Goal: Task Accomplishment & Management: Complete application form

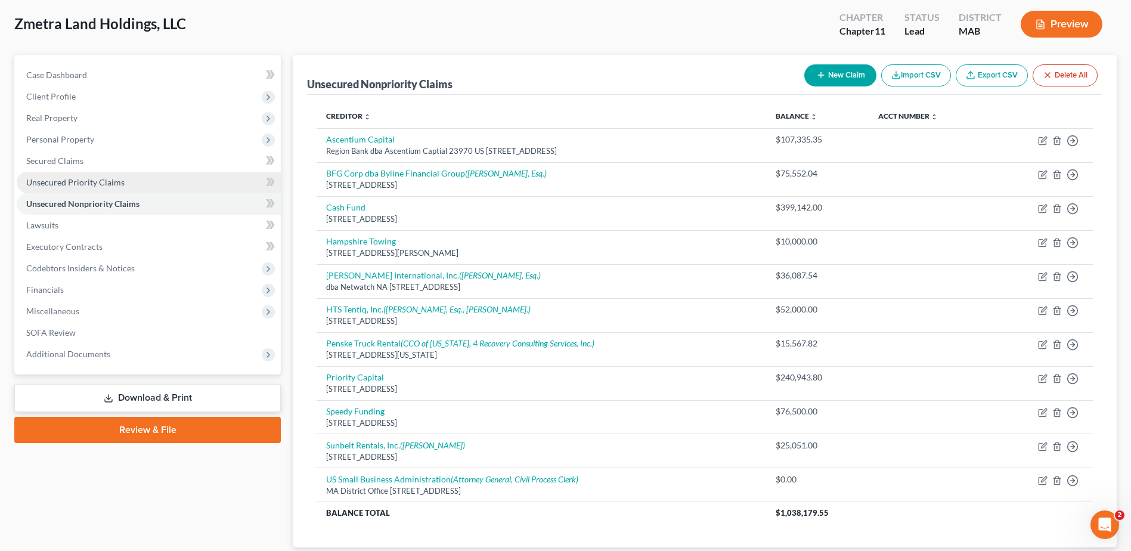
click at [97, 187] on span "Unsecured Priority Claims" at bounding box center [75, 182] width 98 height 10
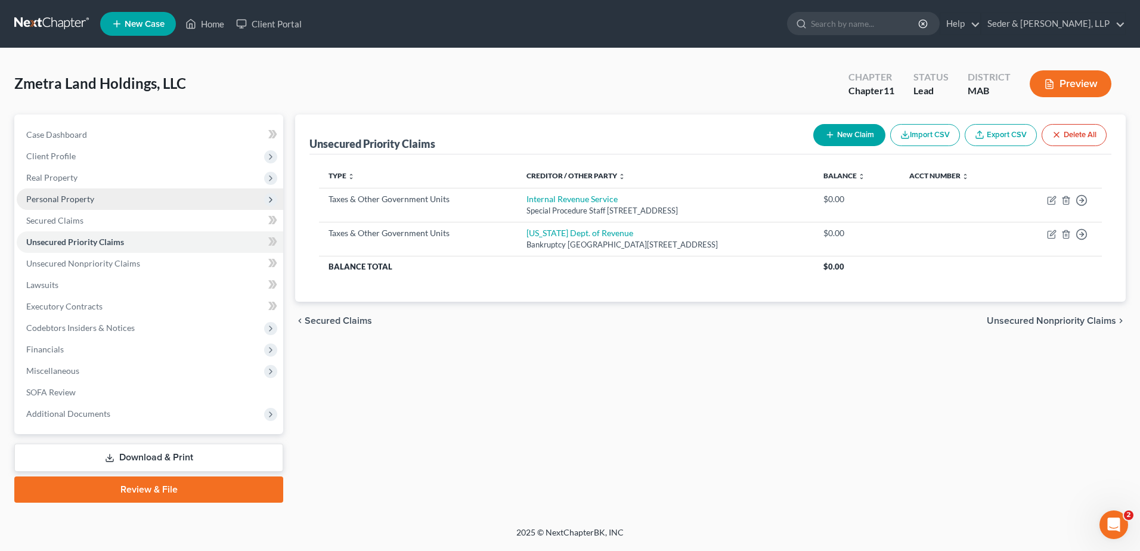
click at [66, 205] on span "Personal Property" at bounding box center [150, 198] width 266 height 21
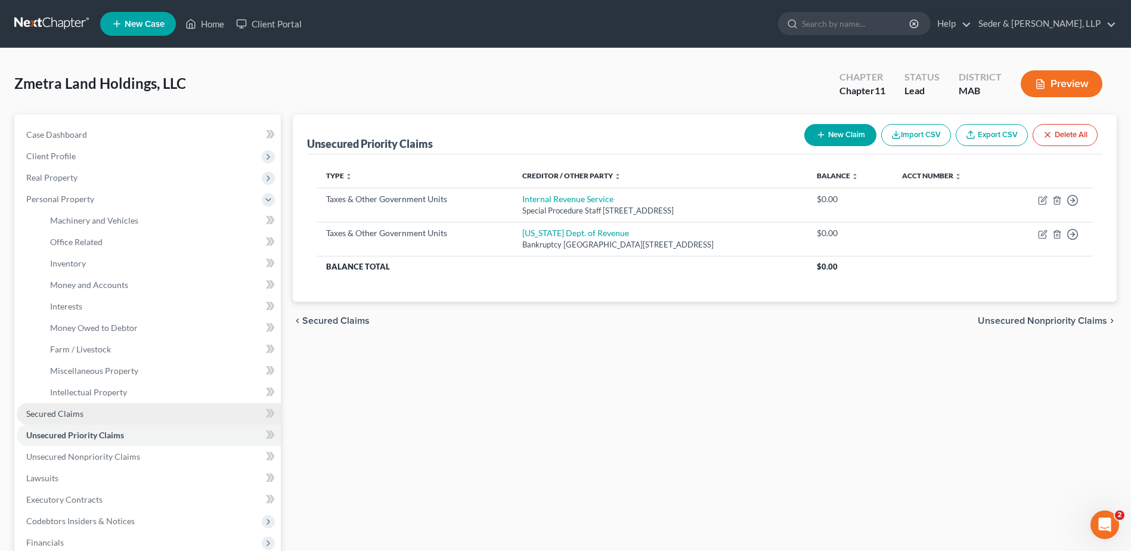
click at [86, 409] on link "Secured Claims" at bounding box center [149, 413] width 264 height 21
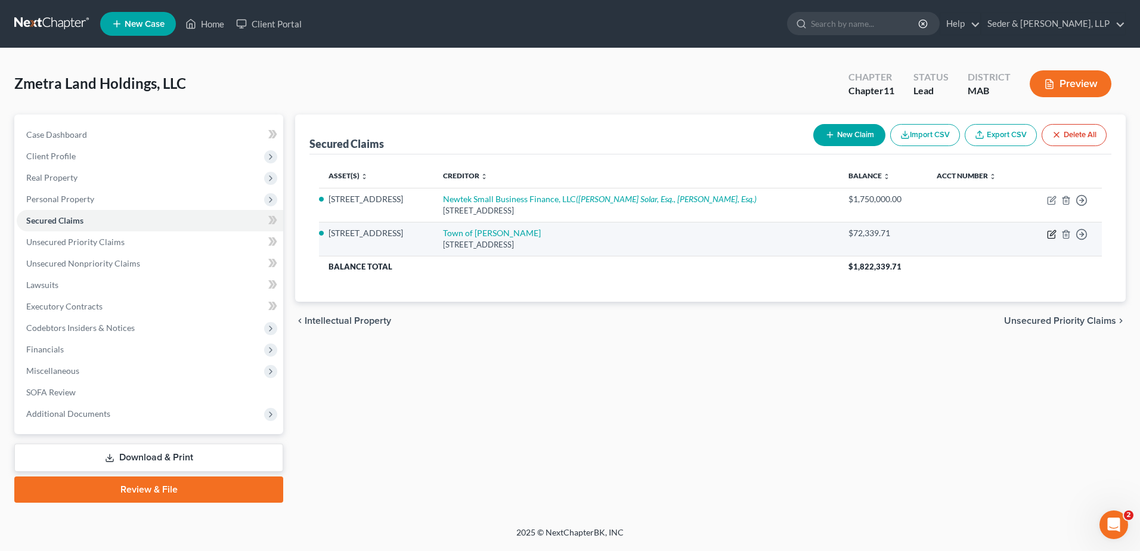
click at [1050, 237] on icon "button" at bounding box center [1052, 235] width 10 height 10
select select "22"
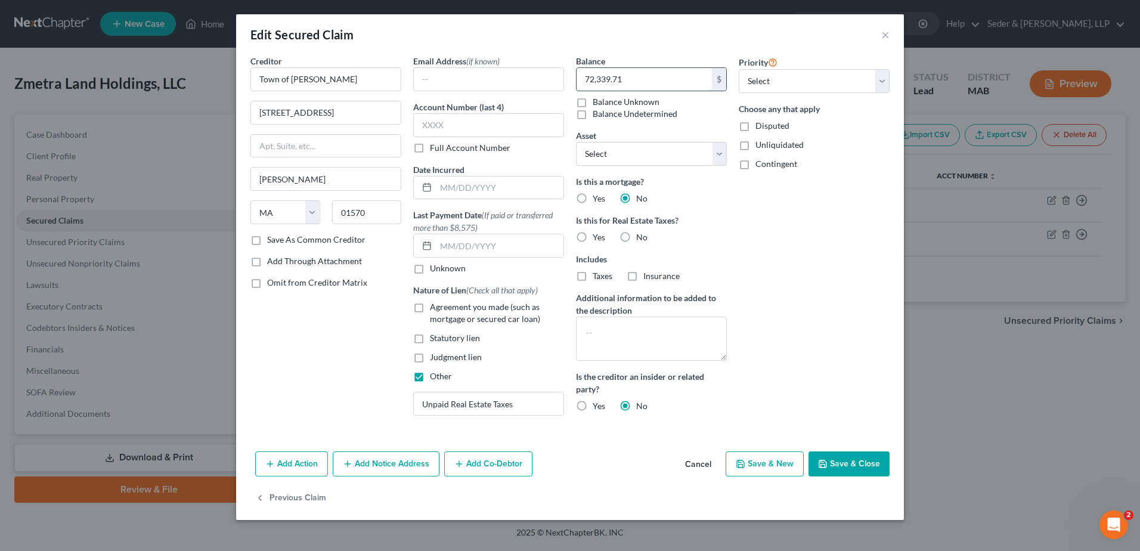
click at [661, 82] on input "72,339.71" at bounding box center [643, 79] width 135 height 23
type input "85,238.82"
click at [870, 468] on button "Save & Close" at bounding box center [848, 463] width 81 height 25
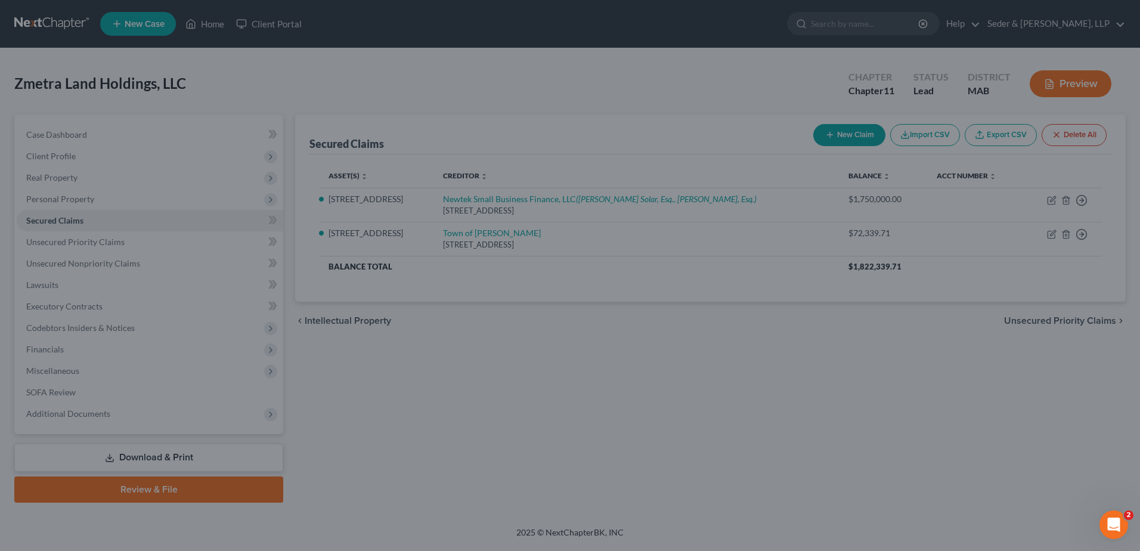
select select "3"
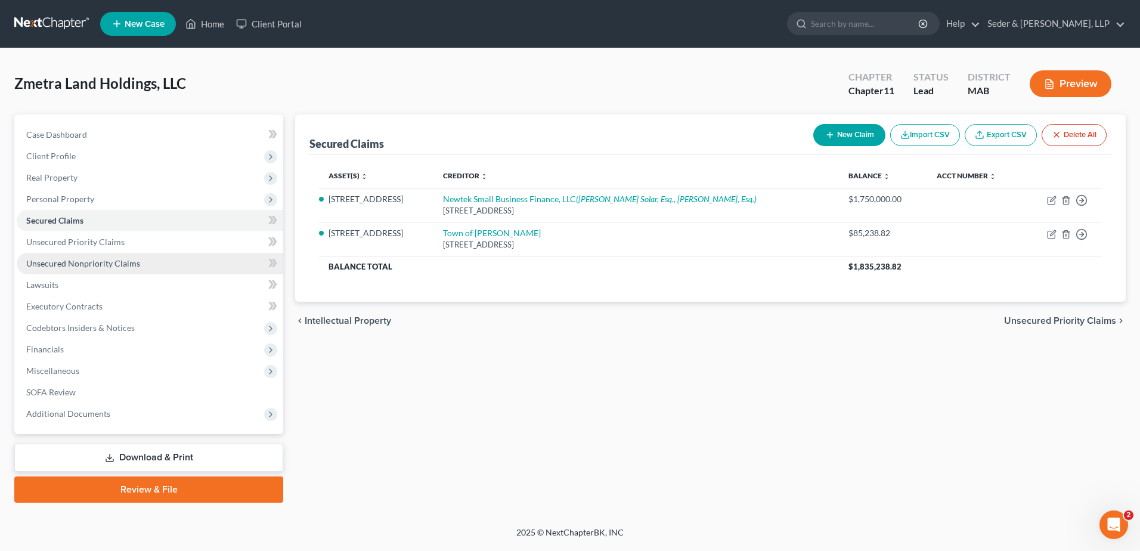
click at [144, 267] on link "Unsecured Nonpriority Claims" at bounding box center [150, 263] width 266 height 21
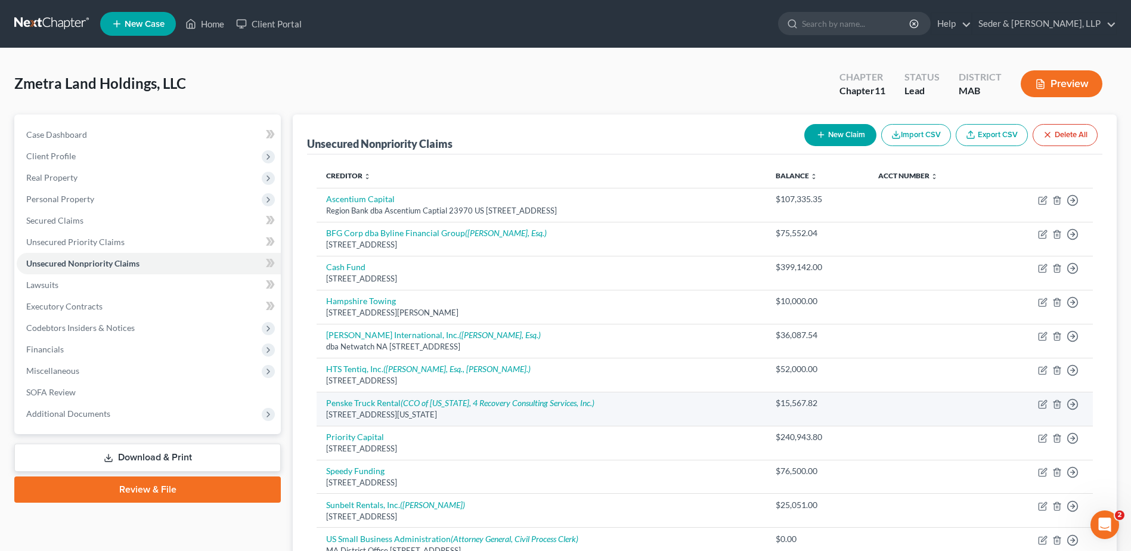
click at [513, 413] on div "[STREET_ADDRESS][US_STATE]" at bounding box center [541, 414] width 430 height 11
click at [1041, 406] on icon "button" at bounding box center [1043, 404] width 10 height 10
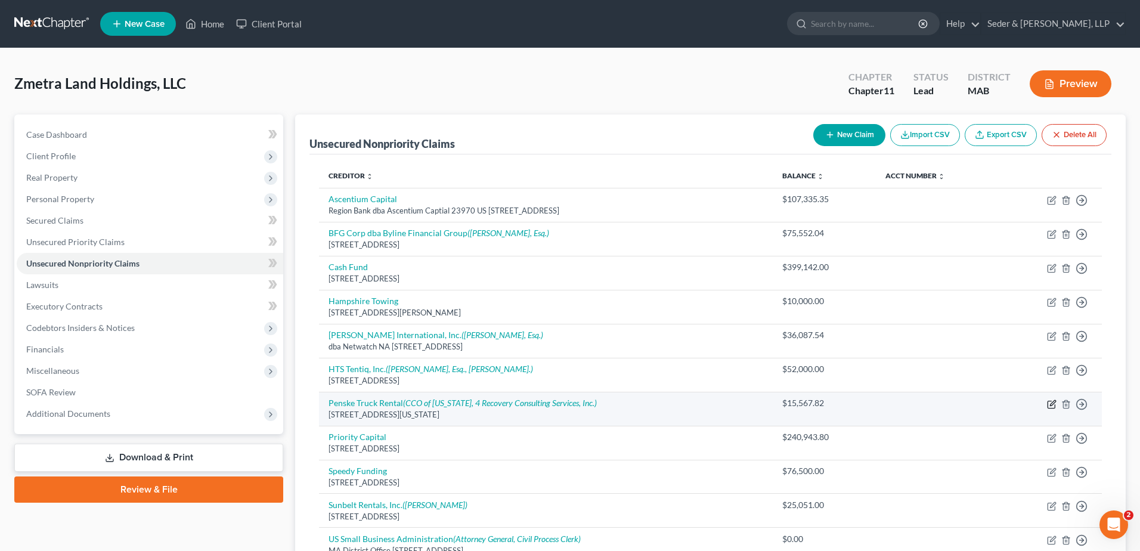
select select "22"
select select "11"
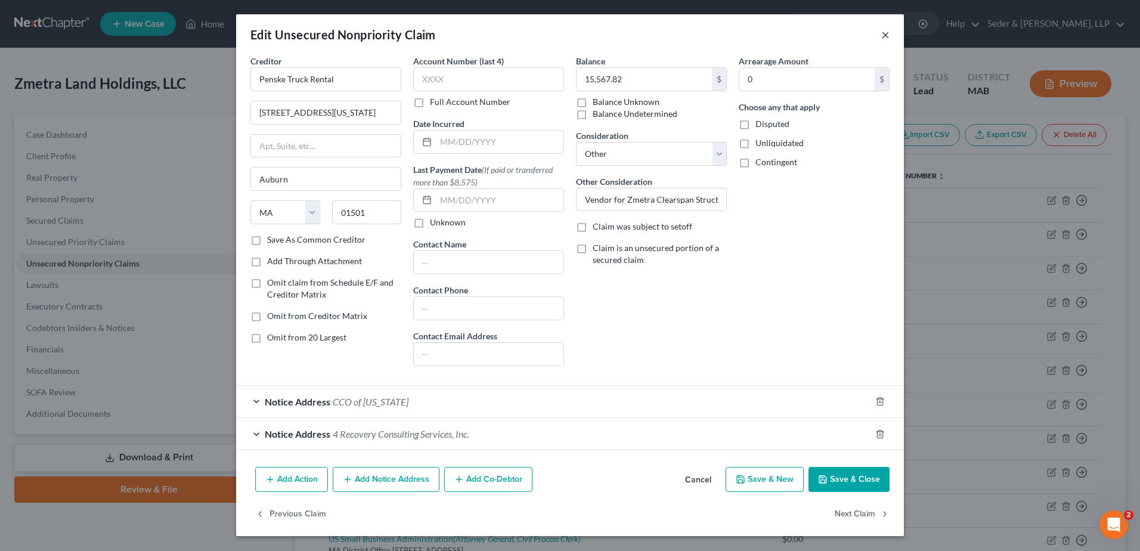
click at [884, 38] on button "×" at bounding box center [885, 34] width 8 height 14
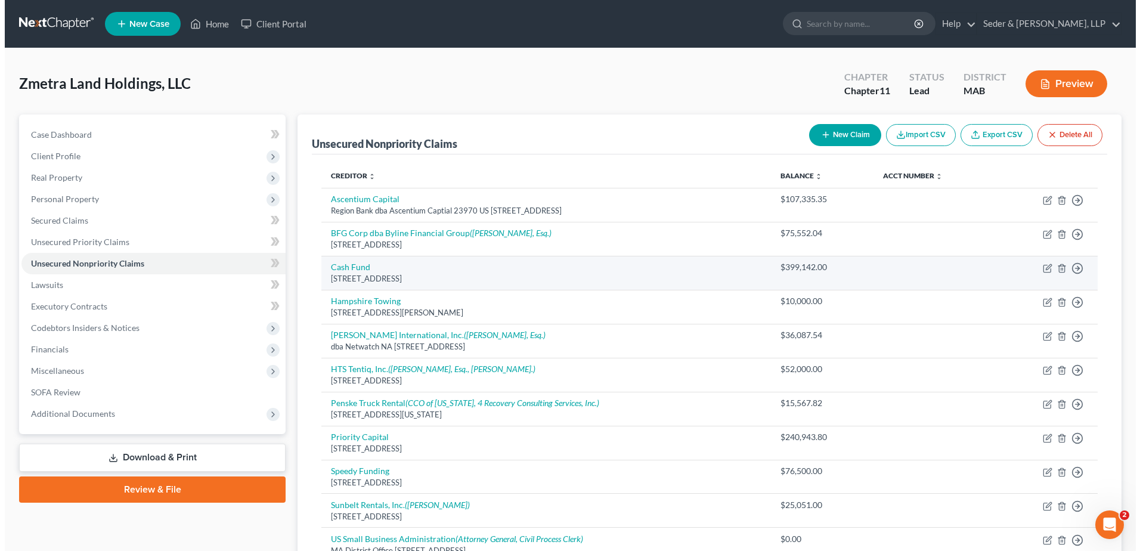
scroll to position [60, 0]
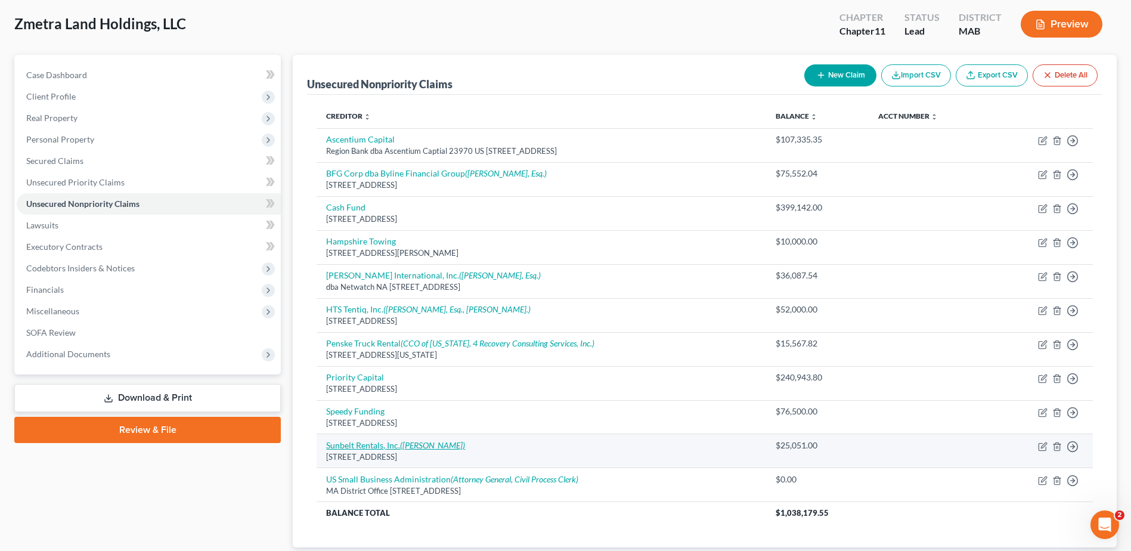
click at [439, 446] on icon "([PERSON_NAME])" at bounding box center [432, 445] width 65 height 10
select select "42"
select select "11"
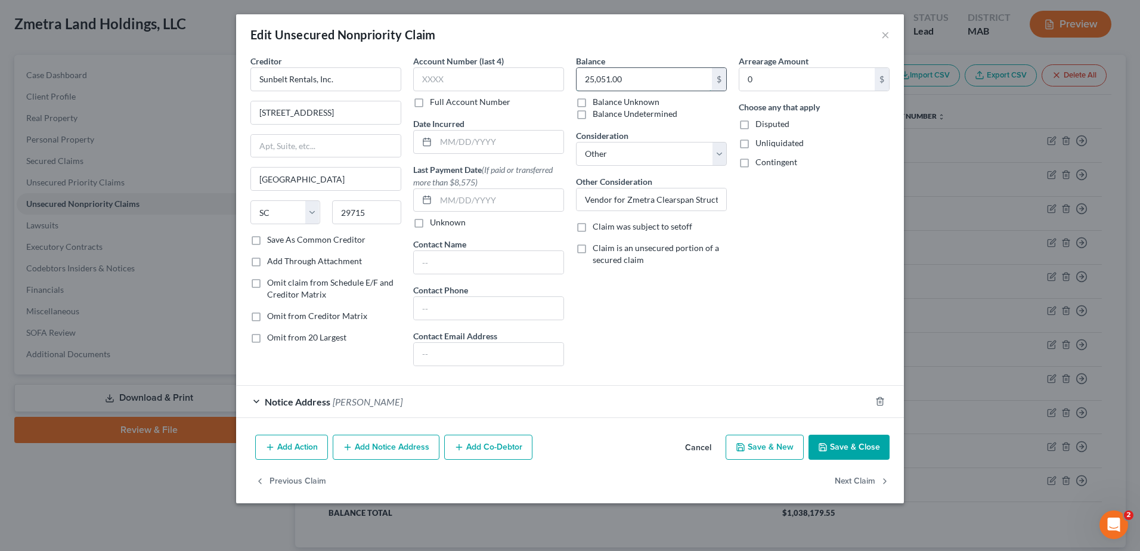
click at [635, 82] on input "25,051.00" at bounding box center [643, 79] width 135 height 23
type input "19,791.59"
click at [342, 110] on input "[STREET_ADDRESS]" at bounding box center [326, 112] width 150 height 23
click at [339, 111] on input "[STREET_ADDRESS]" at bounding box center [326, 112] width 150 height 23
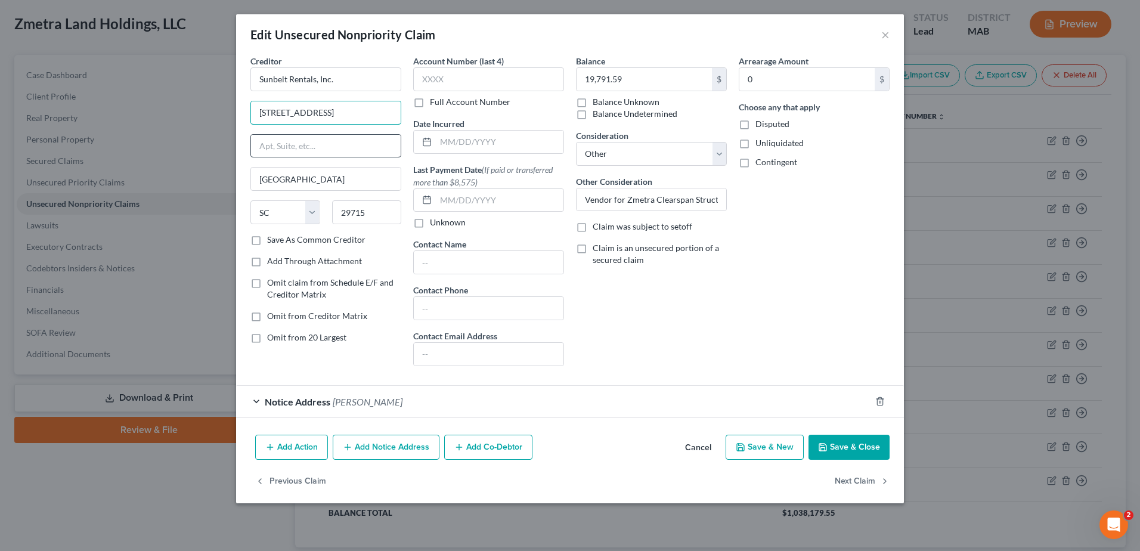
drag, startPoint x: 342, startPoint y: 114, endPoint x: 285, endPoint y: 142, distance: 63.5
click at [254, 115] on input "[STREET_ADDRESS]" at bounding box center [326, 112] width 150 height 23
click at [395, 457] on button "Add Notice Address" at bounding box center [386, 447] width 107 height 25
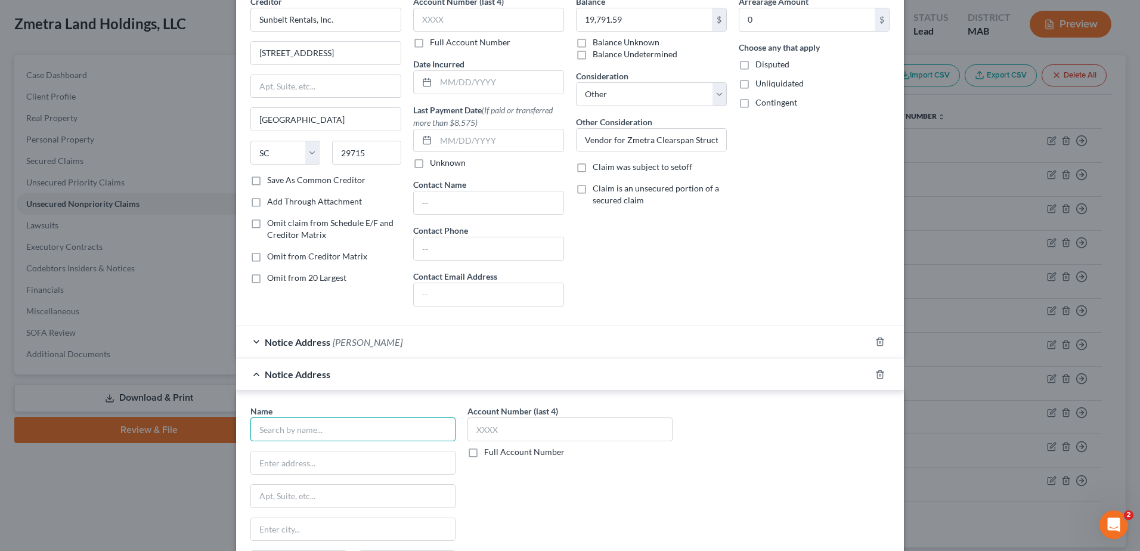
click at [374, 427] on input "text" at bounding box center [352, 429] width 205 height 24
type input "Sunbelt Rentals, Inc."
type input "[STREET_ADDRESS]"
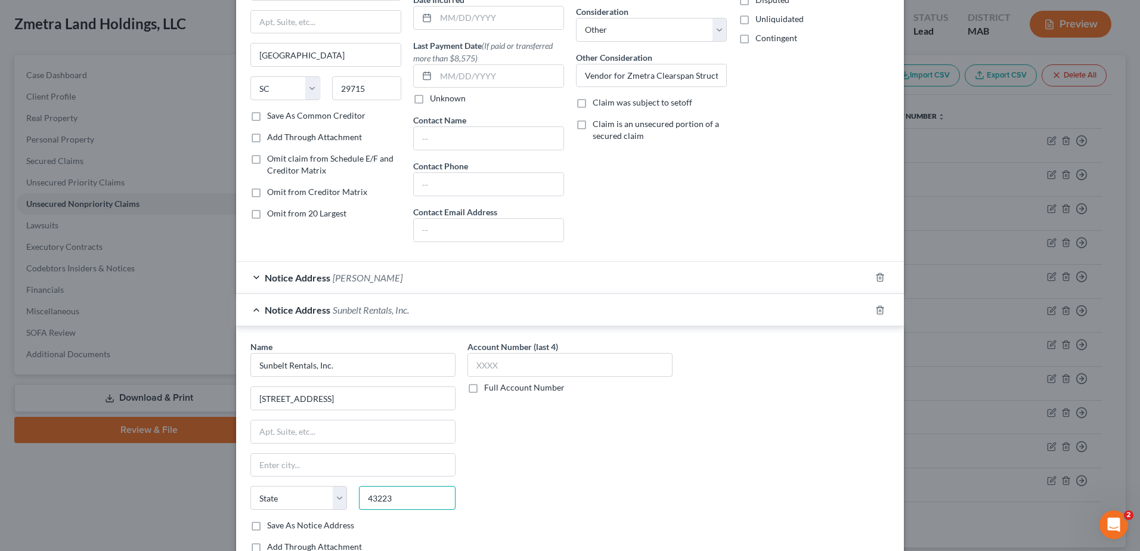
scroll to position [142, 0]
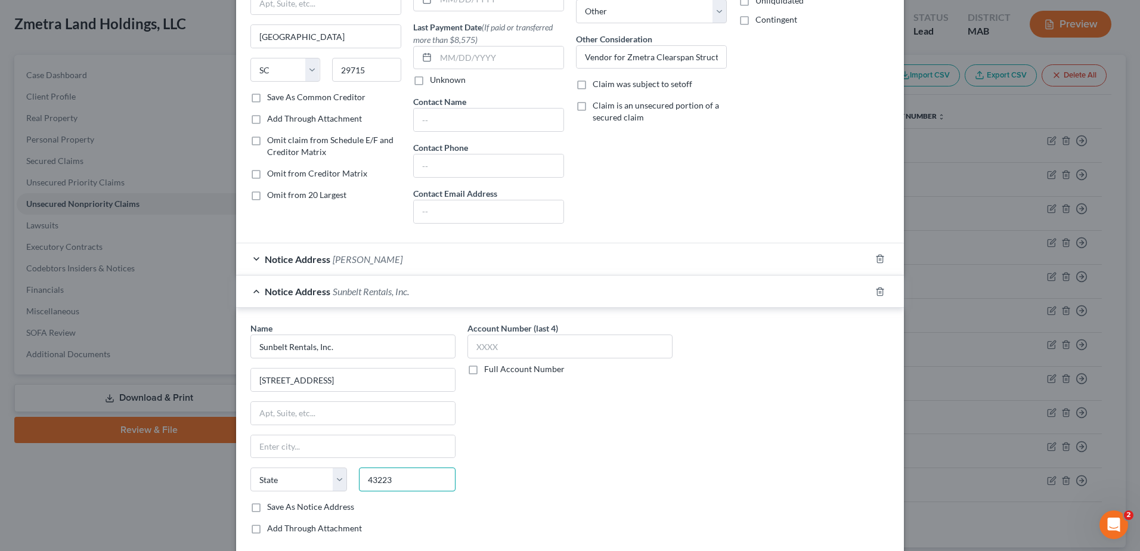
type input "43223"
type input "Columbus"
select select "36"
click at [545, 452] on div "Account Number (last 4) Full Account Number" at bounding box center [569, 433] width 217 height 222
click at [348, 382] on input "[STREET_ADDRESS]" at bounding box center [353, 379] width 204 height 23
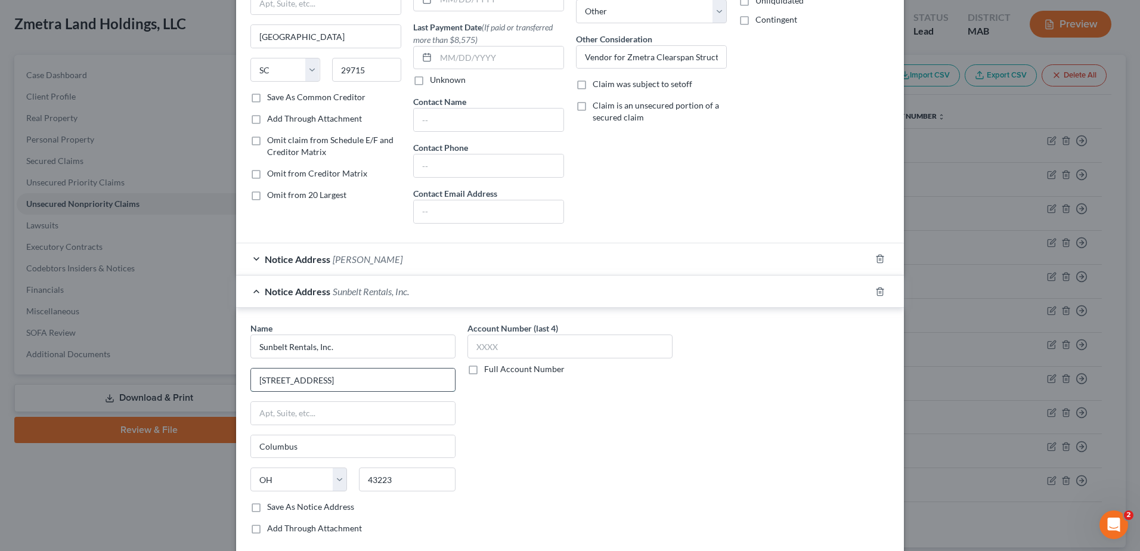
click at [348, 382] on input "[STREET_ADDRESS]" at bounding box center [353, 379] width 204 height 23
click at [312, 420] on input "text" at bounding box center [353, 413] width 204 height 23
paste input "[STREET_ADDRESS]"
type input "[STREET_ADDRESS]"
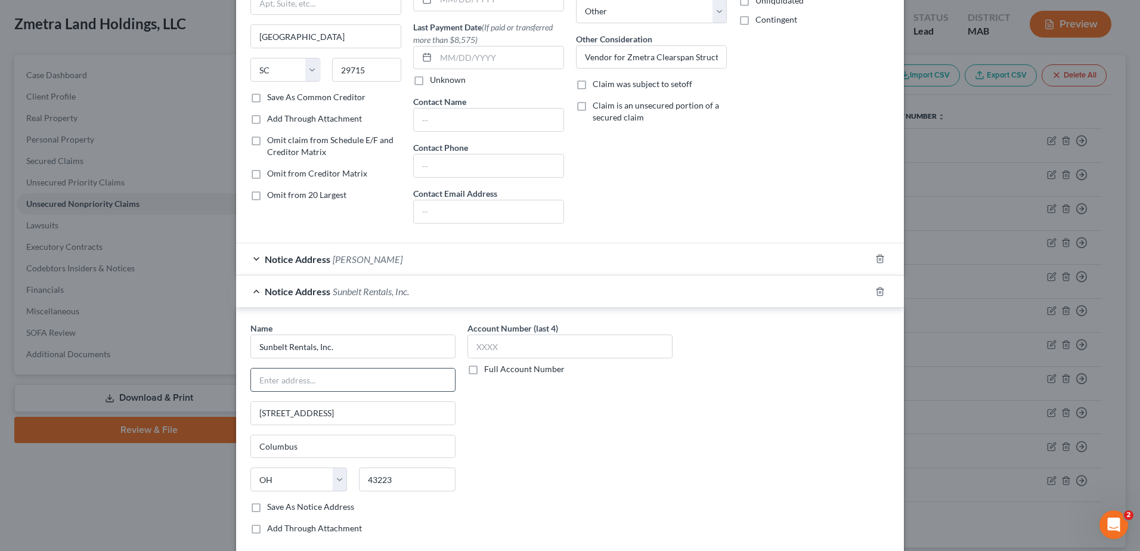
click at [324, 379] on input "text" at bounding box center [353, 379] width 204 height 23
type input "Attn: [PERSON_NAME], Regional Credit Manager"
click at [524, 415] on div "Account Number (last 4) Full Account Number" at bounding box center [569, 433] width 217 height 222
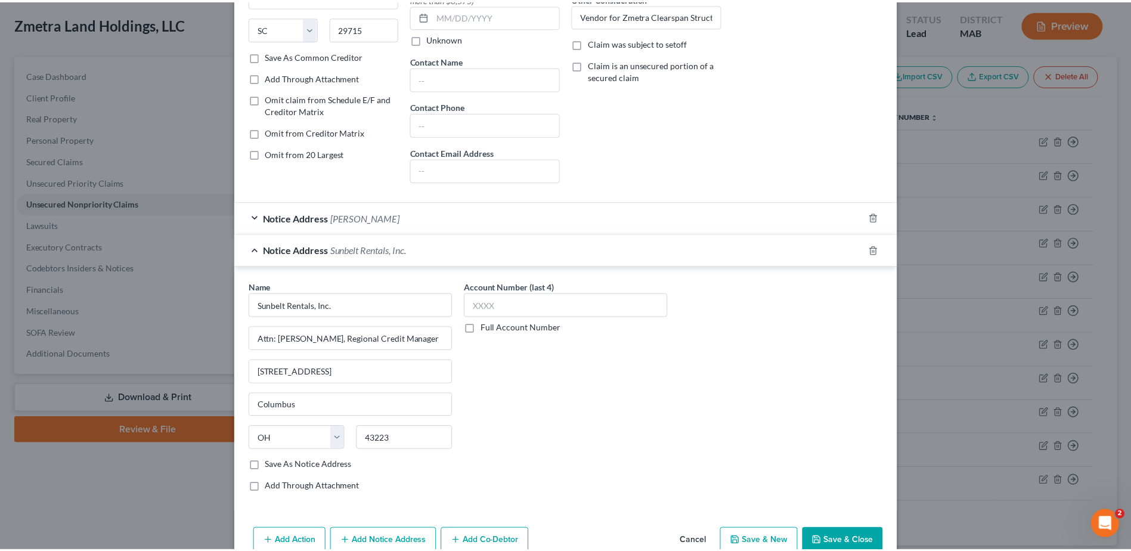
scroll to position [202, 0]
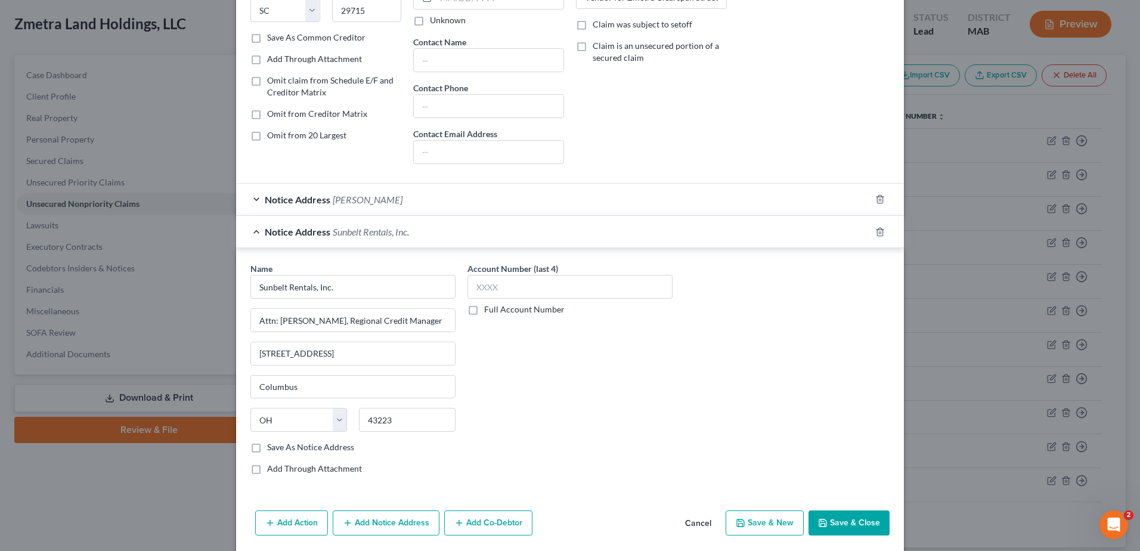
click at [856, 521] on button "Save & Close" at bounding box center [848, 522] width 81 height 25
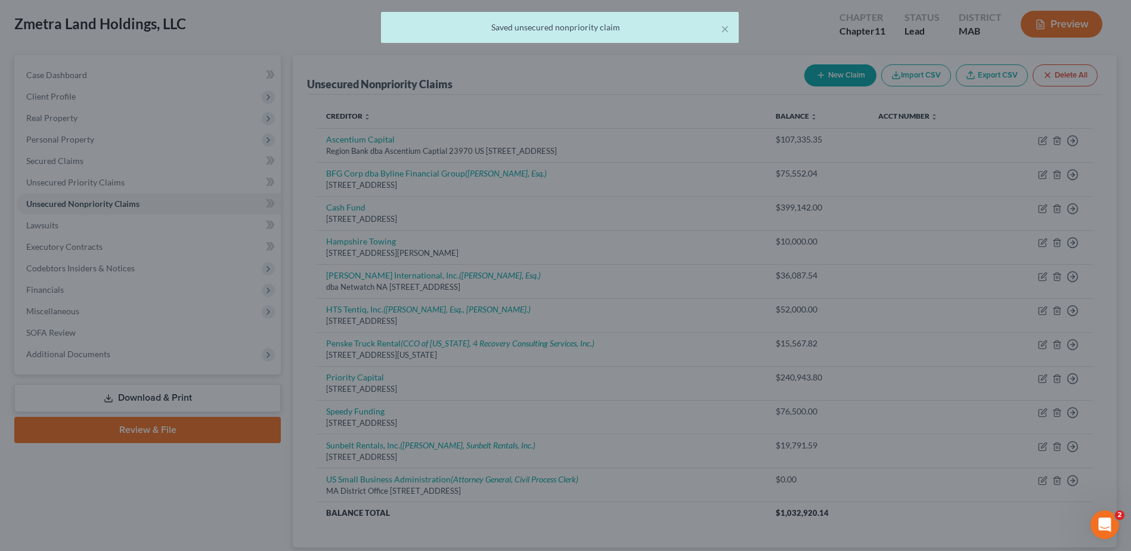
scroll to position [0, 0]
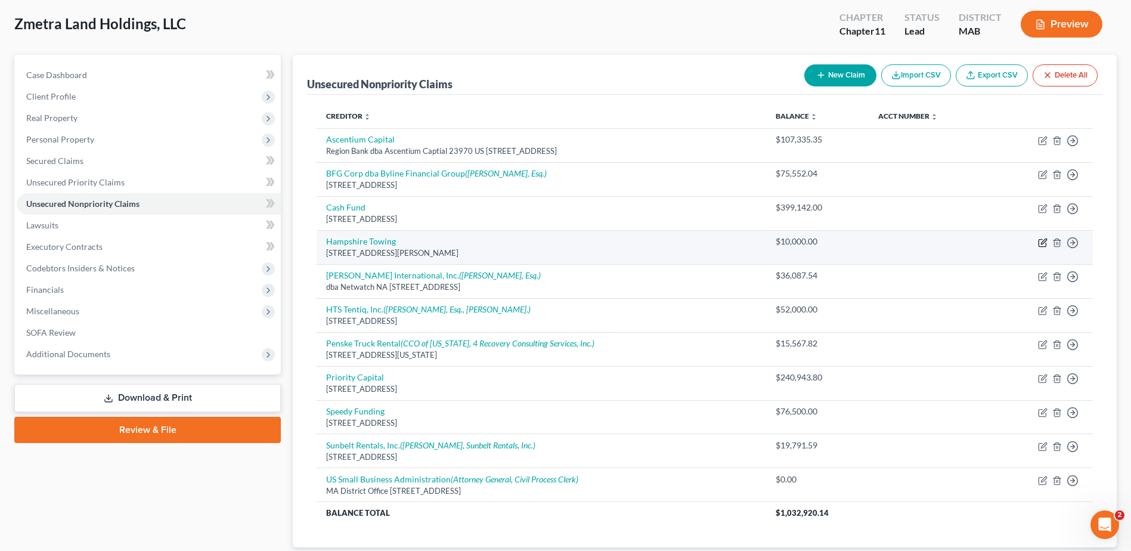
click at [1042, 242] on icon "button" at bounding box center [1043, 240] width 5 height 5
select select "22"
select select "11"
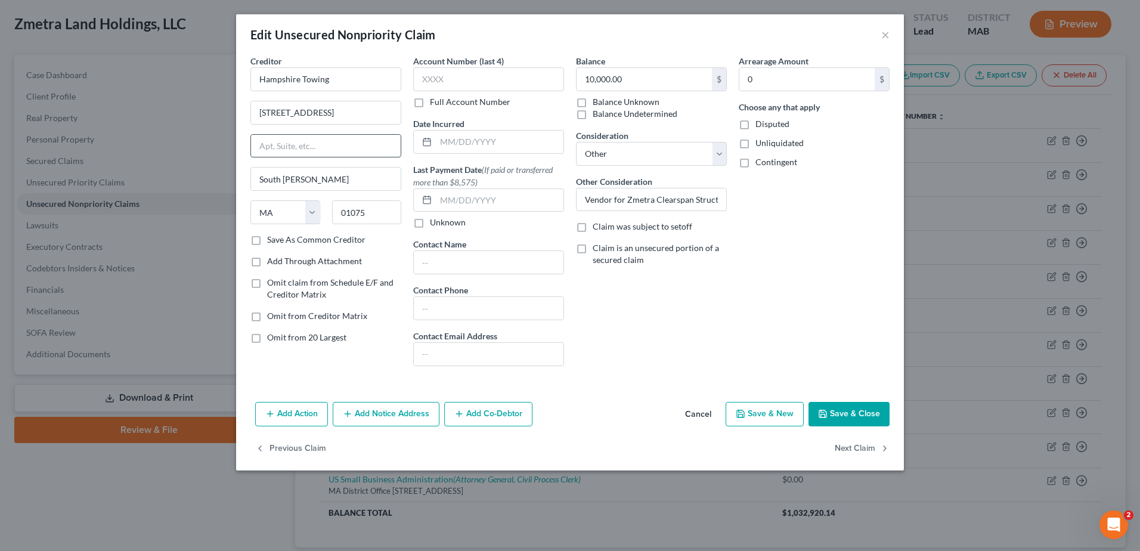
click at [296, 147] on input "text" at bounding box center [326, 146] width 150 height 23
type input "Attn: [PERSON_NAME]"
click at [642, 83] on input "10,000.00" at bounding box center [643, 79] width 135 height 23
type input "10,207.61"
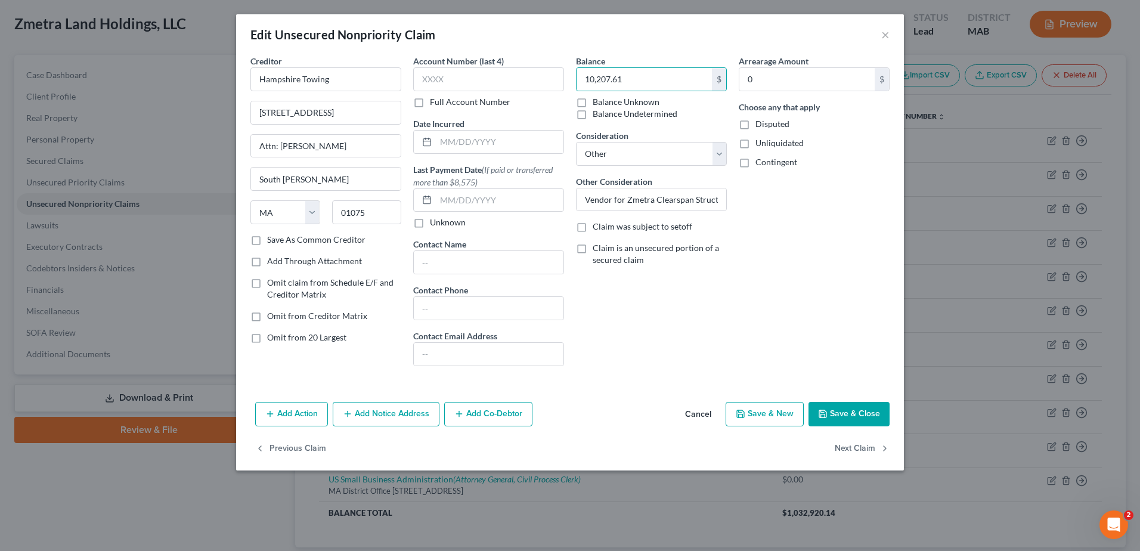
click at [851, 413] on button "Save & Close" at bounding box center [848, 414] width 81 height 25
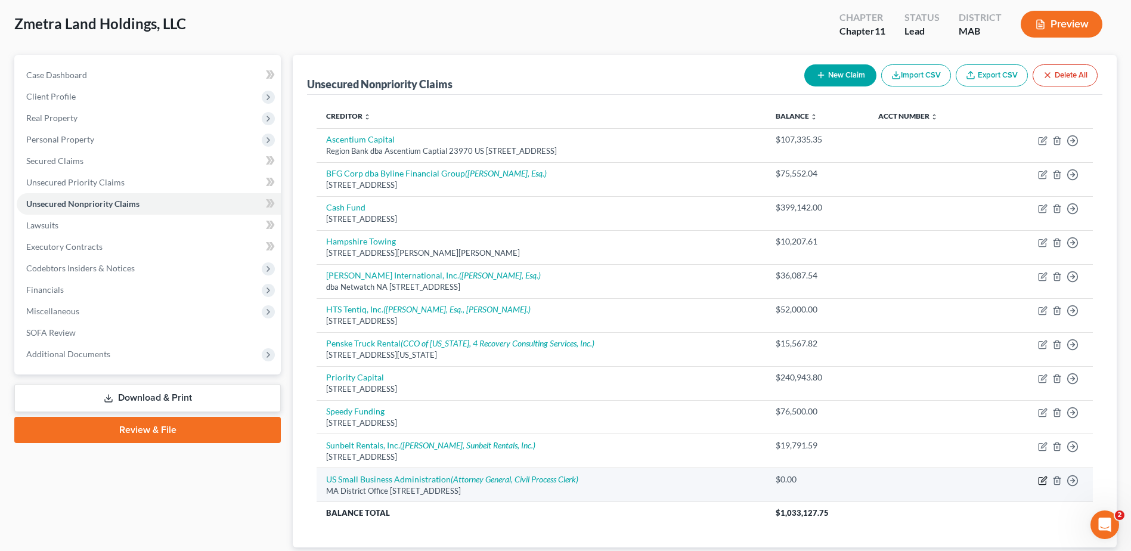
click at [1043, 480] on icon "button" at bounding box center [1043, 478] width 5 height 5
select select "22"
select select "11"
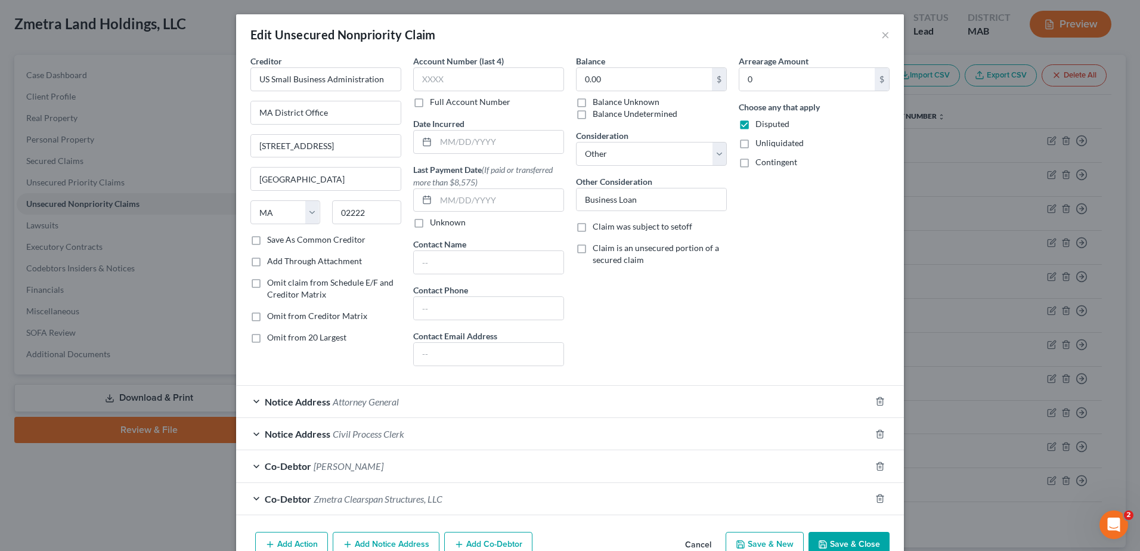
click at [593, 103] on label "Balance Unknown" at bounding box center [626, 102] width 67 height 12
click at [597, 103] on input "Balance Unknown" at bounding box center [601, 100] width 8 height 8
checkbox input "true"
click at [858, 546] on button "Save & Close" at bounding box center [848, 544] width 81 height 25
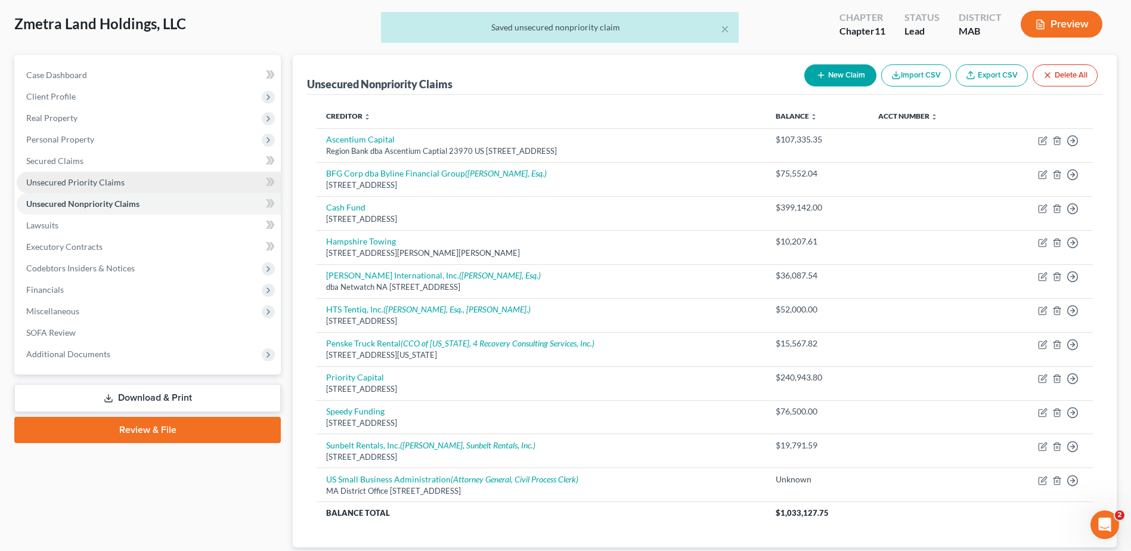
click at [97, 185] on span "Unsecured Priority Claims" at bounding box center [75, 182] width 98 height 10
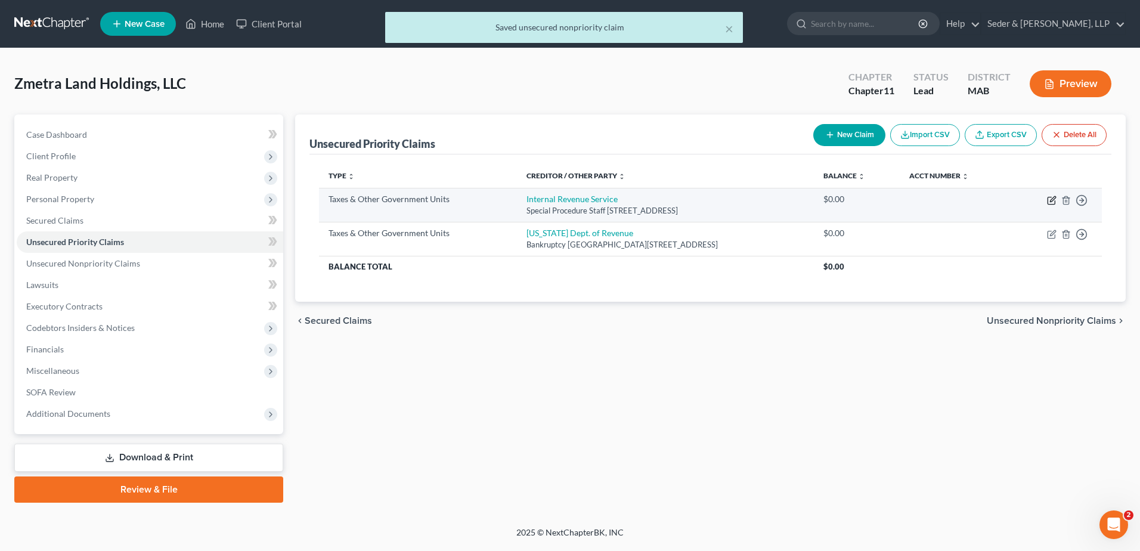
click at [1056, 204] on icon "button" at bounding box center [1052, 201] width 10 height 10
select select "0"
select select "22"
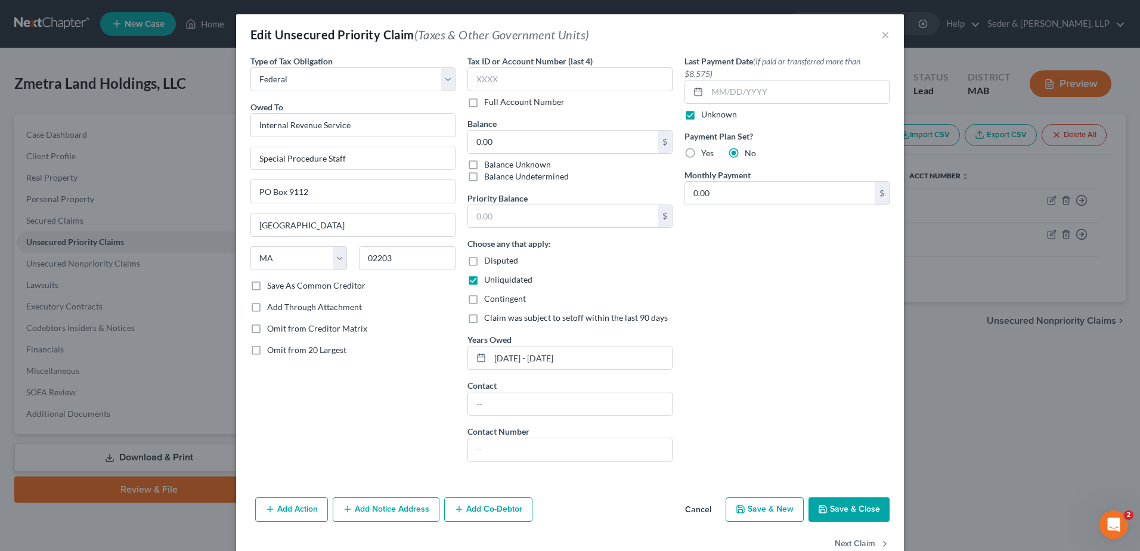
click at [484, 166] on label "Balance Unknown" at bounding box center [517, 165] width 67 height 12
click at [489, 166] on input "Balance Unknown" at bounding box center [493, 163] width 8 height 8
checkbox input "true"
click at [701, 115] on label "Unknown" at bounding box center [719, 114] width 36 height 12
click at [706, 115] on input "Unknown" at bounding box center [710, 112] width 8 height 8
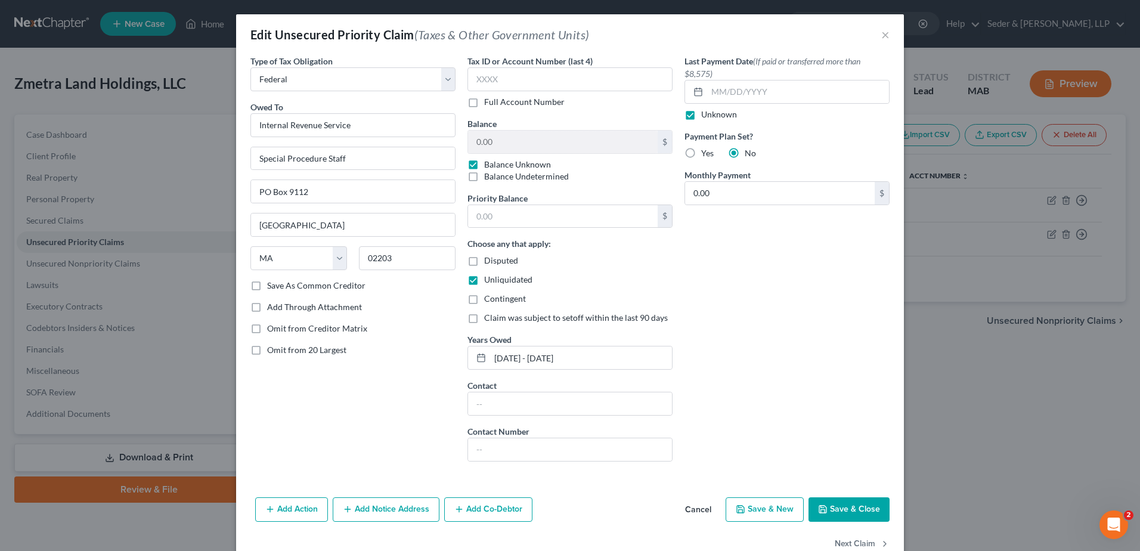
checkbox input "false"
click at [866, 516] on button "Save & Close" at bounding box center [848, 509] width 81 height 25
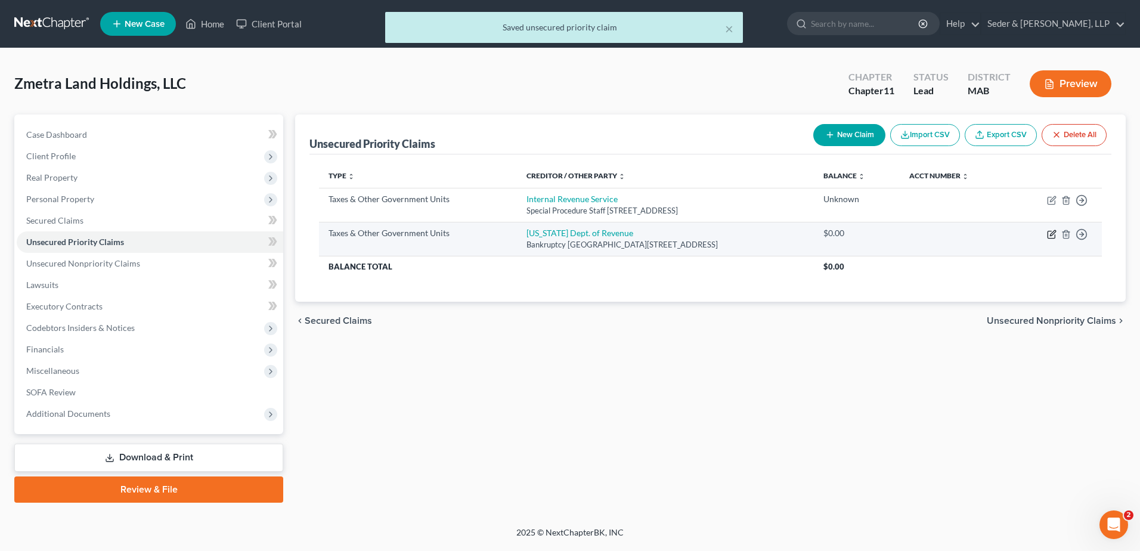
click at [1052, 234] on icon "button" at bounding box center [1052, 232] width 5 height 5
select select "2"
select select "22"
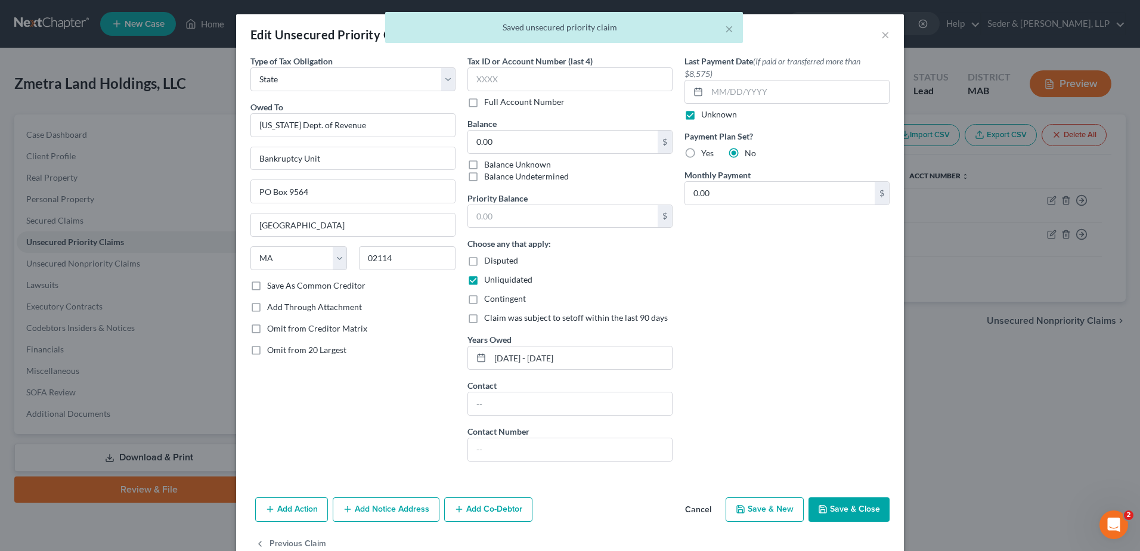
click at [484, 166] on label "Balance Unknown" at bounding box center [517, 165] width 67 height 12
click at [489, 166] on input "Balance Unknown" at bounding box center [493, 163] width 8 height 8
checkbox input "true"
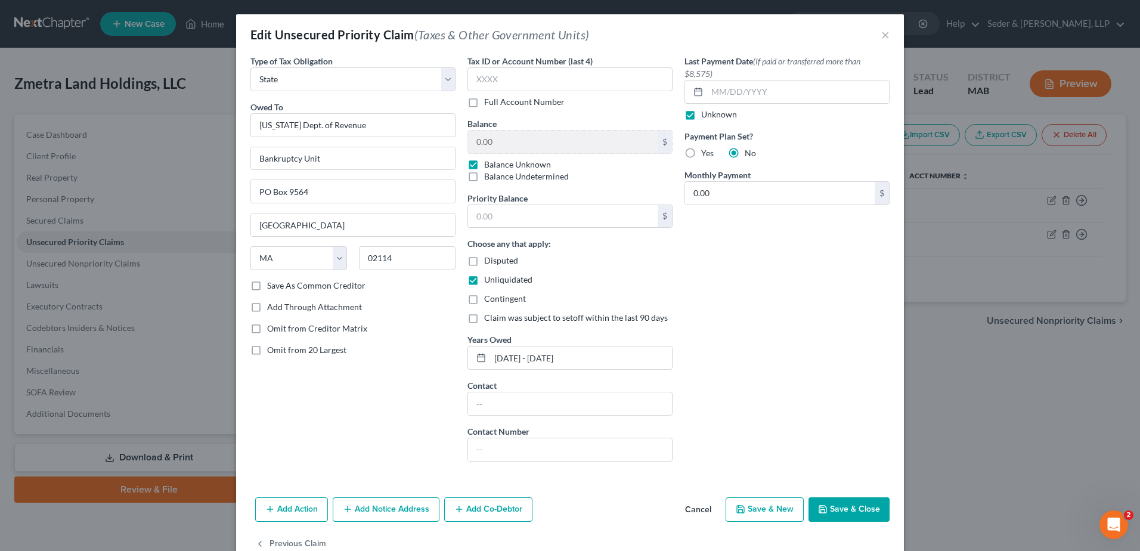
click at [844, 514] on button "Save & Close" at bounding box center [848, 509] width 81 height 25
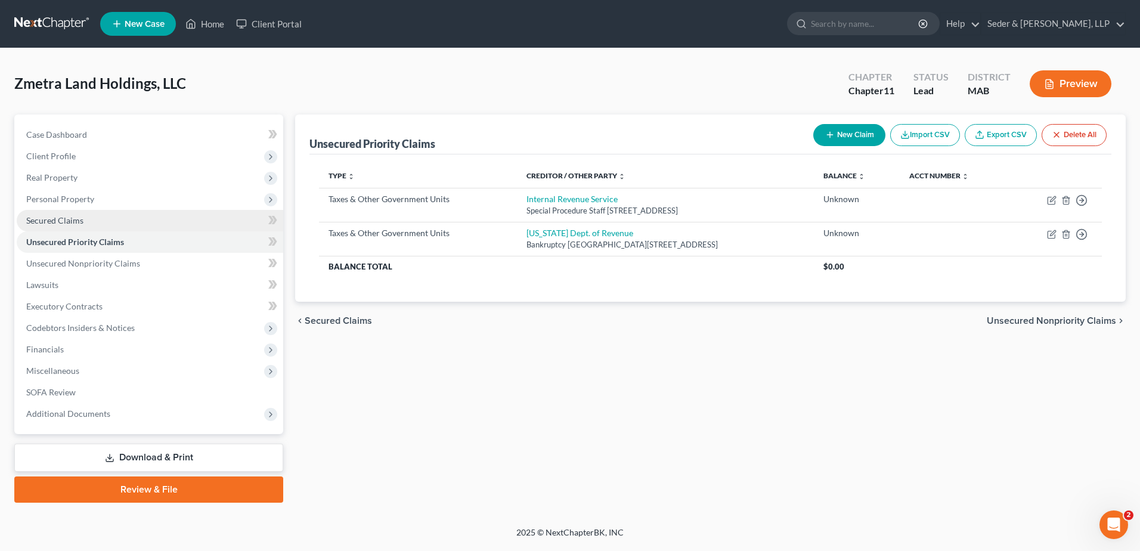
click at [73, 222] on span "Secured Claims" at bounding box center [54, 220] width 57 height 10
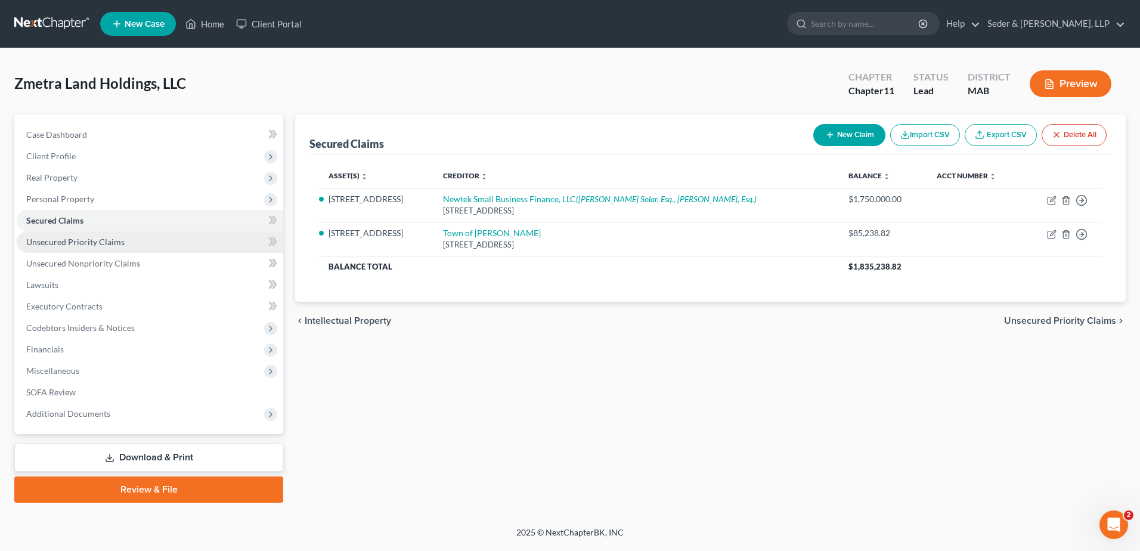
click at [80, 245] on span "Unsecured Priority Claims" at bounding box center [75, 242] width 98 height 10
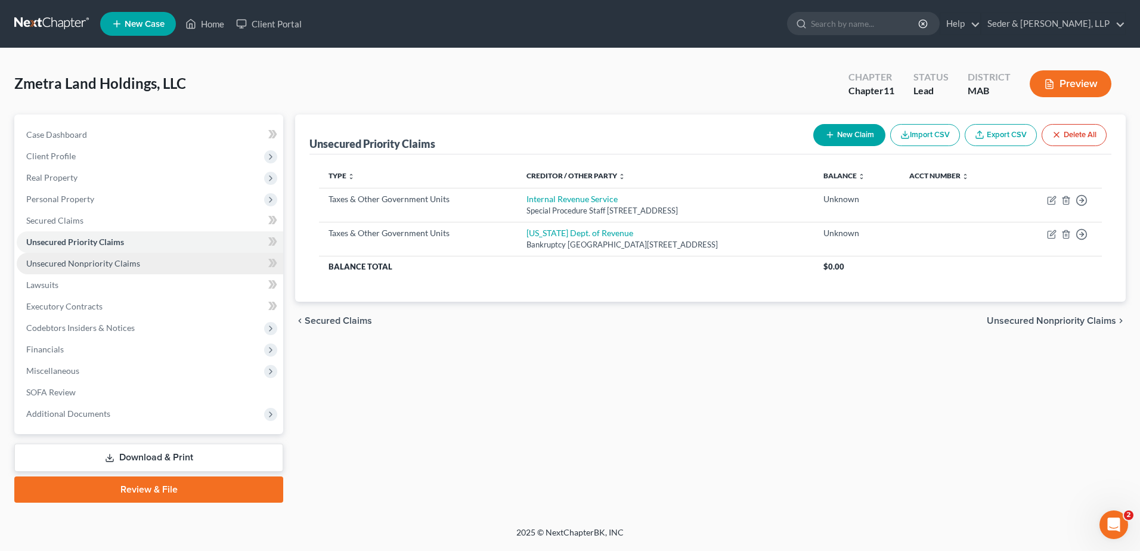
click at [83, 267] on span "Unsecured Nonpriority Claims" at bounding box center [83, 263] width 114 height 10
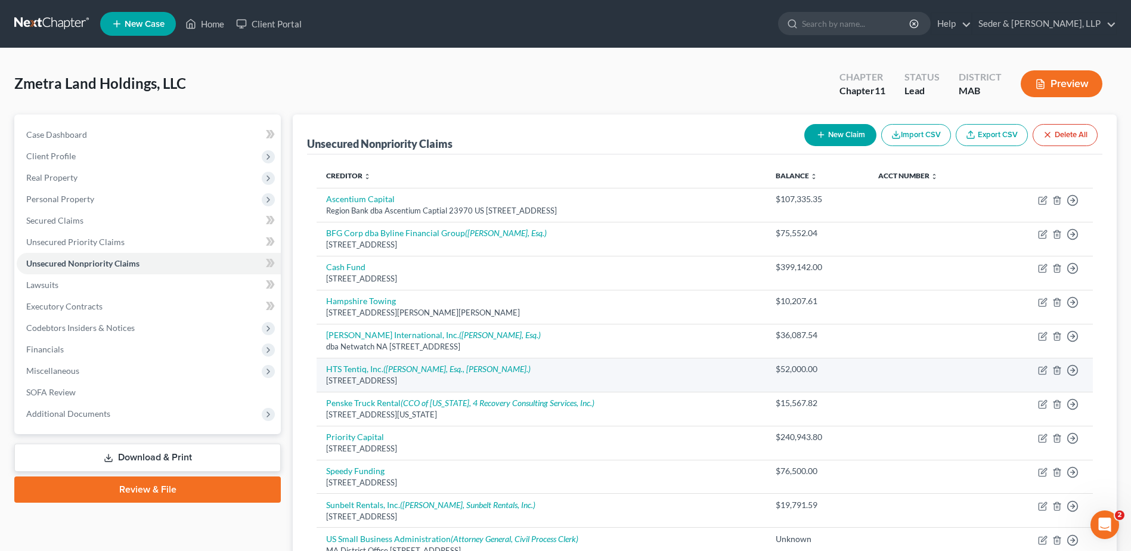
scroll to position [60, 0]
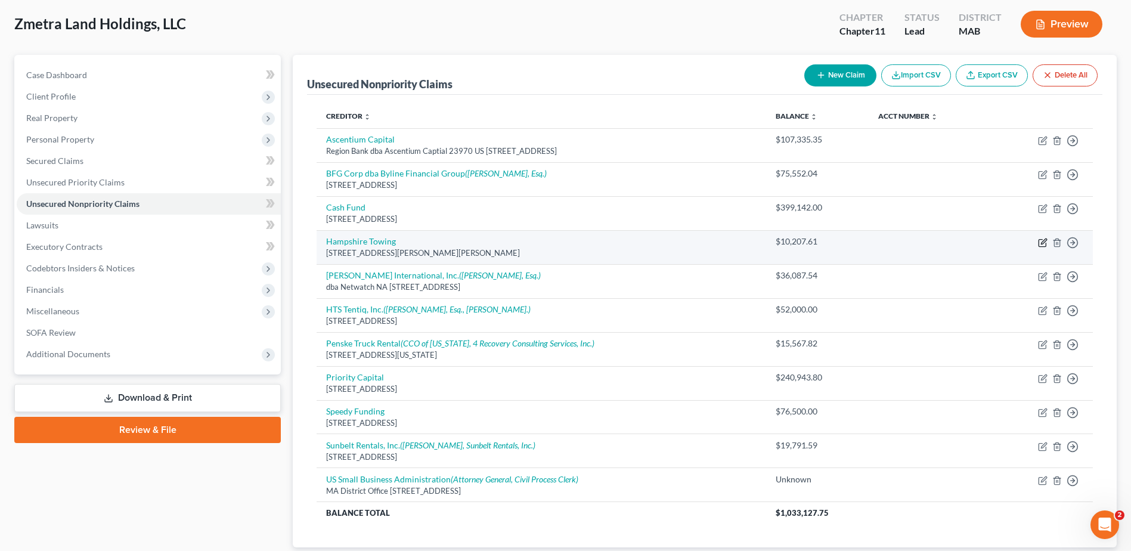
click at [1041, 244] on icon "button" at bounding box center [1043, 240] width 5 height 5
select select "22"
select select "11"
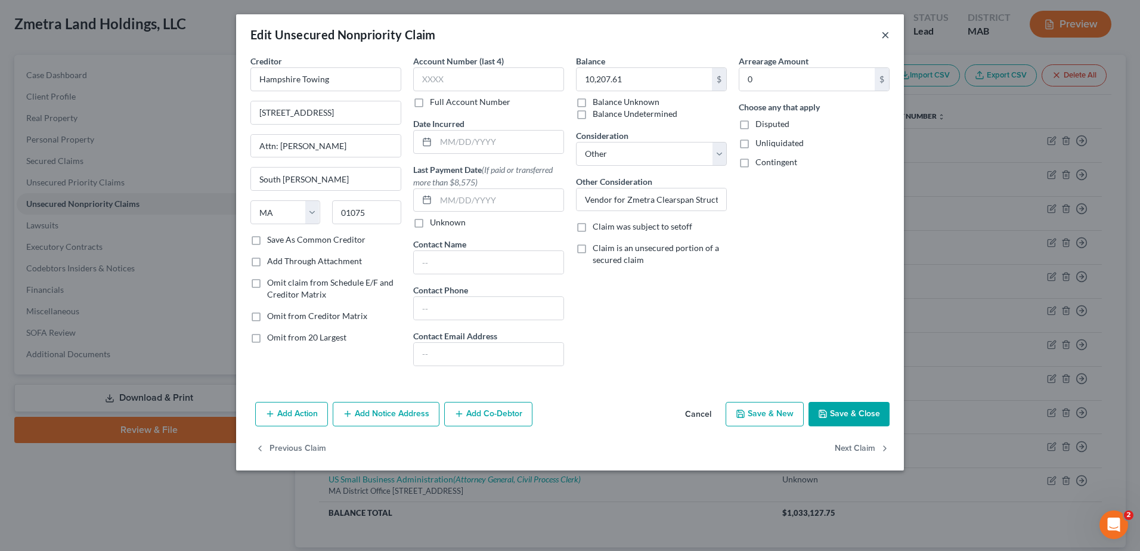
click at [887, 41] on button "×" at bounding box center [885, 34] width 8 height 14
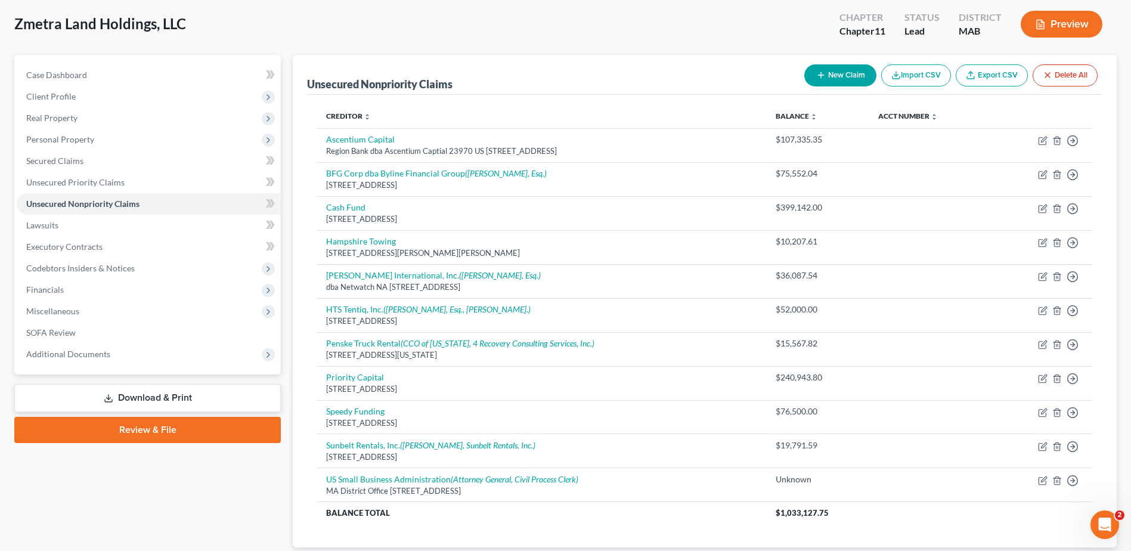
click at [169, 404] on link "Download & Print" at bounding box center [147, 398] width 266 height 28
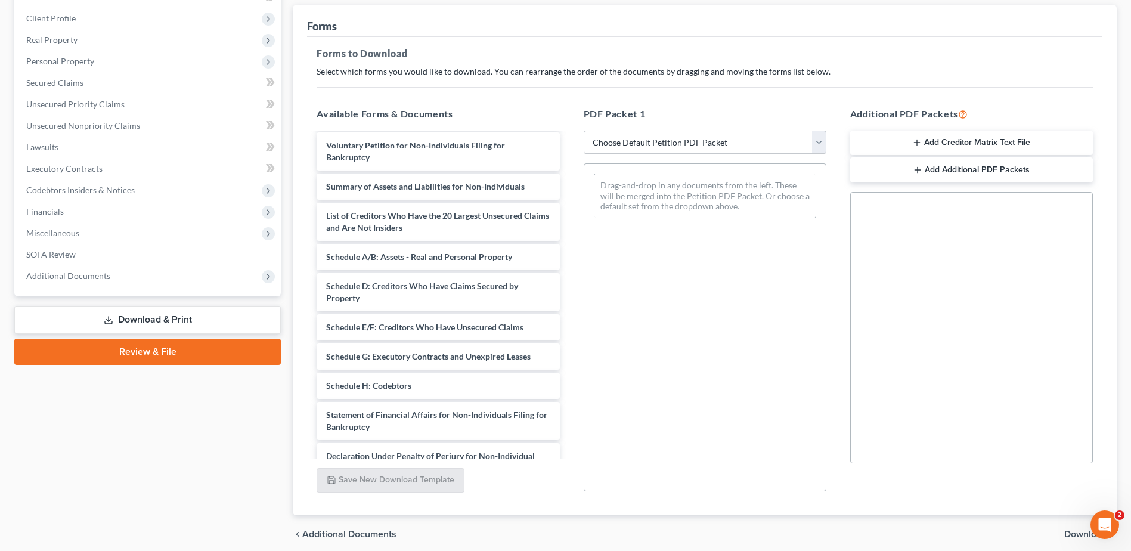
scroll to position [119, 0]
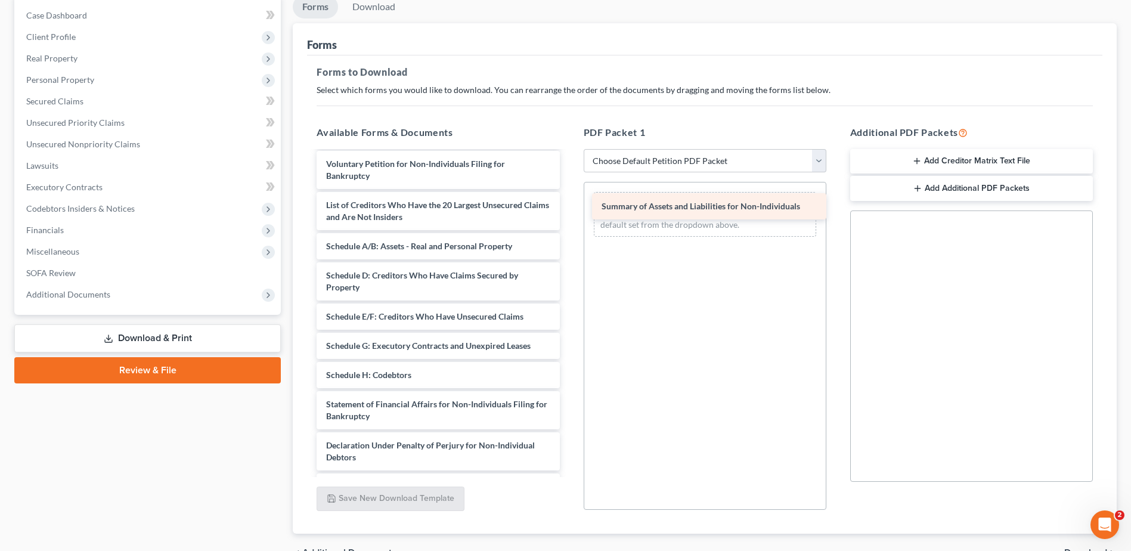
drag, startPoint x: 387, startPoint y: 203, endPoint x: 662, endPoint y: 204, distance: 274.8
click at [569, 204] on div "Summary of Assets and Liabilities for Non-Individuals Corporate Ownership State…" at bounding box center [438, 339] width 262 height 495
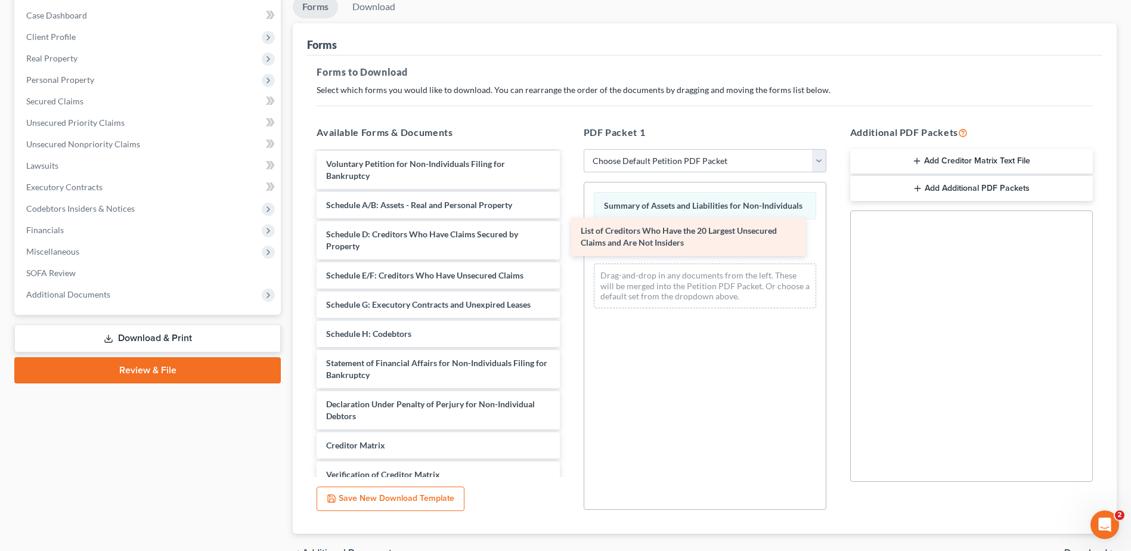
drag, startPoint x: 396, startPoint y: 212, endPoint x: 650, endPoint y: 237, distance: 255.8
click at [569, 237] on div "List of Creditors Who Have the 20 Largest Unsecured Claims and Are Not Insiders…" at bounding box center [438, 319] width 262 height 454
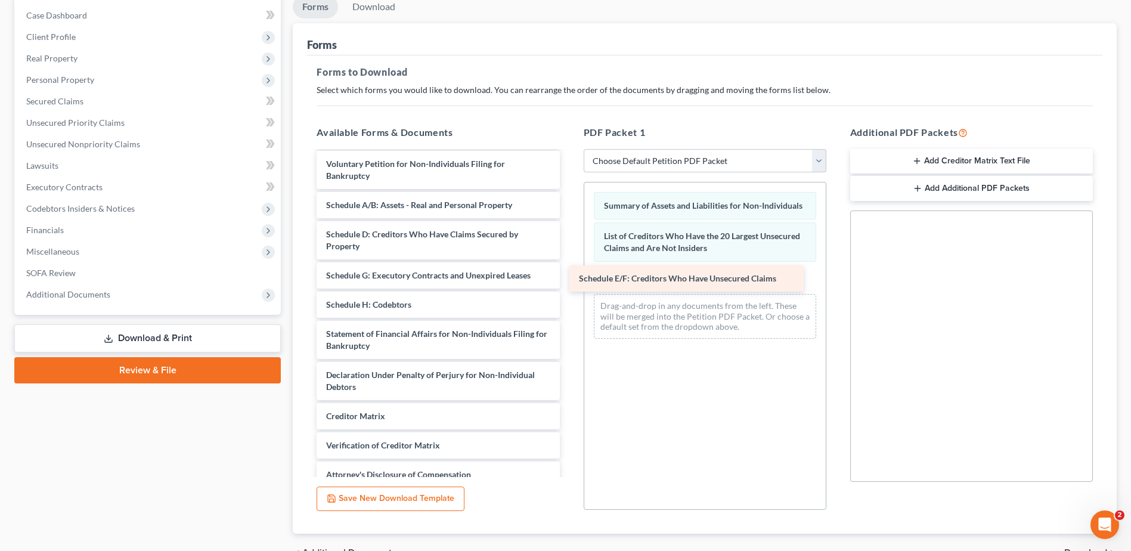
drag, startPoint x: 380, startPoint y: 276, endPoint x: 633, endPoint y: 279, distance: 252.8
click at [569, 279] on div "Schedule E/F: Creditors Who Have Unsecured Claims Corporate Ownership Statement…" at bounding box center [438, 304] width 262 height 424
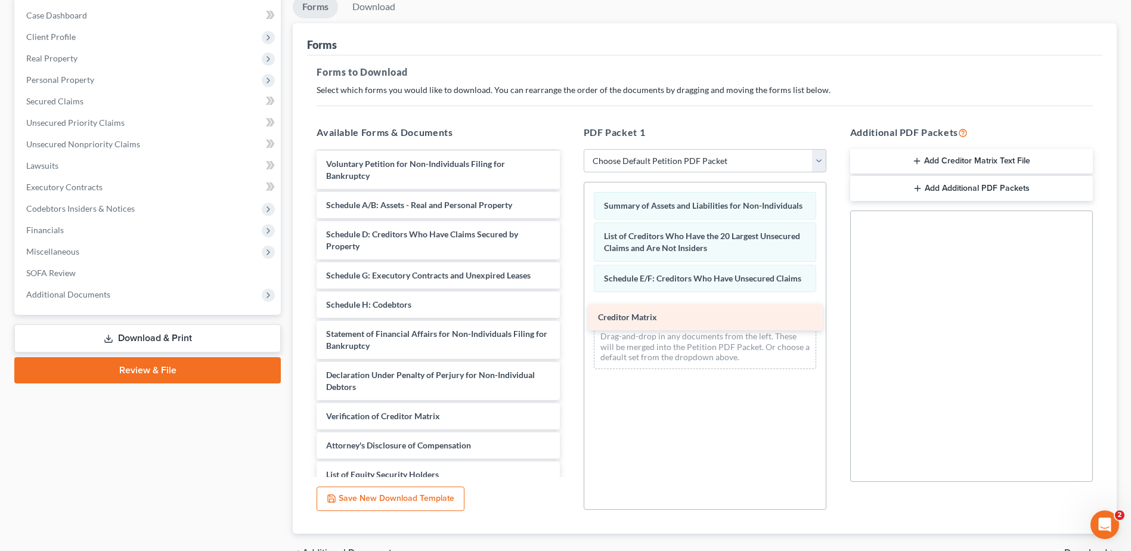
drag, startPoint x: 362, startPoint y: 417, endPoint x: 634, endPoint y: 315, distance: 290.5
click at [569, 315] on div "Creditor Matrix Corporate Ownership Statement ([DATE]) Declaration Re: Electron…" at bounding box center [438, 289] width 262 height 395
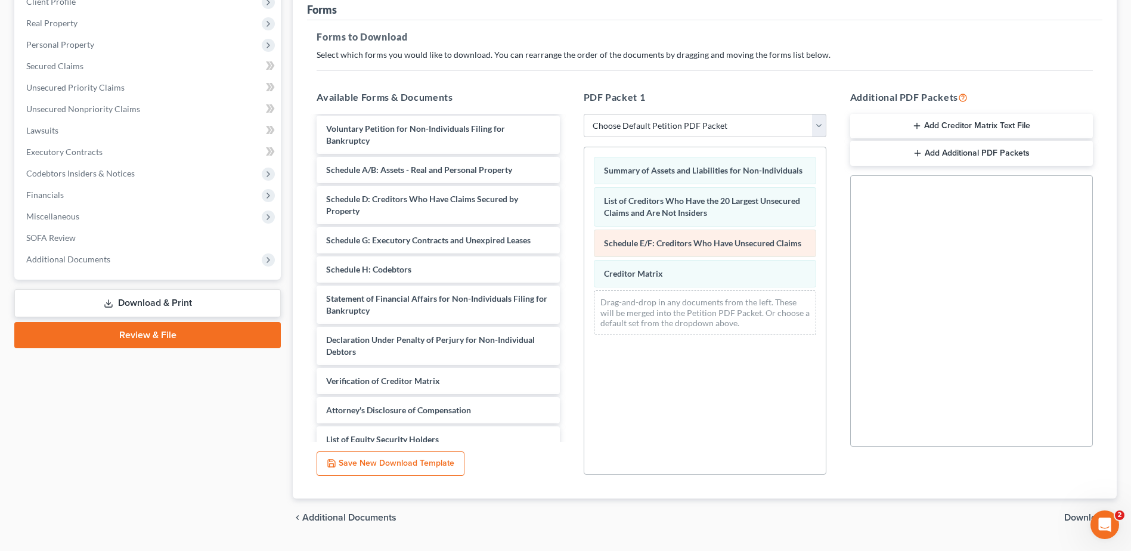
scroll to position [185, 0]
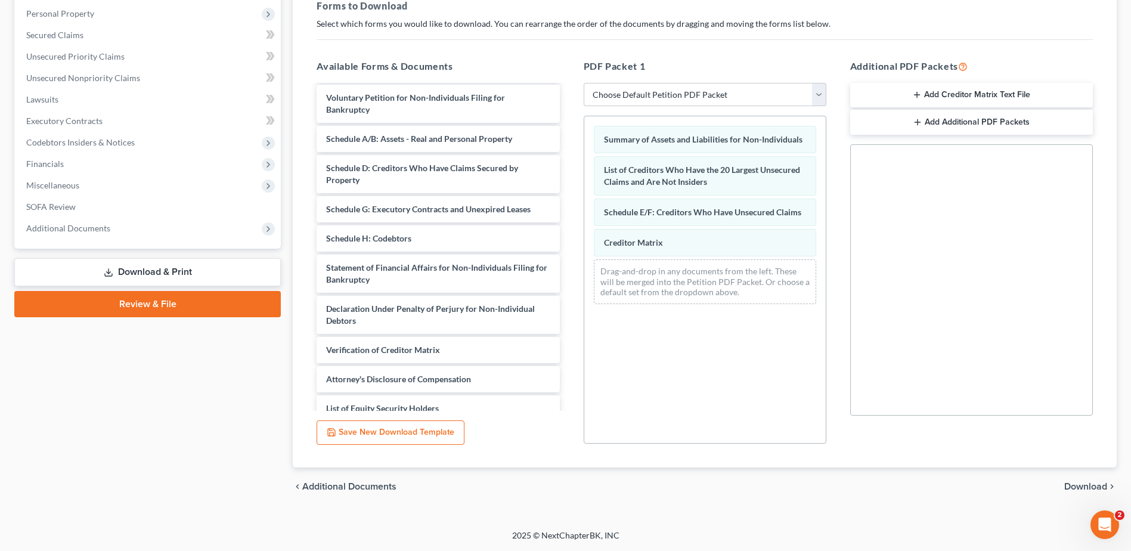
click at [1077, 486] on span "Download" at bounding box center [1085, 487] width 43 height 10
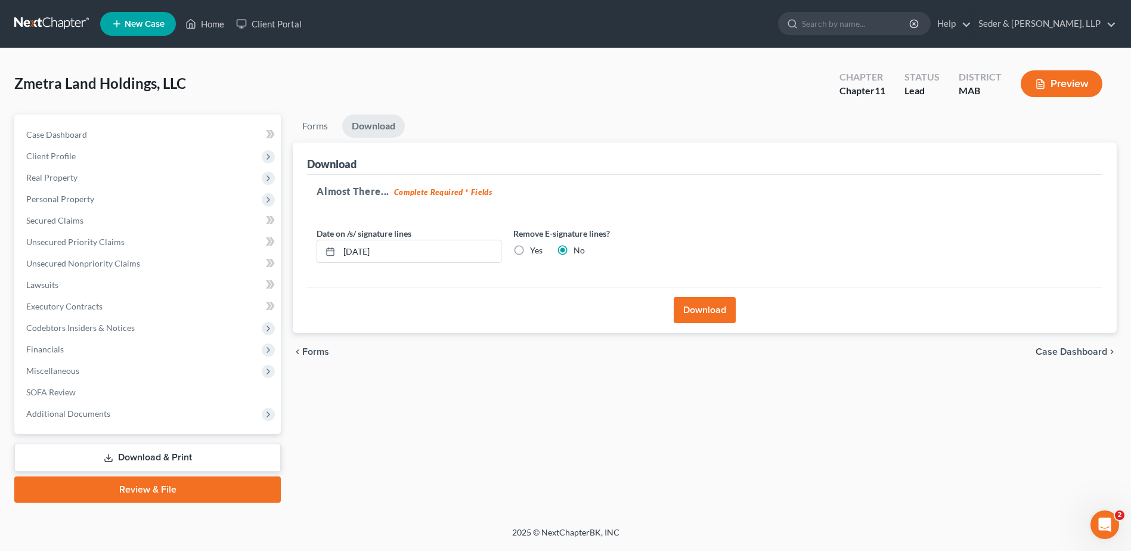
scroll to position [0, 0]
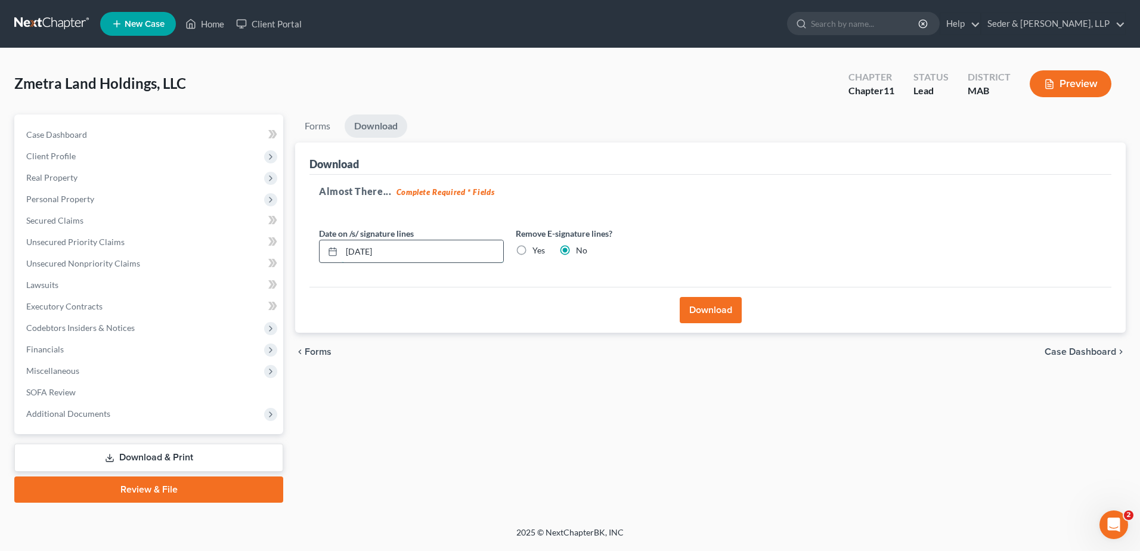
click at [403, 253] on input "[DATE]" at bounding box center [423, 251] width 162 height 23
click at [532, 252] on label "Yes" at bounding box center [538, 250] width 13 height 12
click at [537, 252] on input "Yes" at bounding box center [541, 248] width 8 height 8
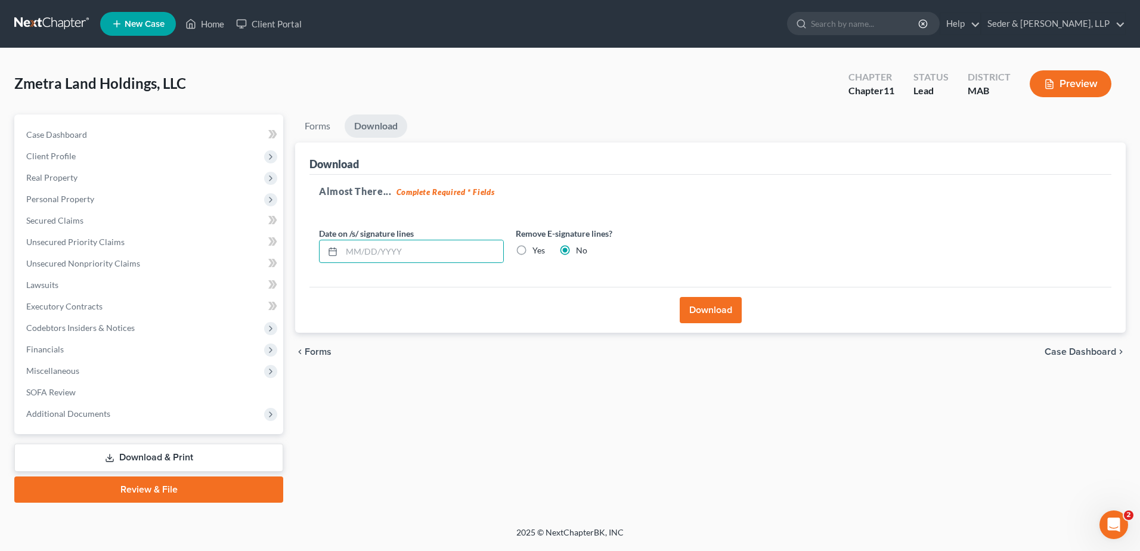
radio input "true"
radio input "false"
click at [715, 314] on button "Download" at bounding box center [711, 310] width 62 height 26
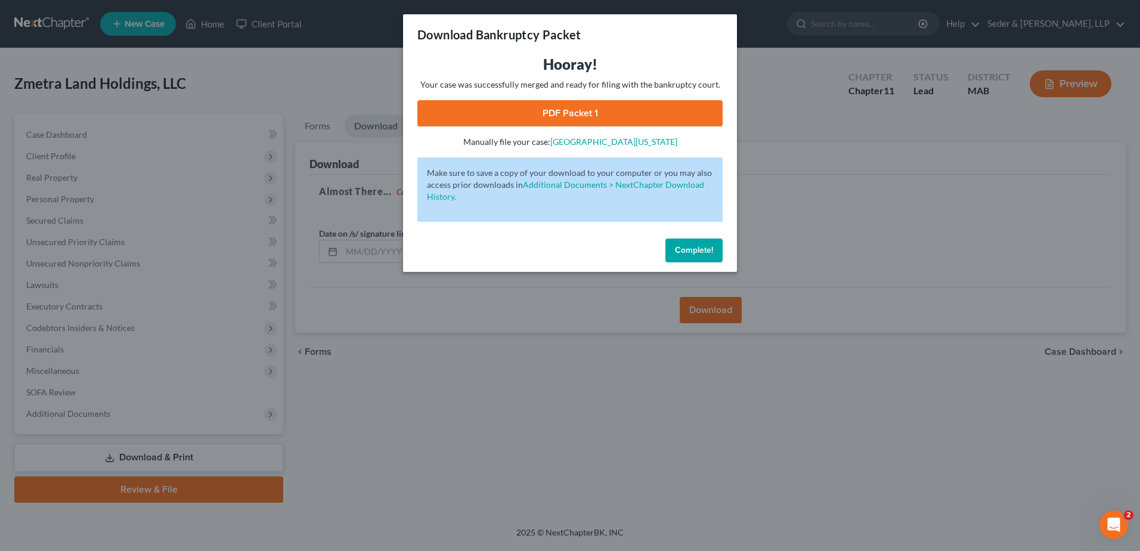
click at [554, 109] on link "PDF Packet 1" at bounding box center [569, 113] width 305 height 26
click at [698, 253] on span "Complete!" at bounding box center [694, 250] width 38 height 10
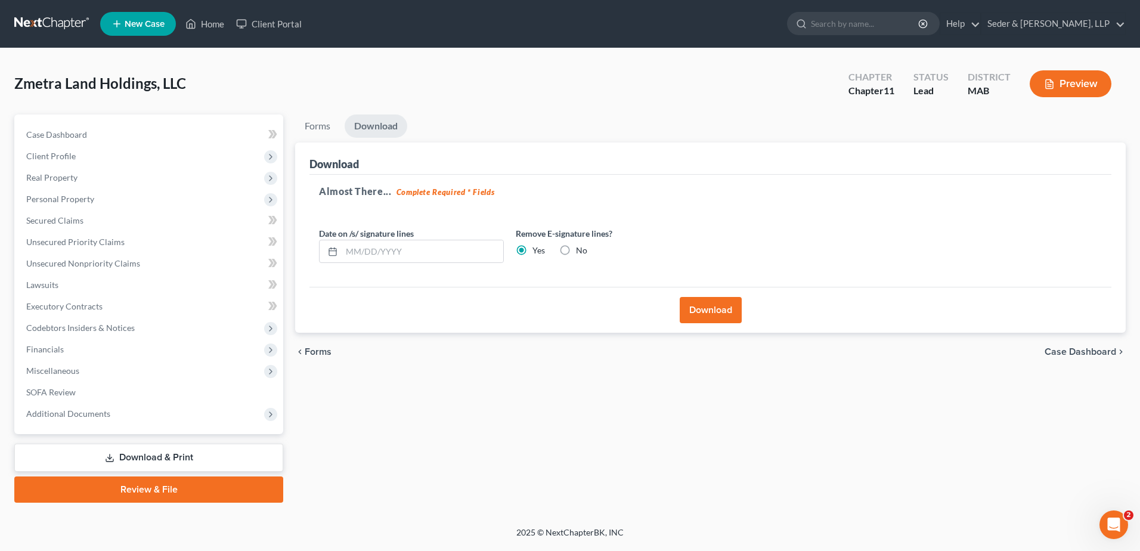
click at [175, 452] on link "Download & Print" at bounding box center [148, 458] width 269 height 28
click at [73, 135] on span "Case Dashboard" at bounding box center [56, 134] width 61 height 10
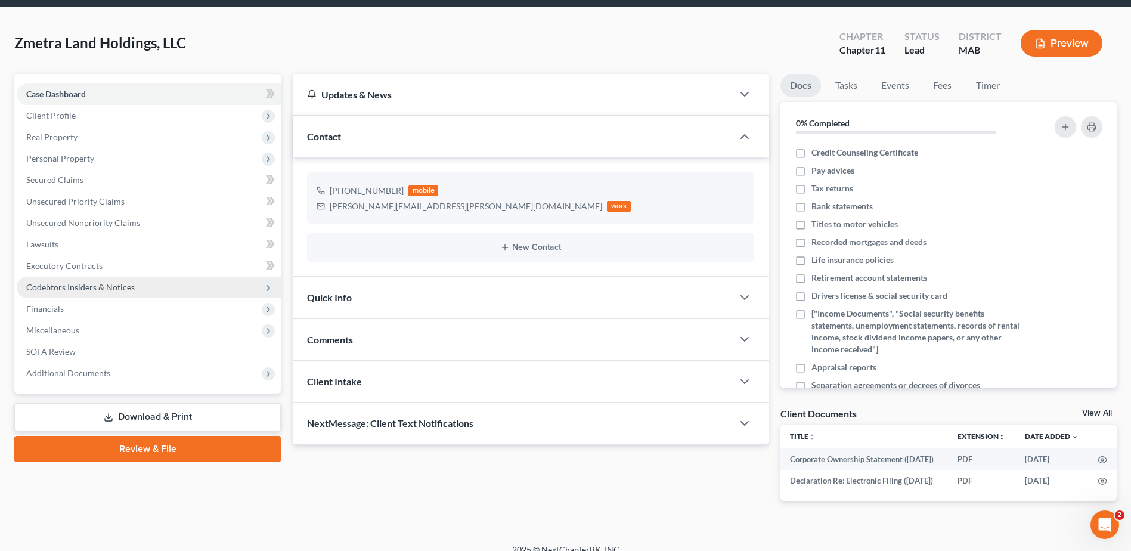
scroll to position [77, 0]
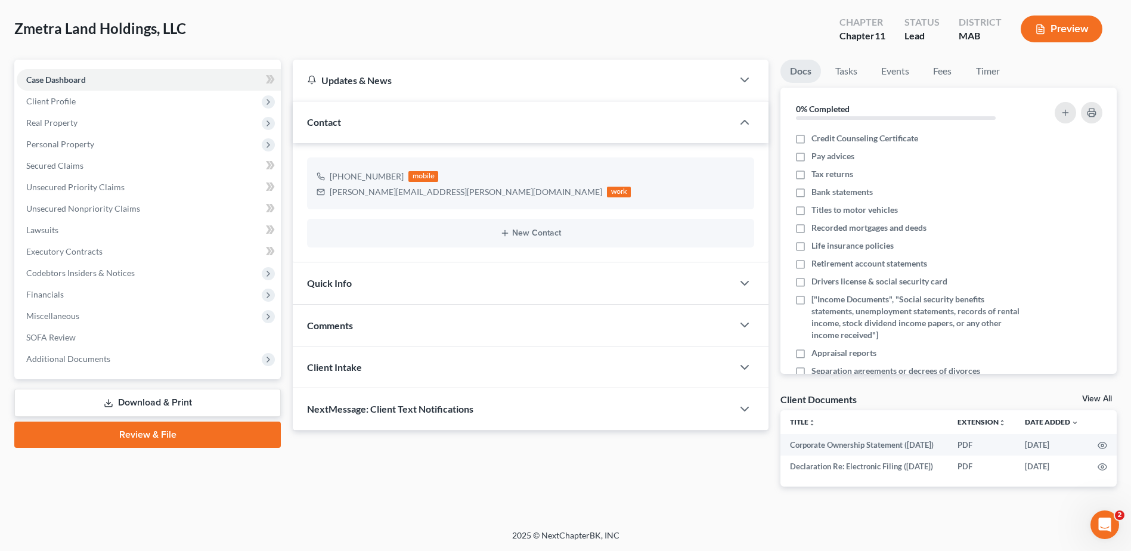
click at [123, 389] on link "Download & Print" at bounding box center [147, 403] width 266 height 28
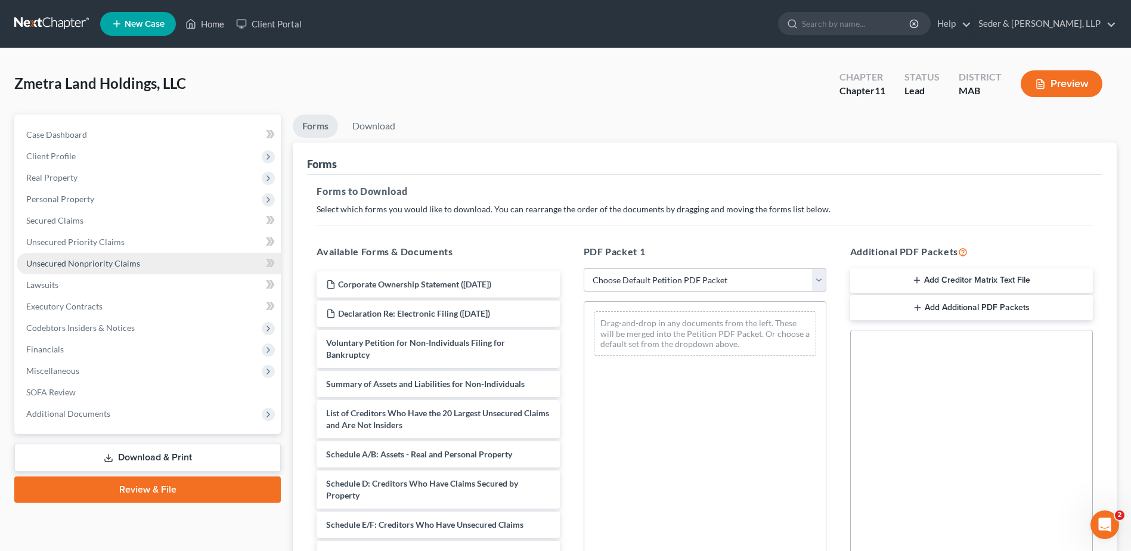
click at [93, 267] on span "Unsecured Nonpriority Claims" at bounding box center [83, 263] width 114 height 10
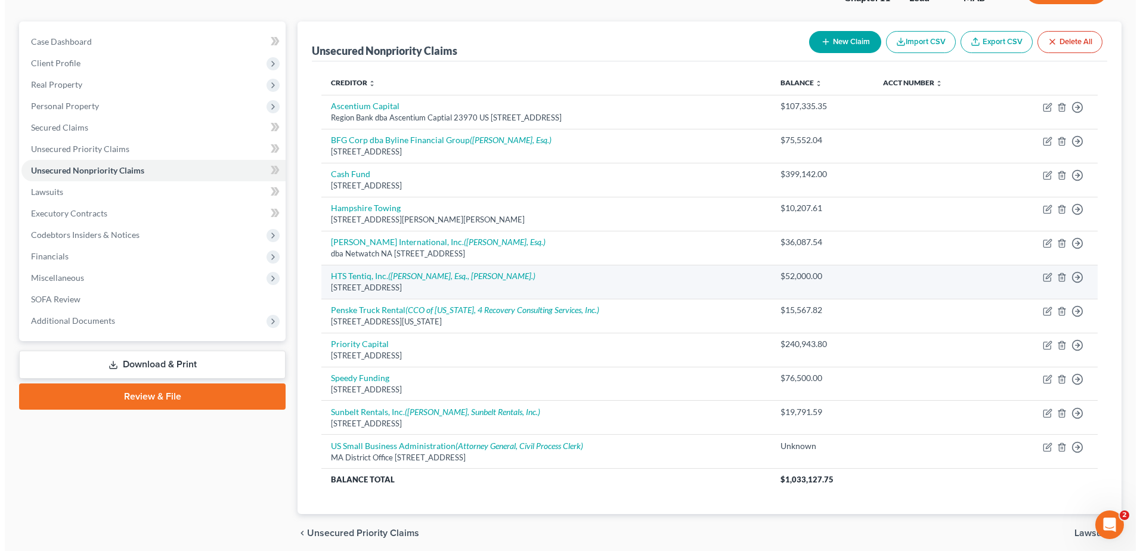
scroll to position [119, 0]
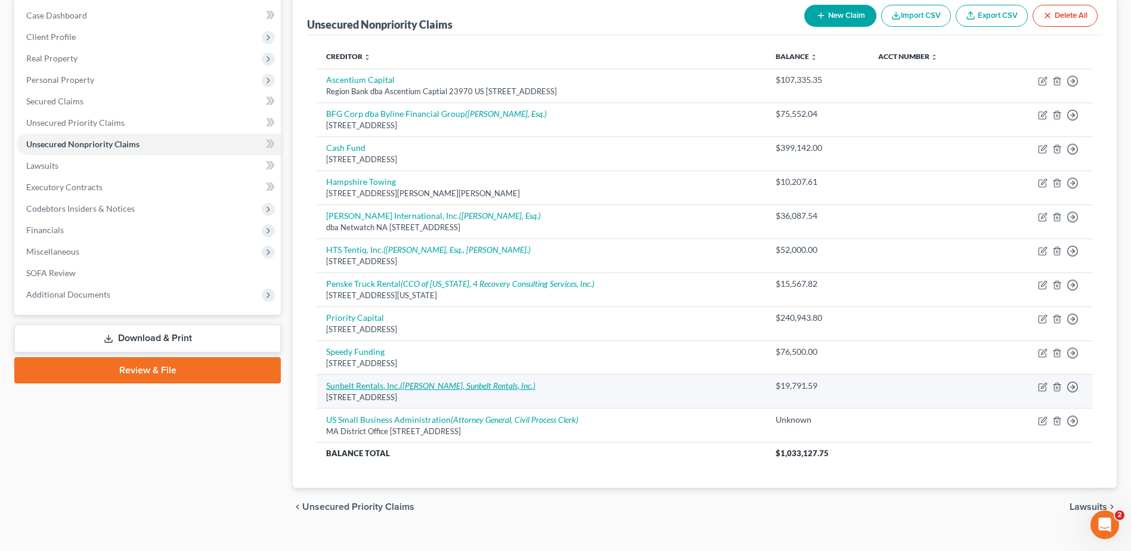
click at [438, 387] on icon "([PERSON_NAME], Sunbelt Rentals, Inc.)" at bounding box center [467, 385] width 135 height 10
select select "42"
select select "11"
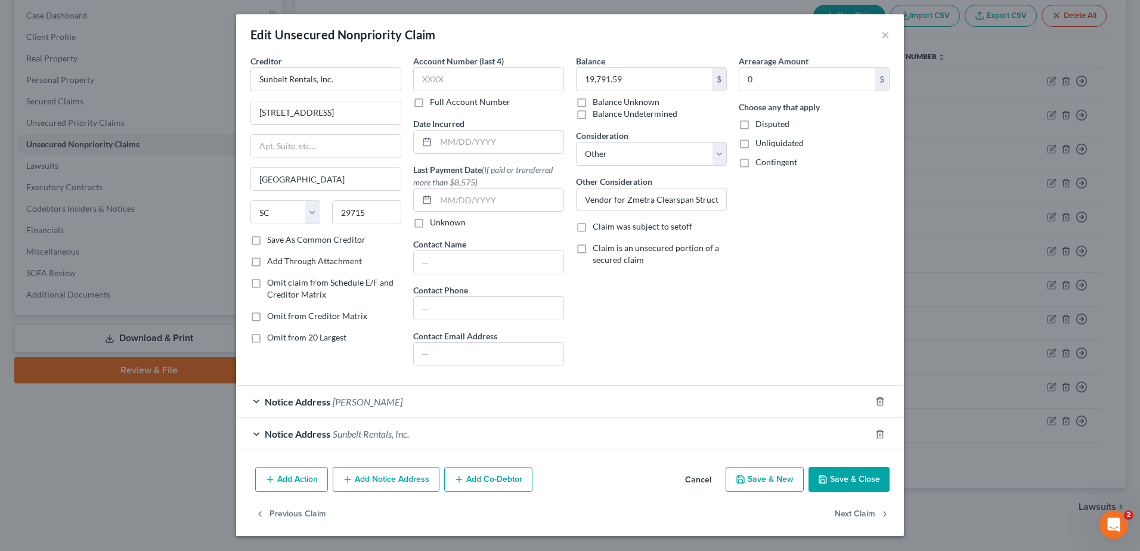
click at [356, 436] on span "Sunbelt Rentals, Inc." at bounding box center [371, 433] width 76 height 11
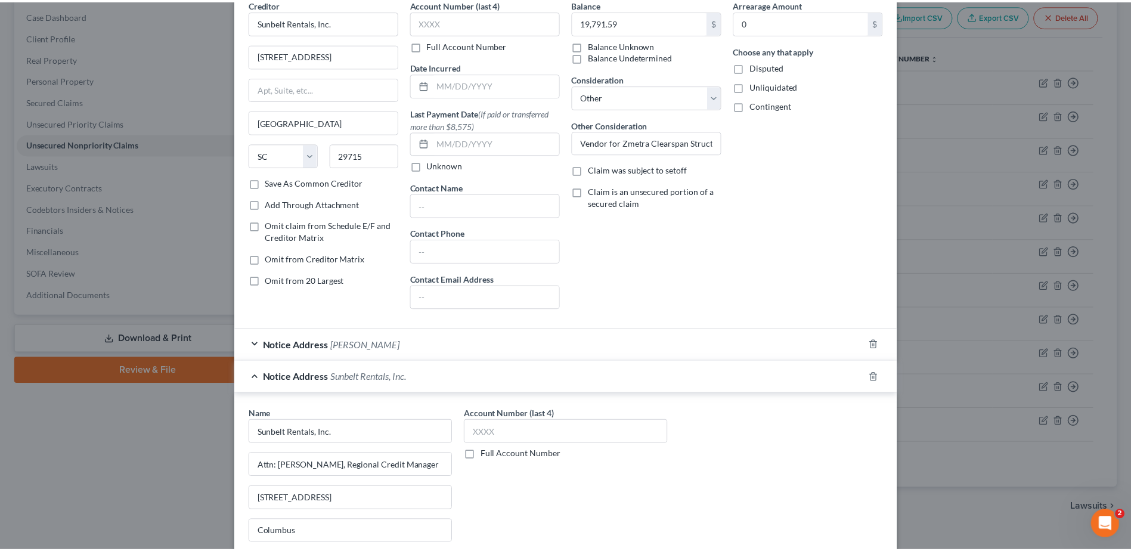
scroll to position [0, 0]
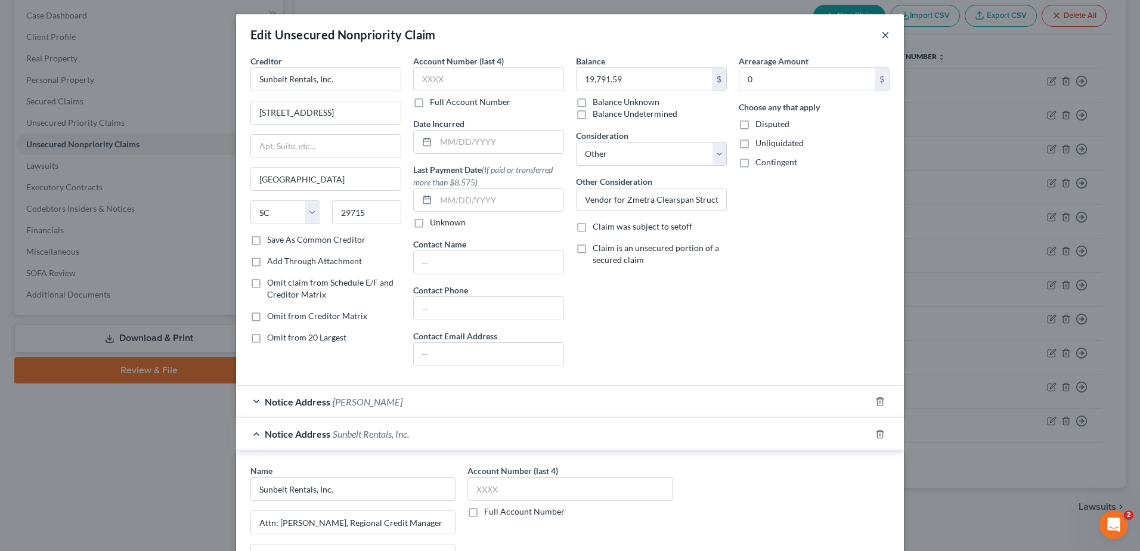
click at [881, 38] on button "×" at bounding box center [885, 34] width 8 height 14
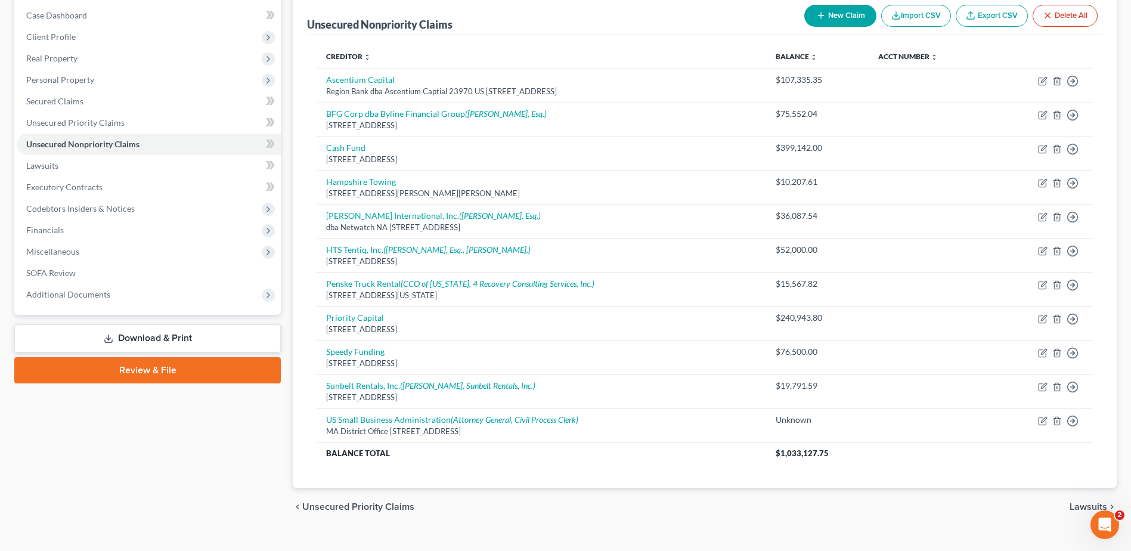
click at [236, 332] on link "Download & Print" at bounding box center [147, 338] width 266 height 28
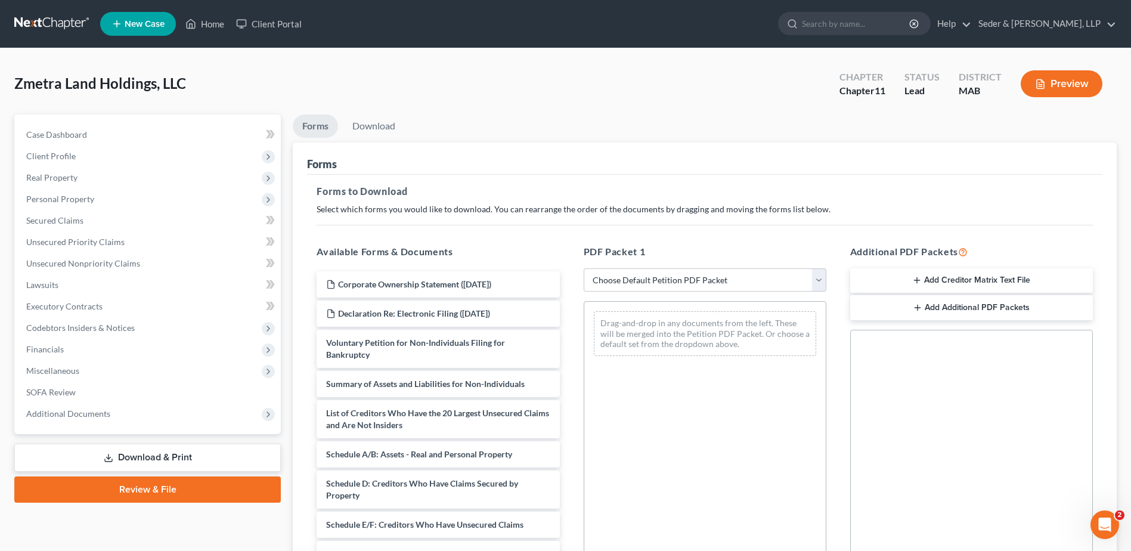
click at [1000, 280] on button "Add Creditor Matrix Text File" at bounding box center [971, 280] width 243 height 25
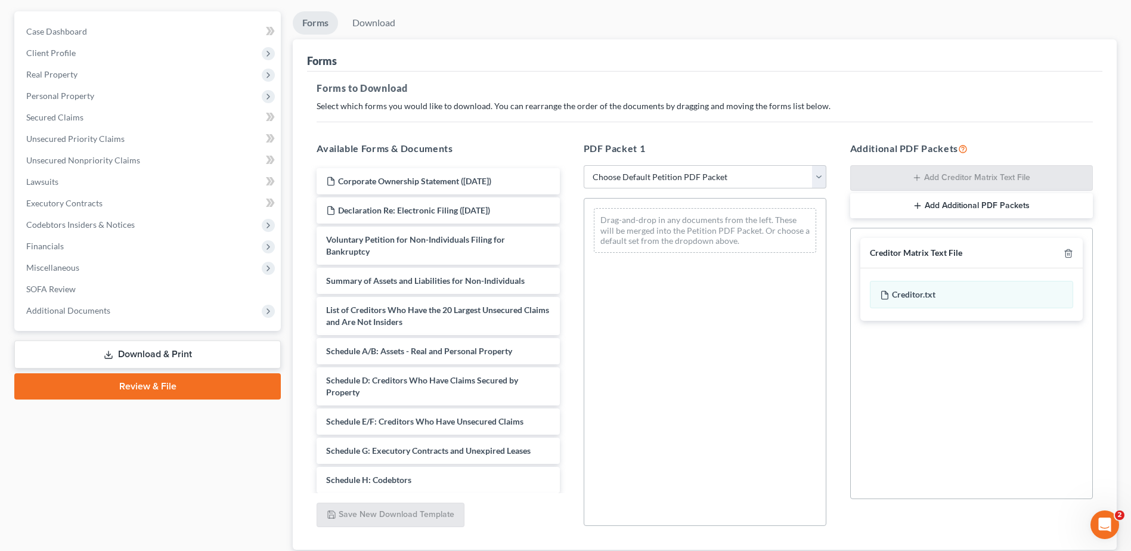
scroll to position [179, 0]
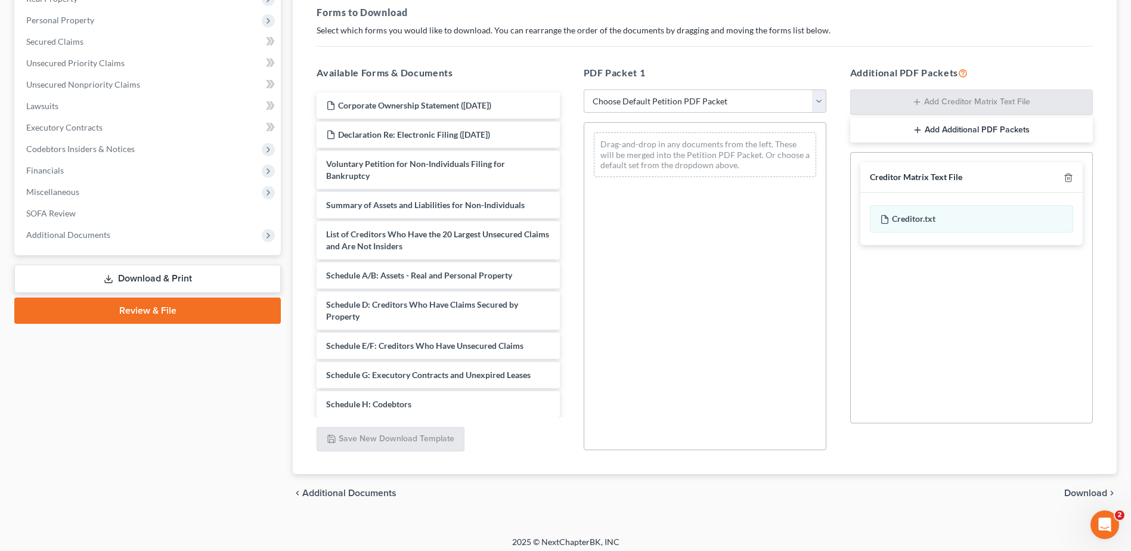
click at [1074, 492] on span "Download" at bounding box center [1085, 493] width 43 height 10
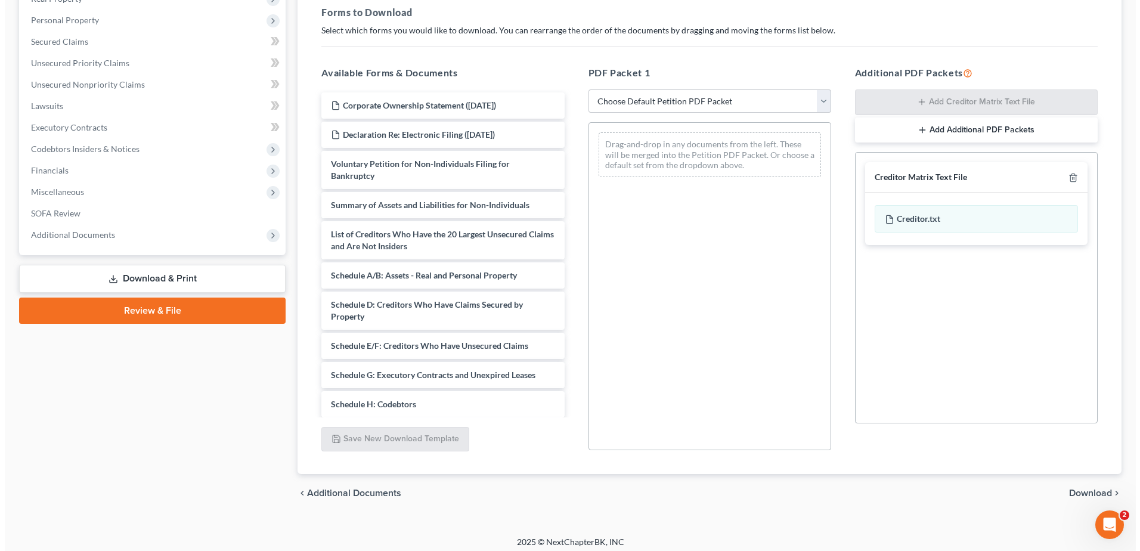
scroll to position [0, 0]
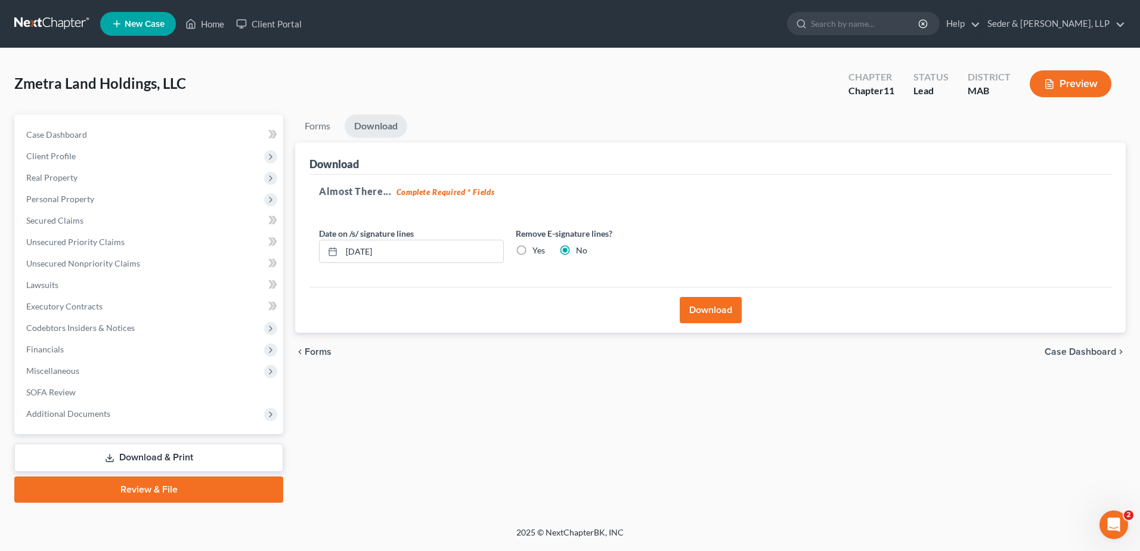
click at [720, 310] on button "Download" at bounding box center [711, 310] width 62 height 26
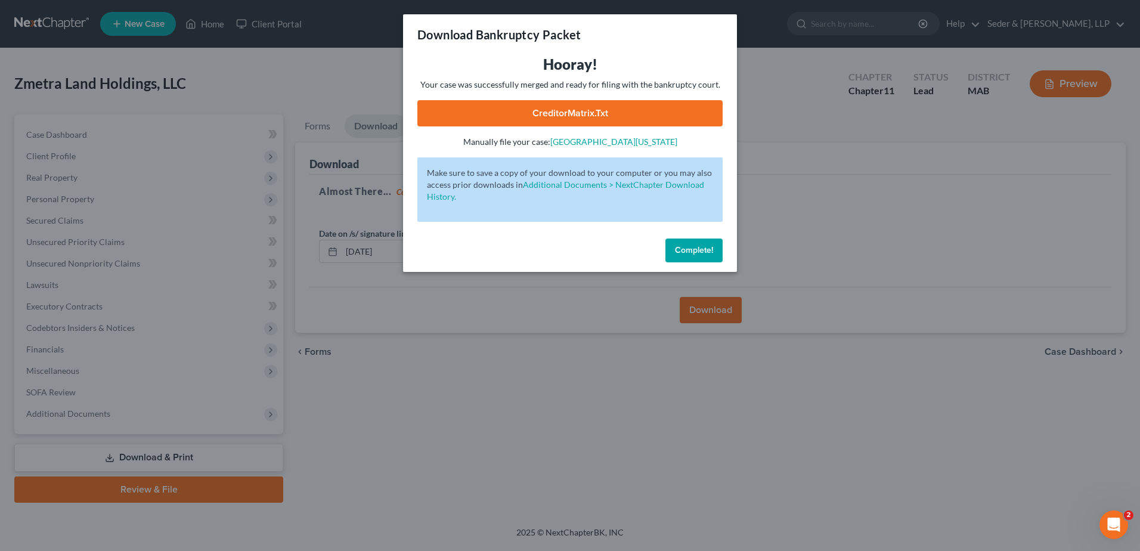
click at [607, 117] on link "CreditorMatrix.txt" at bounding box center [569, 113] width 305 height 26
click at [766, 29] on div "Download Bankruptcy Packet Hooray! Your case was successfully merged and ready …" at bounding box center [570, 275] width 1140 height 551
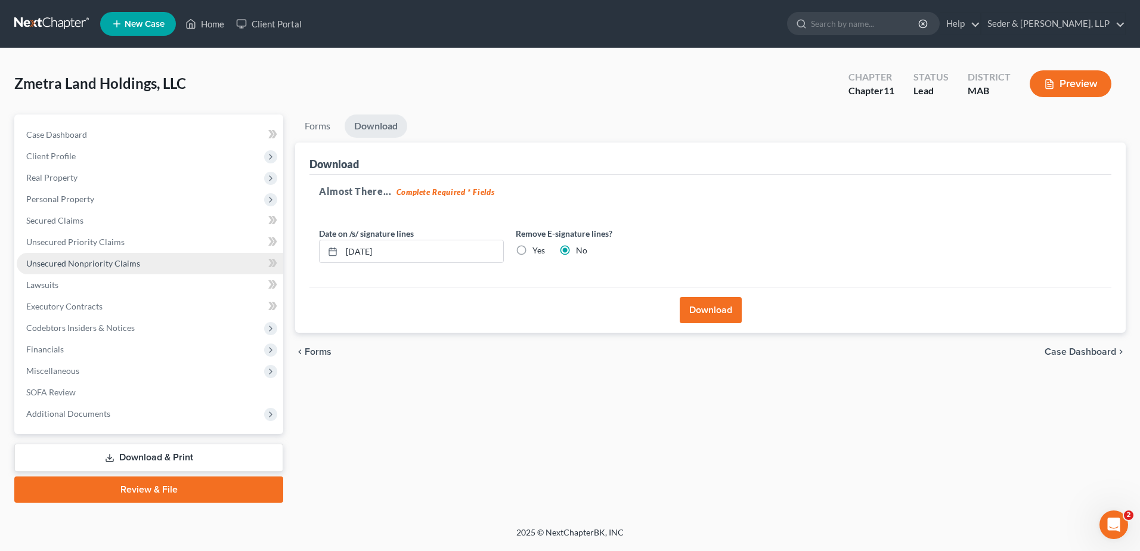
click at [82, 261] on span "Unsecured Nonpriority Claims" at bounding box center [83, 263] width 114 height 10
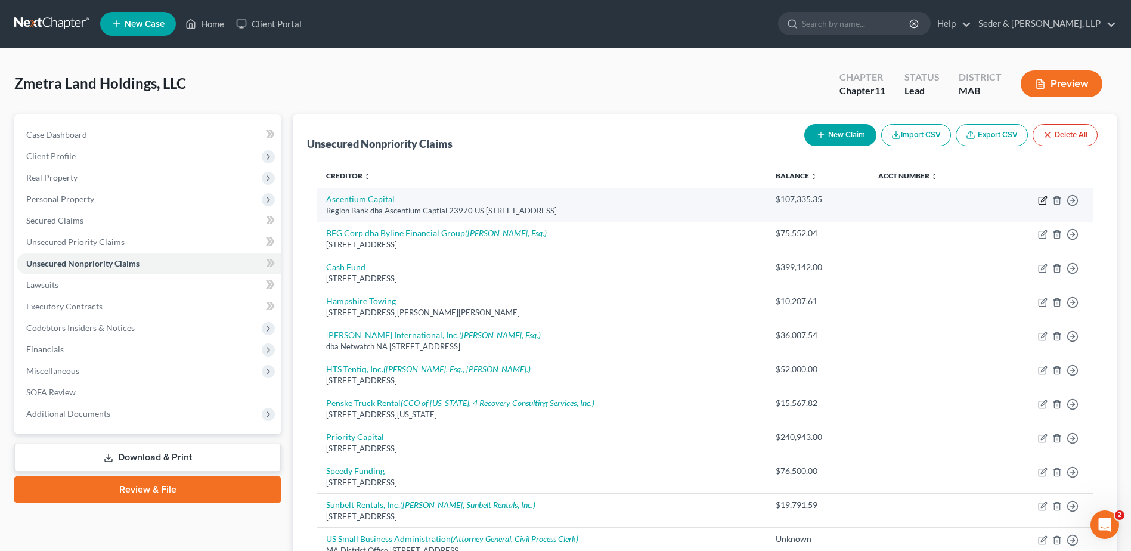
click at [1043, 199] on icon "button" at bounding box center [1043, 198] width 5 height 5
select select "45"
select select "11"
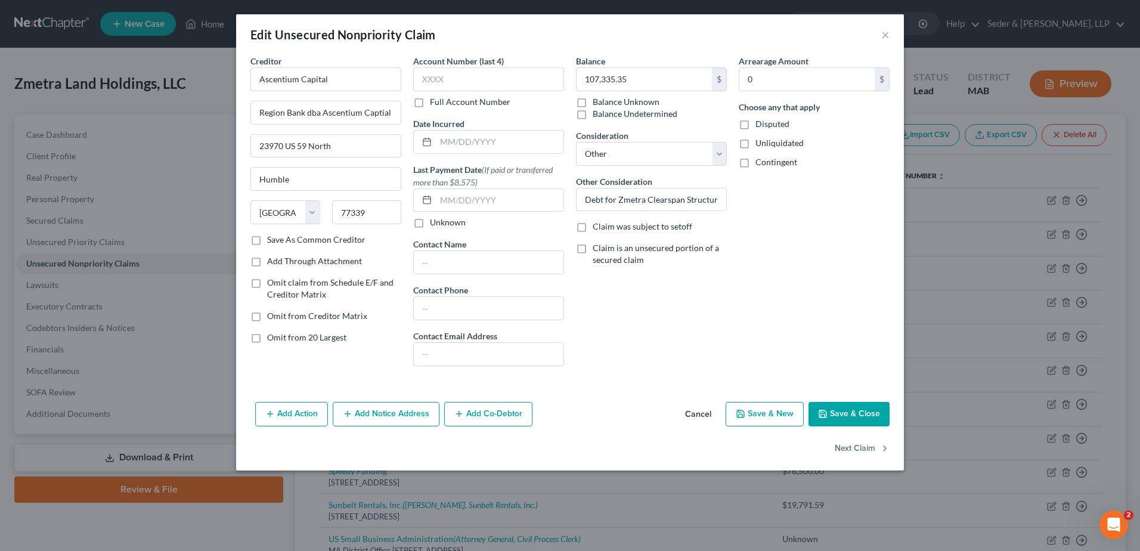
click at [267, 285] on label "Omit claim from Schedule E/F and Creditor Matrix" at bounding box center [334, 289] width 134 height 24
click at [272, 284] on input "Omit claim from Schedule E/F and Creditor Matrix" at bounding box center [276, 281] width 8 height 8
checkbox input "true"
click at [869, 417] on button "Save & Close" at bounding box center [848, 414] width 81 height 25
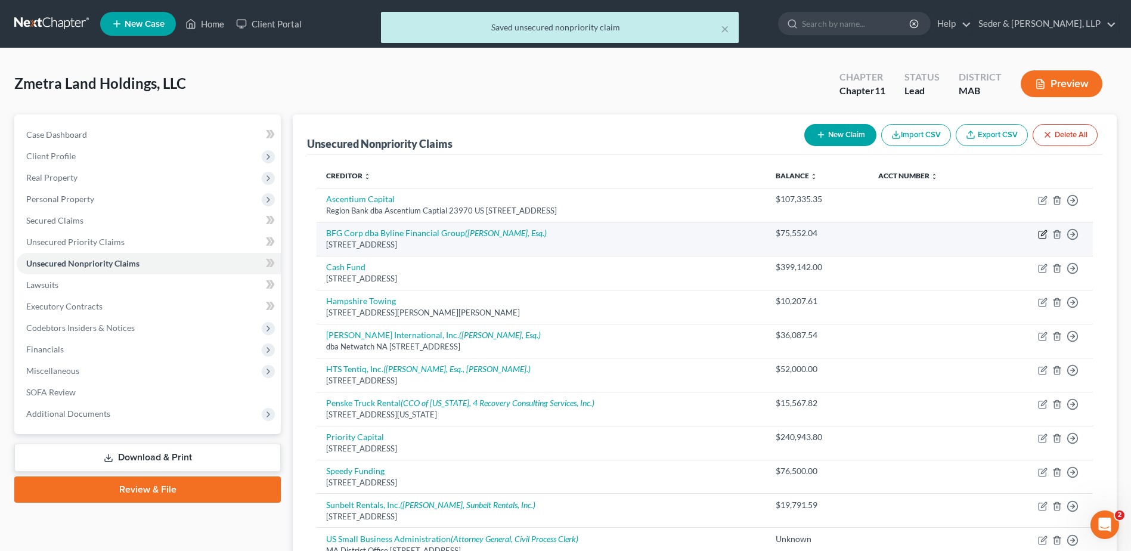
click at [1043, 235] on icon "button" at bounding box center [1043, 232] width 5 height 5
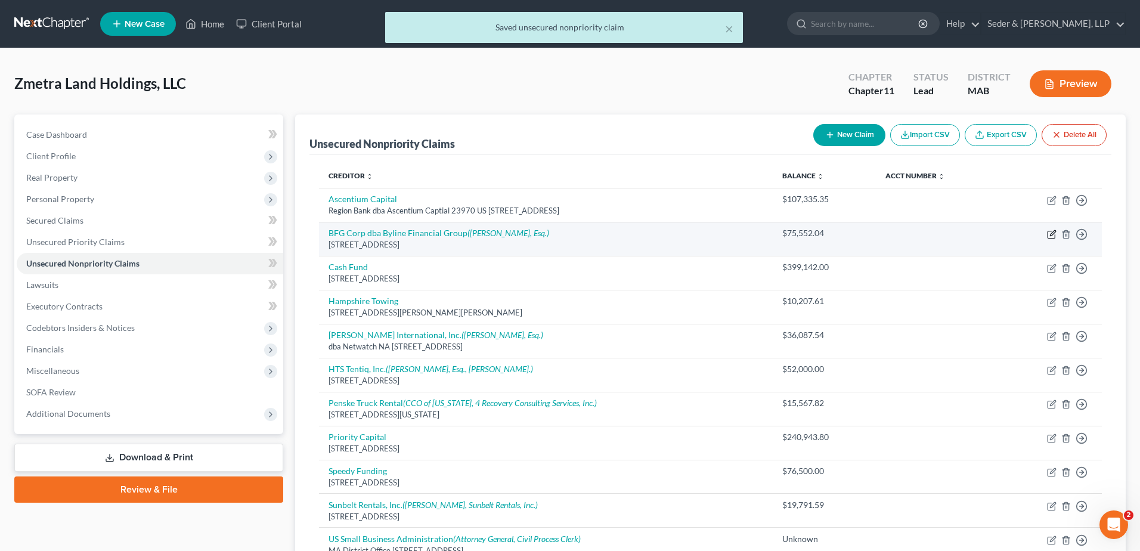
select select "14"
select select "11"
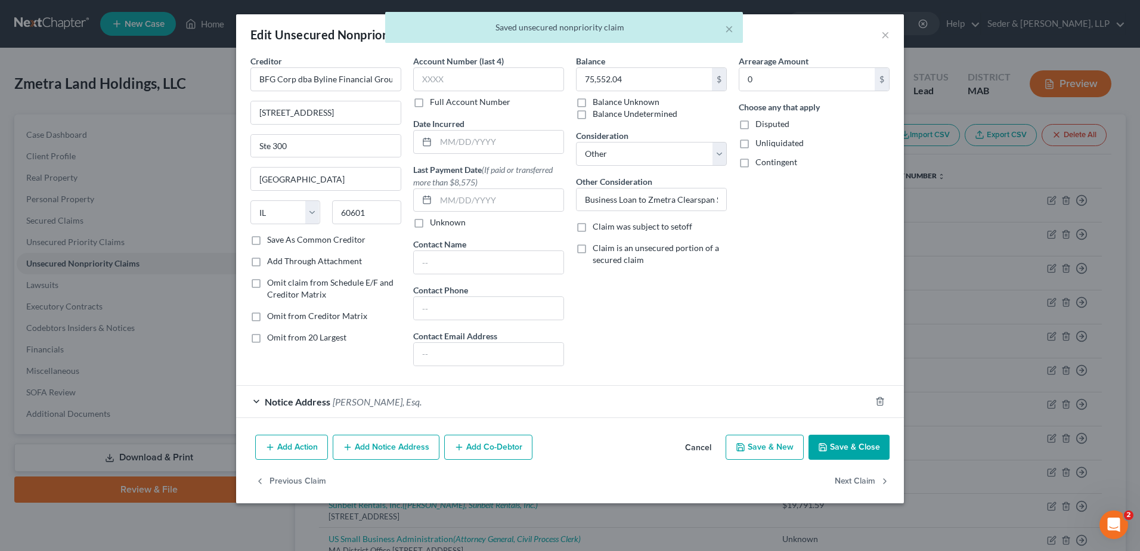
click at [267, 284] on label "Omit claim from Schedule E/F and Creditor Matrix" at bounding box center [334, 289] width 134 height 24
click at [272, 284] on input "Omit claim from Schedule E/F and Creditor Matrix" at bounding box center [276, 281] width 8 height 8
checkbox input "true"
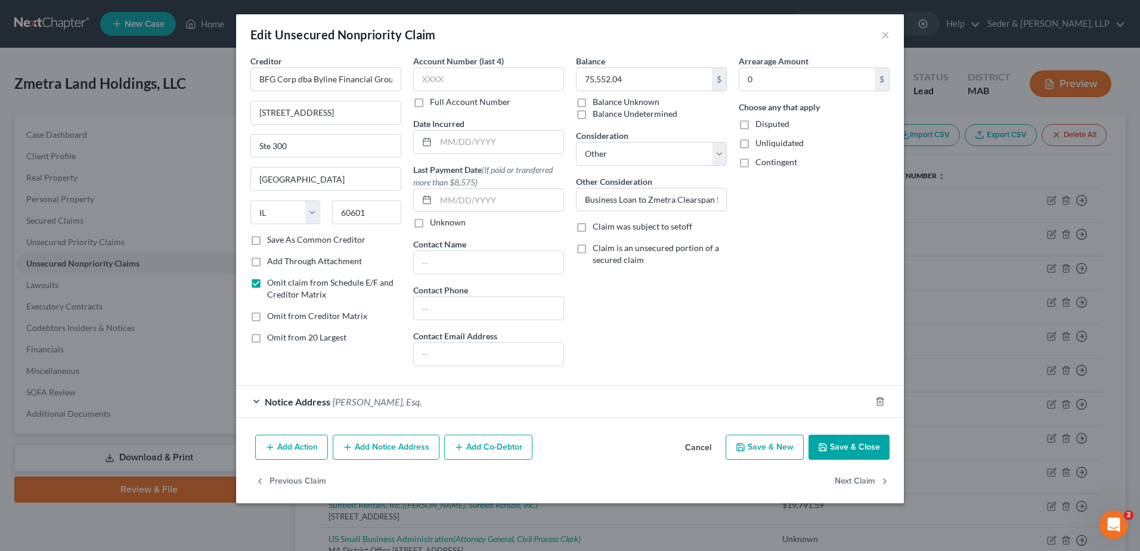
click at [858, 441] on button "Save & Close" at bounding box center [848, 447] width 81 height 25
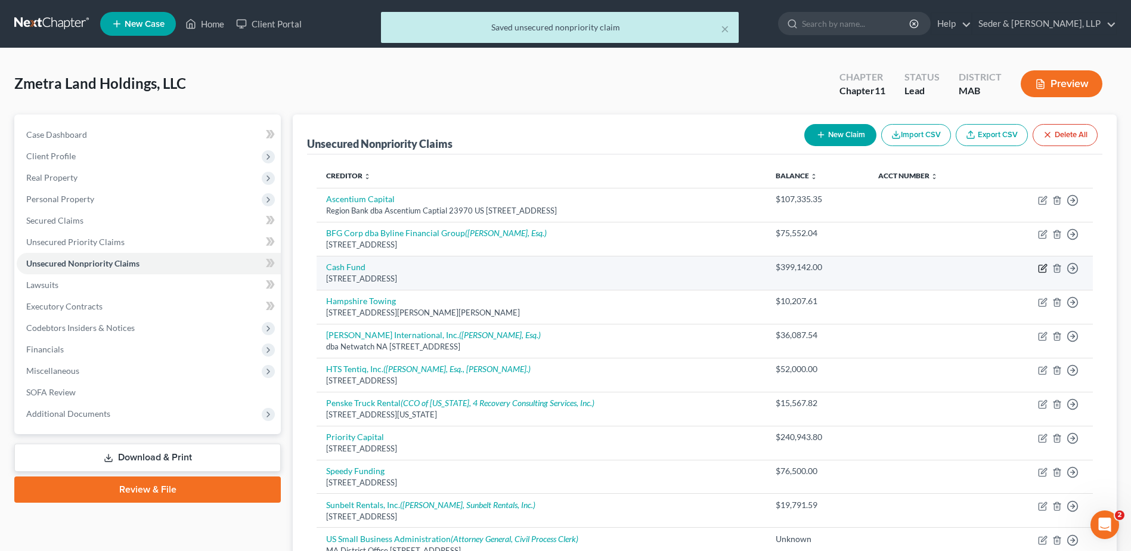
click at [1044, 269] on icon "button" at bounding box center [1043, 268] width 10 height 10
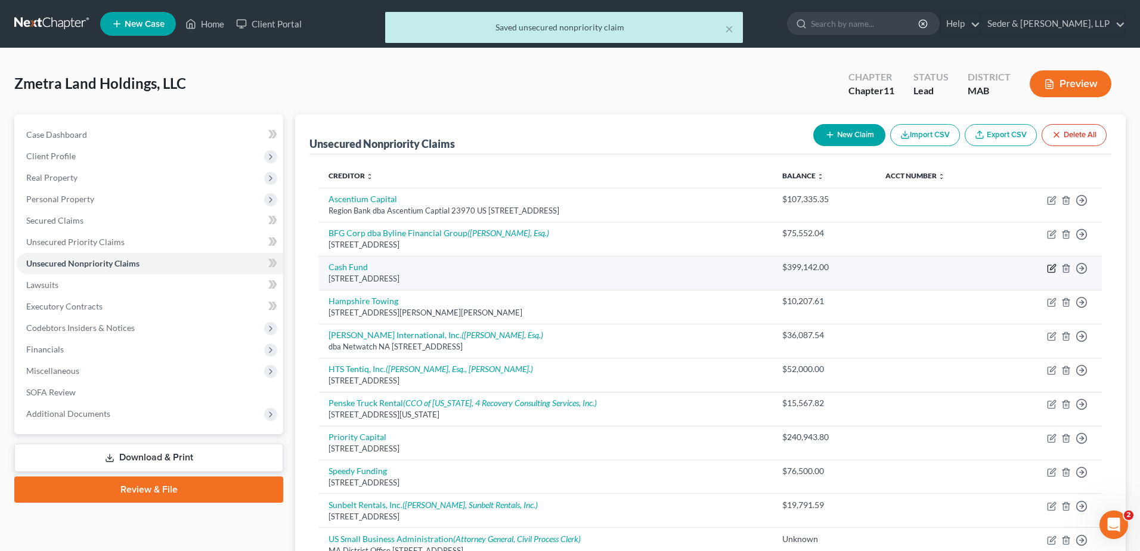
select select "5"
select select "11"
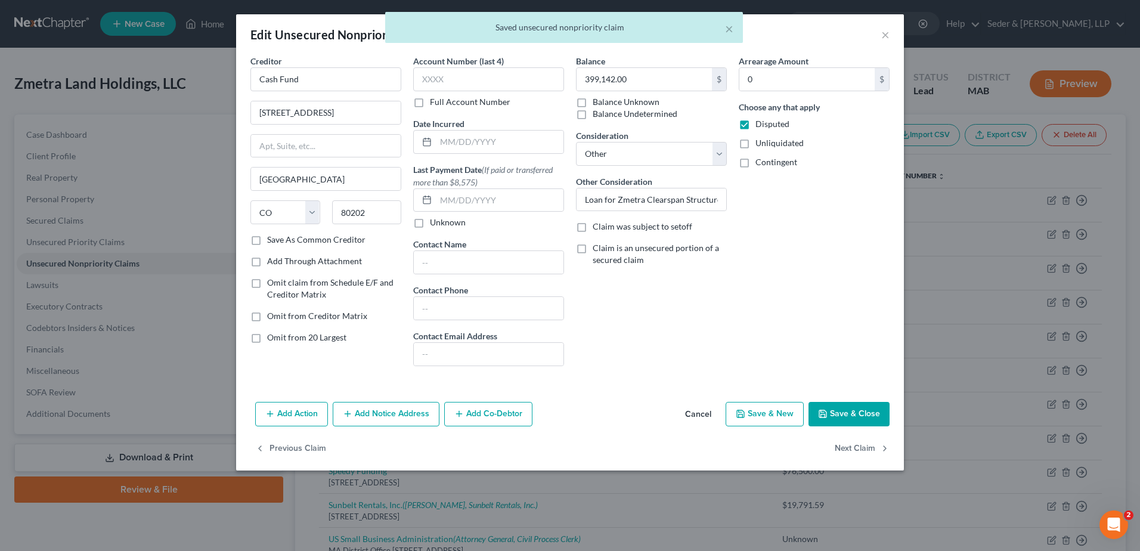
click at [358, 281] on span "Omit claim from Schedule E/F and Creditor Matrix" at bounding box center [330, 288] width 126 height 22
click at [280, 281] on input "Omit claim from Schedule E/F and Creditor Matrix" at bounding box center [276, 281] width 8 height 8
checkbox input "true"
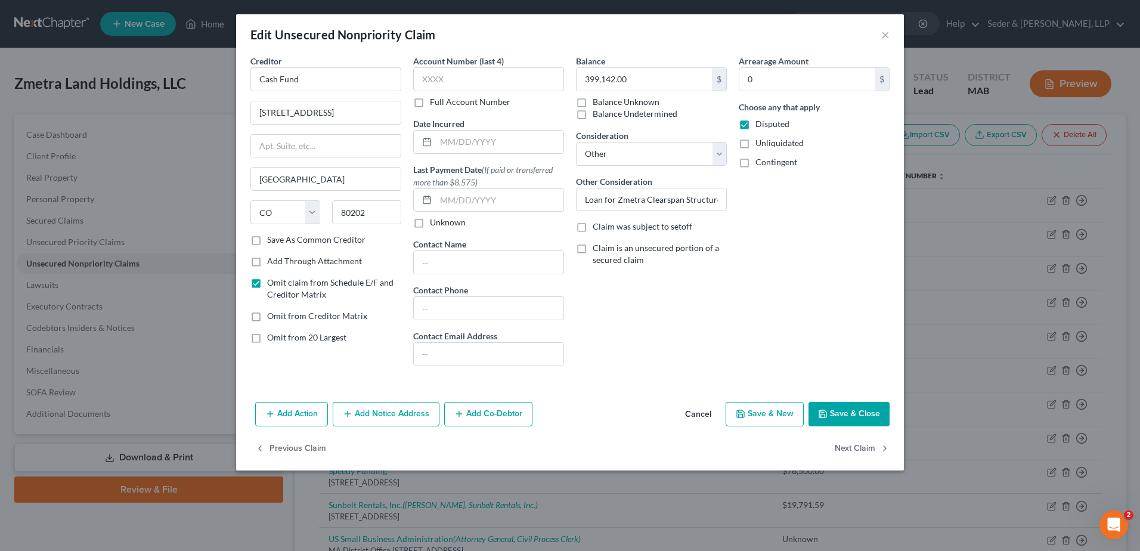
click at [850, 411] on button "Save & Close" at bounding box center [848, 414] width 81 height 25
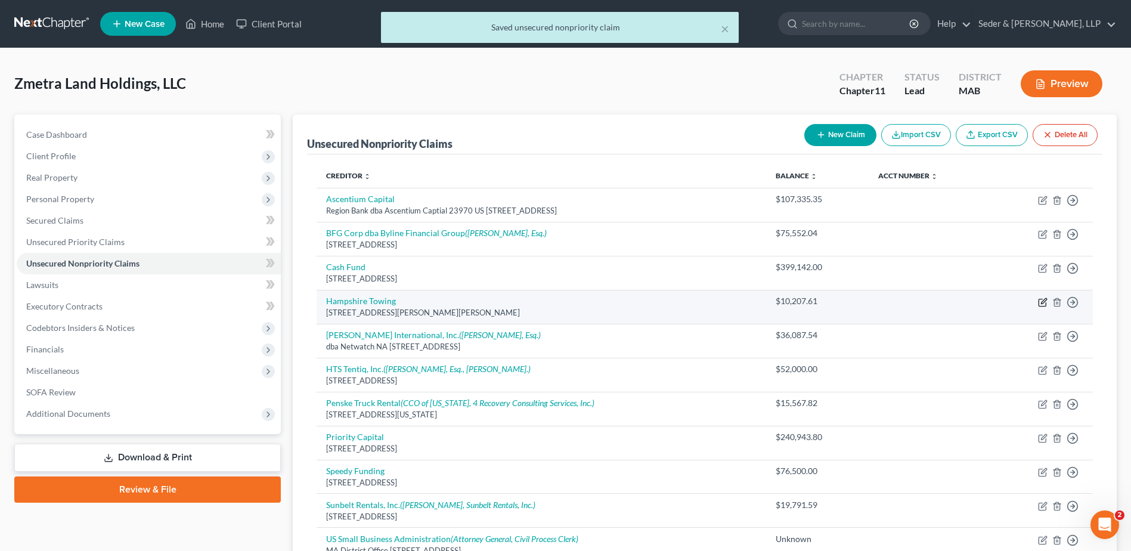
click at [1041, 305] on icon "button" at bounding box center [1043, 302] width 10 height 10
select select "22"
select select "11"
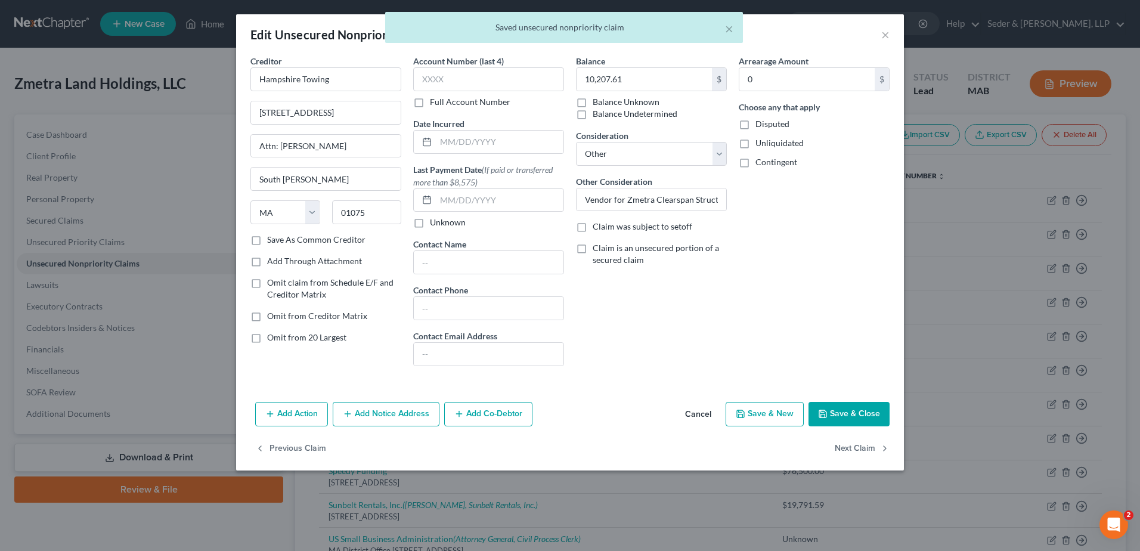
click at [357, 284] on span "Omit claim from Schedule E/F and Creditor Matrix" at bounding box center [330, 288] width 126 height 22
click at [280, 284] on input "Omit claim from Schedule E/F and Creditor Matrix" at bounding box center [276, 281] width 8 height 8
checkbox input "true"
click at [843, 410] on button "Save & Close" at bounding box center [848, 414] width 81 height 25
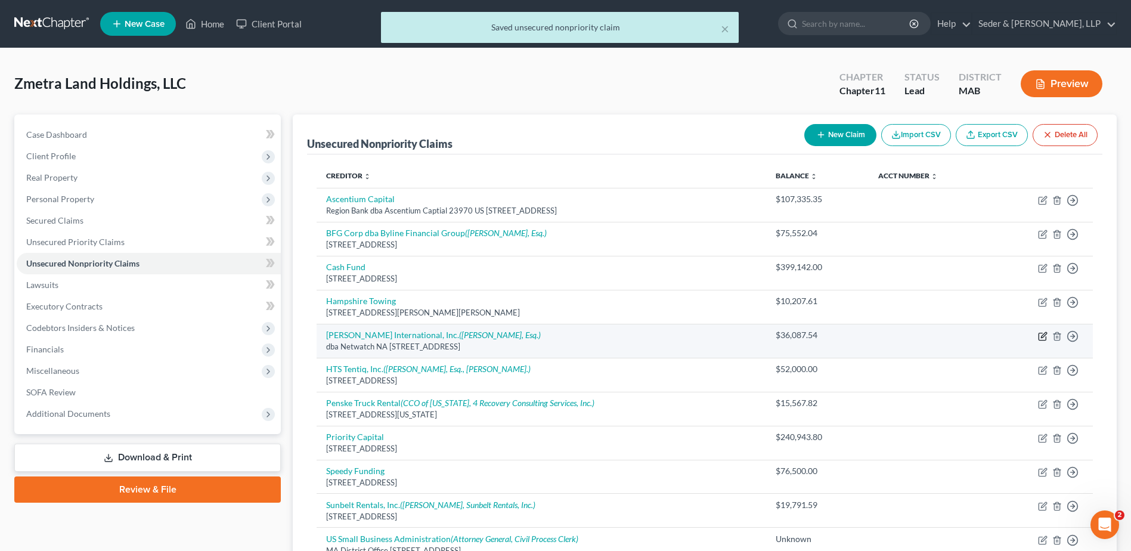
click at [1042, 336] on icon "button" at bounding box center [1043, 336] width 10 height 10
select select "4"
select select "11"
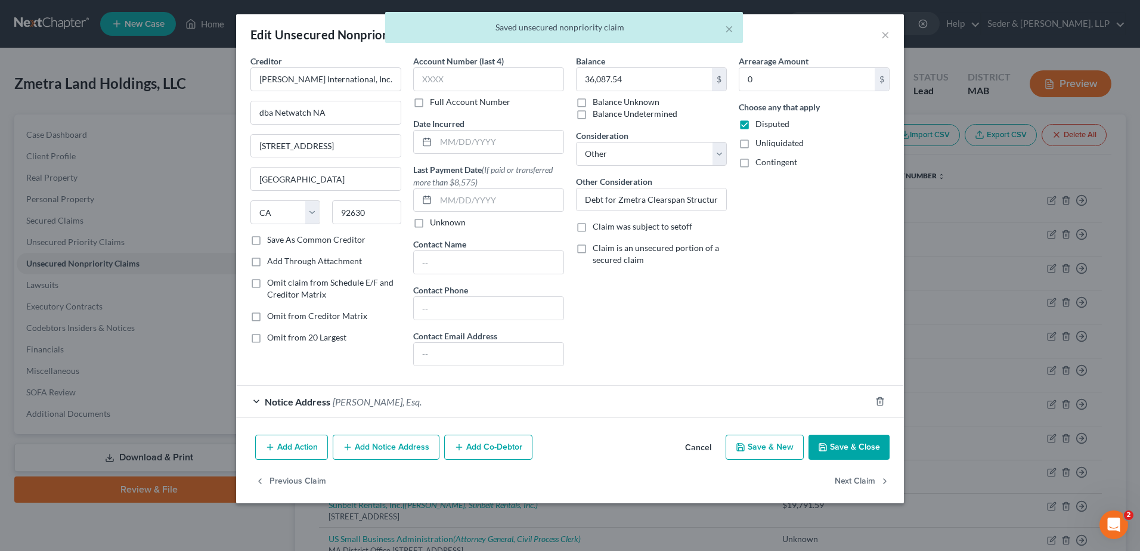
click at [297, 285] on span "Omit claim from Schedule E/F and Creditor Matrix" at bounding box center [330, 288] width 126 height 22
click at [280, 284] on input "Omit claim from Schedule E/F and Creditor Matrix" at bounding box center [276, 281] width 8 height 8
checkbox input "true"
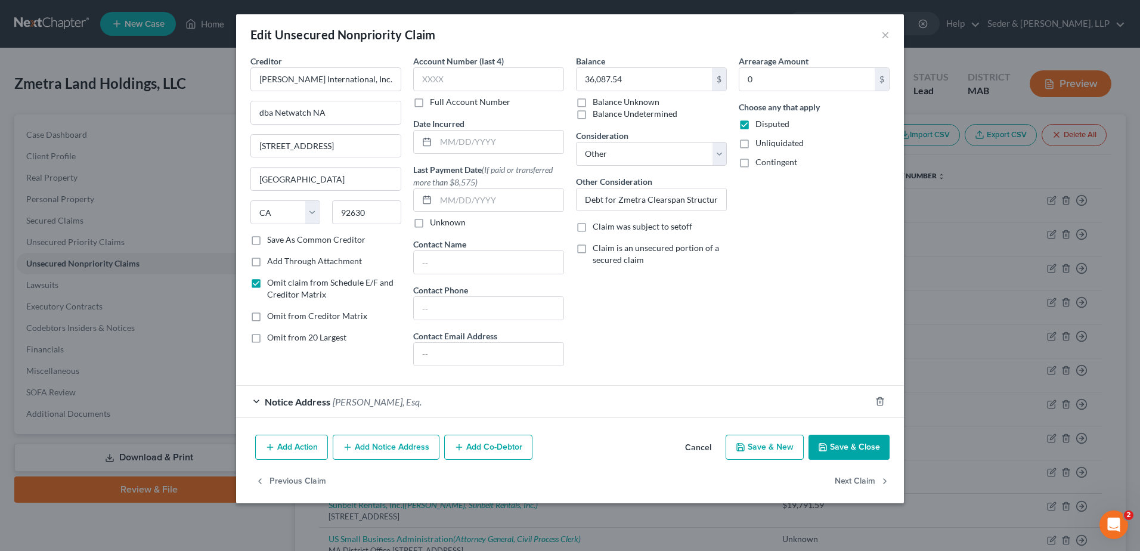
click at [854, 446] on button "Save & Close" at bounding box center [848, 447] width 81 height 25
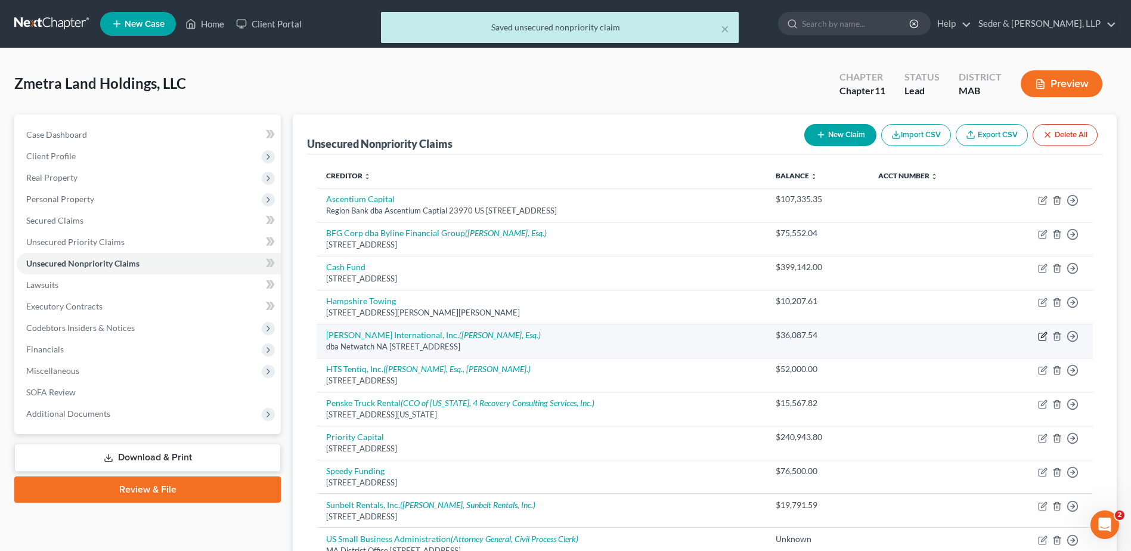
click at [1044, 337] on icon "button" at bounding box center [1043, 336] width 10 height 10
select select "4"
select select "11"
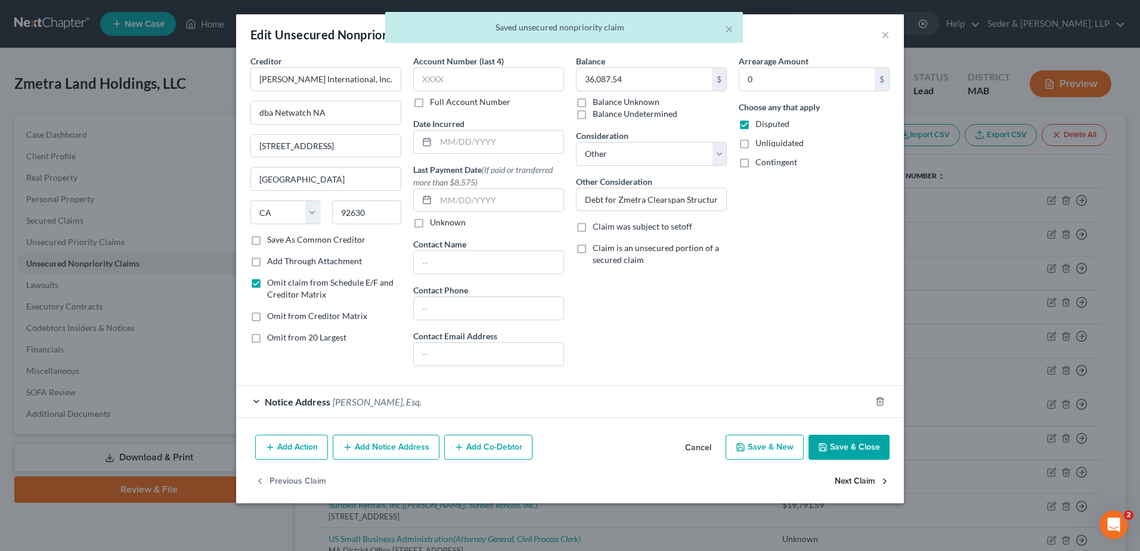
click at [869, 481] on button "Next Claim" at bounding box center [862, 481] width 55 height 25
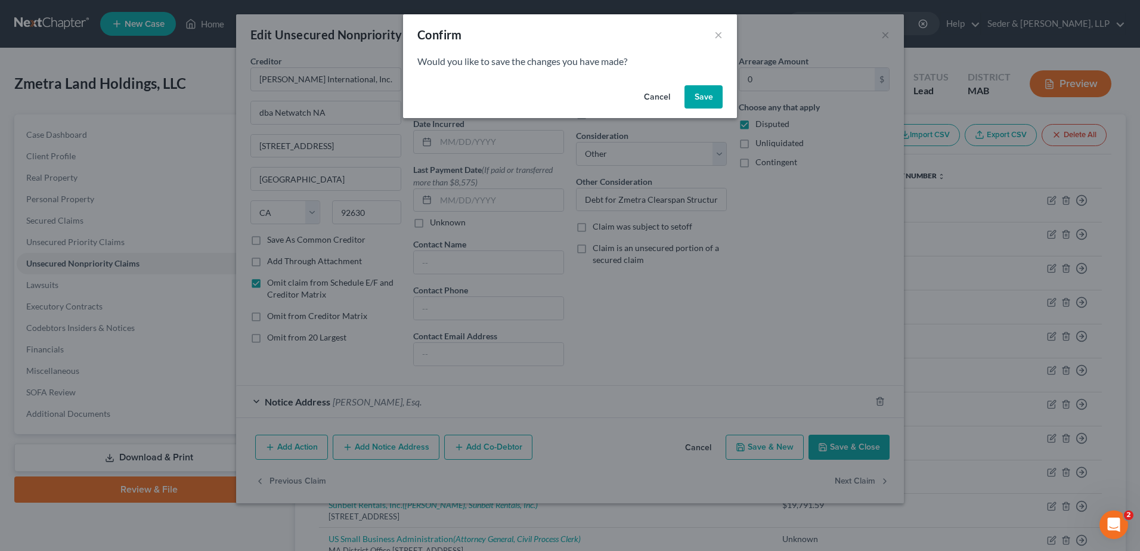
click at [712, 89] on button "Save" at bounding box center [703, 97] width 38 height 24
select select "14"
select select "11"
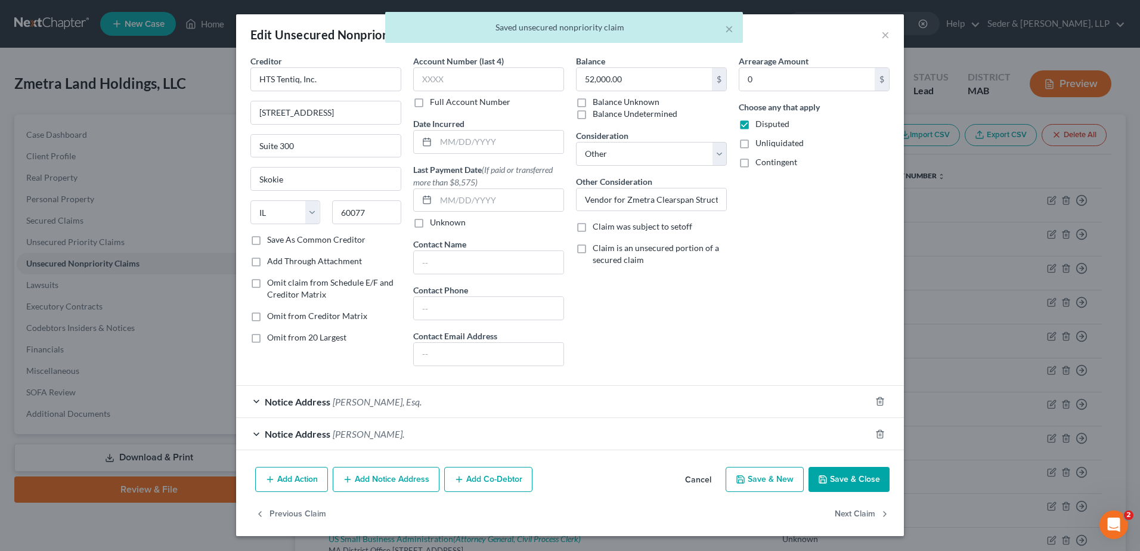
click at [320, 283] on span "Omit claim from Schedule E/F and Creditor Matrix" at bounding box center [330, 288] width 126 height 22
click at [280, 283] on input "Omit claim from Schedule E/F and Creditor Matrix" at bounding box center [276, 281] width 8 height 8
checkbox input "true"
click at [846, 517] on button "Next Claim" at bounding box center [862, 513] width 55 height 25
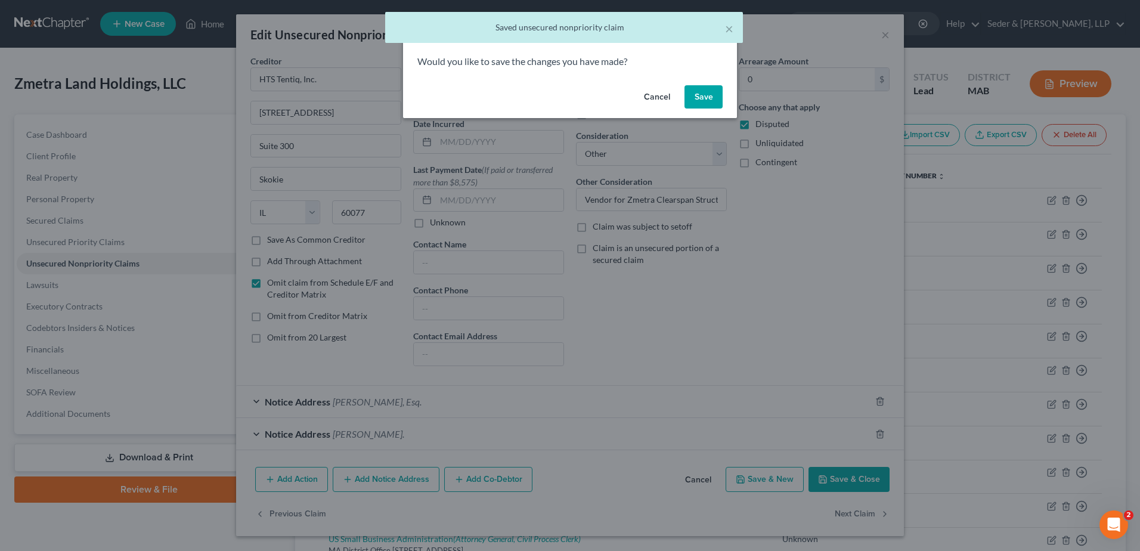
click at [708, 101] on button "Save" at bounding box center [703, 97] width 38 height 24
select select "22"
select select "11"
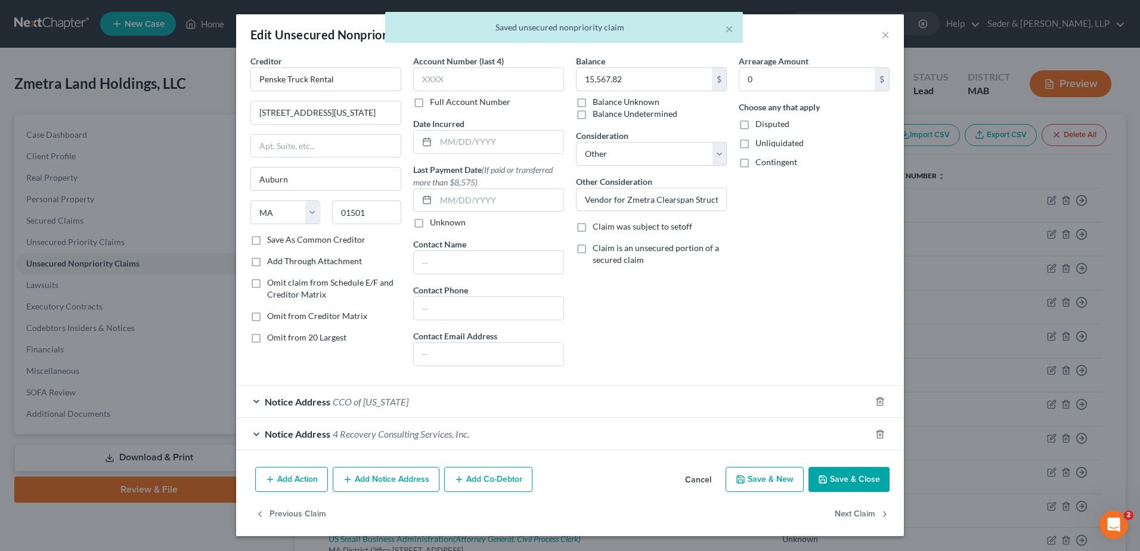
click at [323, 282] on span "Omit claim from Schedule E/F and Creditor Matrix" at bounding box center [330, 288] width 126 height 22
click at [280, 282] on input "Omit claim from Schedule E/F and Creditor Matrix" at bounding box center [276, 281] width 8 height 8
checkbox input "true"
click at [865, 515] on button "Next Claim" at bounding box center [862, 513] width 55 height 25
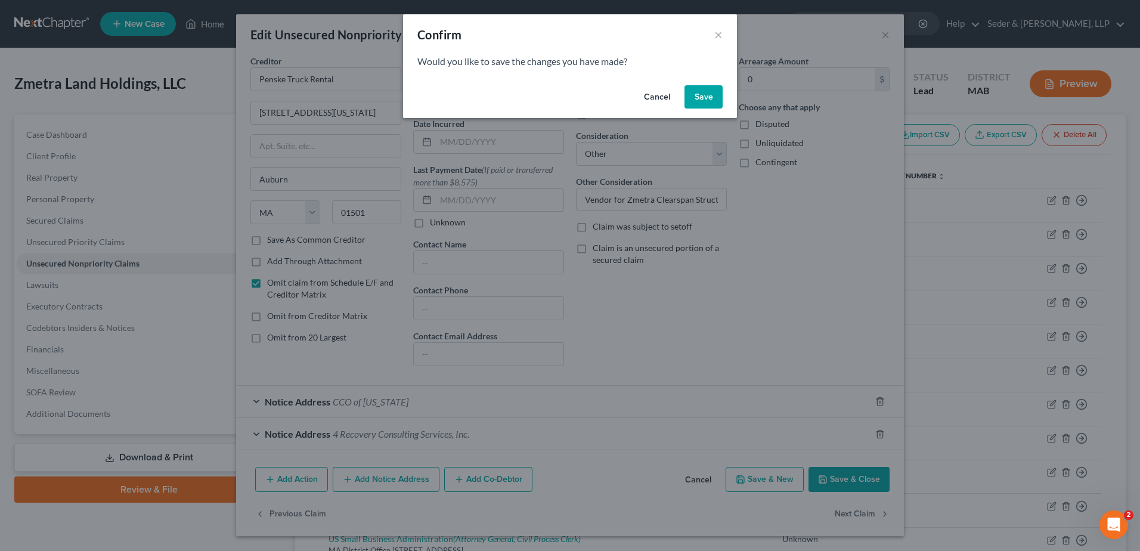
click at [709, 104] on button "Save" at bounding box center [703, 97] width 38 height 24
select select "22"
select select "11"
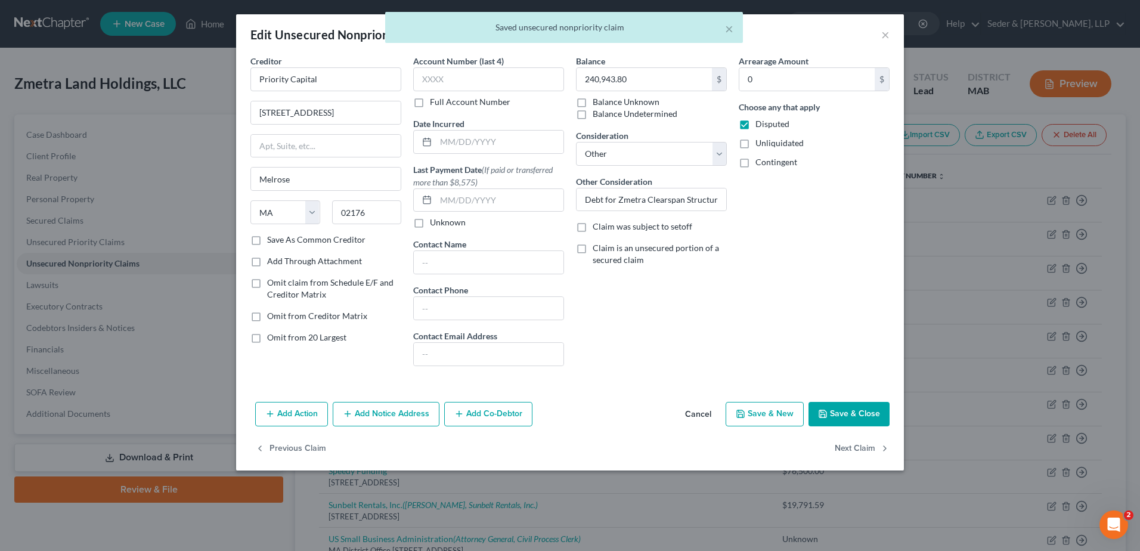
click at [336, 284] on span "Omit claim from Schedule E/F and Creditor Matrix" at bounding box center [330, 288] width 126 height 22
click at [280, 284] on input "Omit claim from Schedule E/F and Creditor Matrix" at bounding box center [276, 281] width 8 height 8
checkbox input "true"
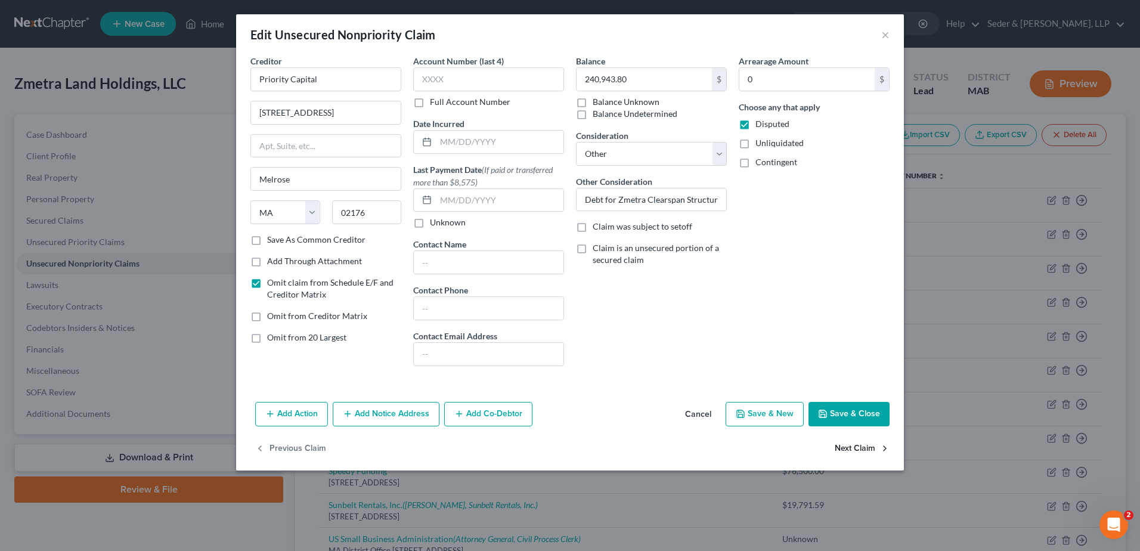
click at [870, 448] on button "Next Claim" at bounding box center [862, 448] width 55 height 25
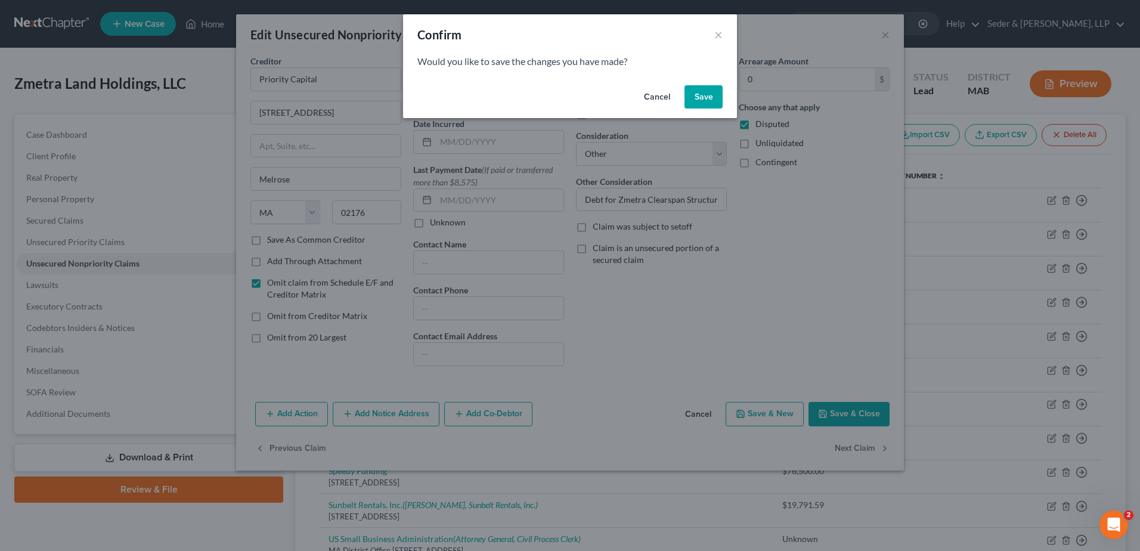
click at [704, 100] on button "Save" at bounding box center [703, 97] width 38 height 24
select select "35"
select select "11"
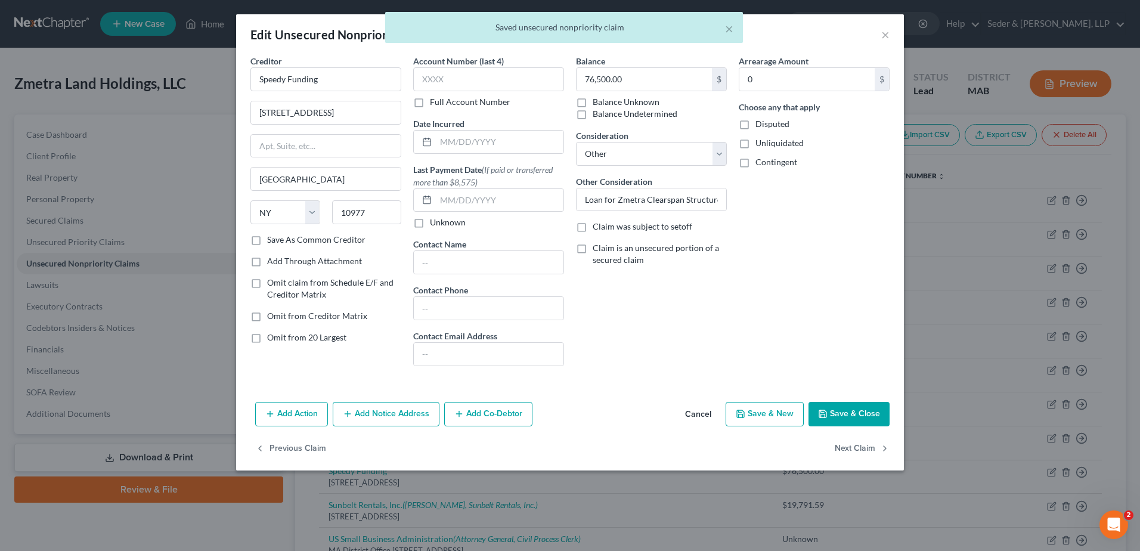
click at [345, 280] on span "Omit claim from Schedule E/F and Creditor Matrix" at bounding box center [330, 288] width 126 height 22
click at [280, 280] on input "Omit claim from Schedule E/F and Creditor Matrix" at bounding box center [276, 281] width 8 height 8
checkbox input "true"
click at [860, 449] on button "Next Claim" at bounding box center [862, 448] width 55 height 25
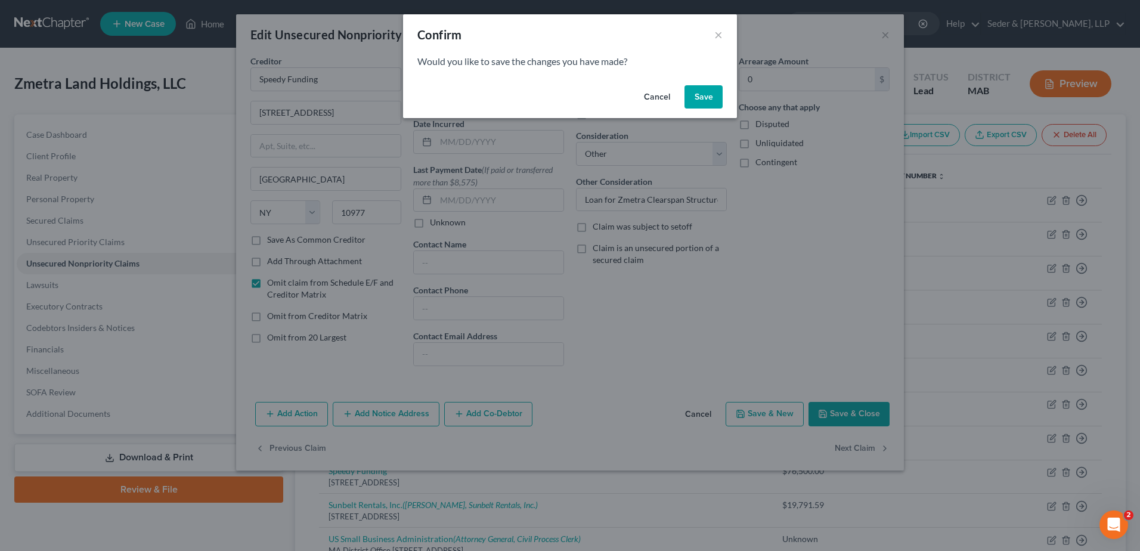
click at [711, 98] on button "Save" at bounding box center [703, 97] width 38 height 24
select select "42"
select select "11"
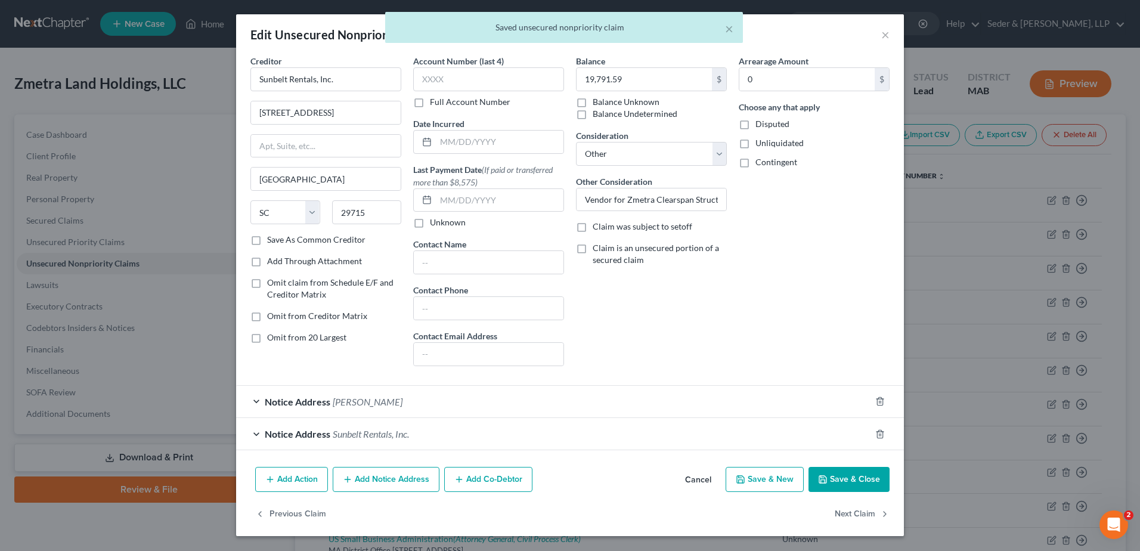
click at [323, 284] on span "Omit claim from Schedule E/F and Creditor Matrix" at bounding box center [330, 288] width 126 height 22
click at [280, 284] on input "Omit claim from Schedule E/F and Creditor Matrix" at bounding box center [276, 281] width 8 height 8
checkbox input "true"
click at [856, 514] on button "Next Claim" at bounding box center [862, 513] width 55 height 25
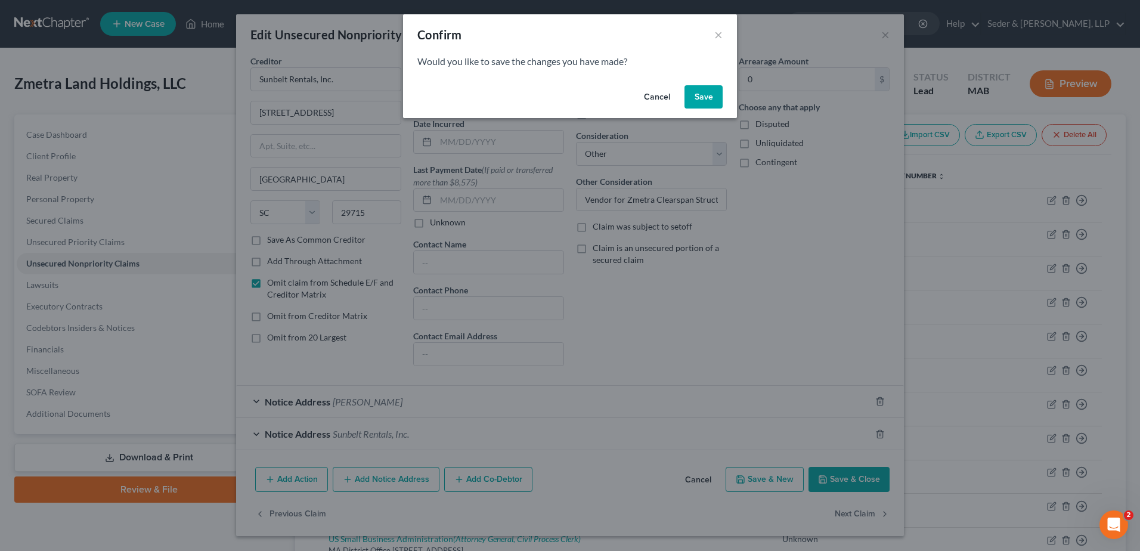
click at [708, 97] on button "Save" at bounding box center [703, 97] width 38 height 24
select select "22"
select select "11"
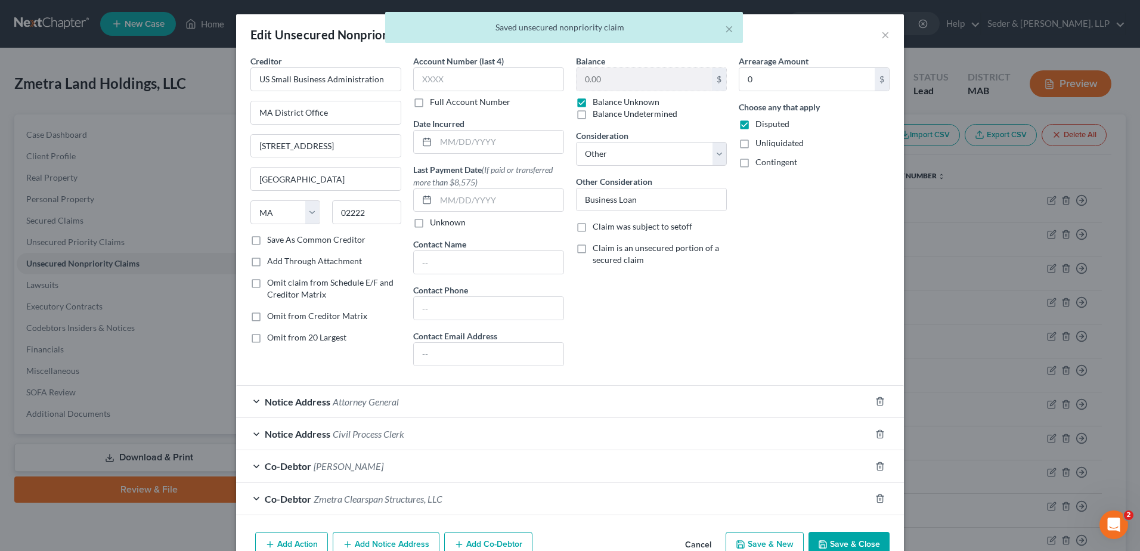
click at [297, 284] on span "Omit claim from Schedule E/F and Creditor Matrix" at bounding box center [330, 288] width 126 height 22
click at [280, 284] on input "Omit claim from Schedule E/F and Creditor Matrix" at bounding box center [276, 281] width 8 height 8
click at [297, 284] on span "Omit claim from Schedule E/F and Creditor Matrix" at bounding box center [330, 288] width 126 height 22
click at [280, 284] on input "Omit claim from Schedule E/F and Creditor Matrix" at bounding box center [276, 281] width 8 height 8
checkbox input "false"
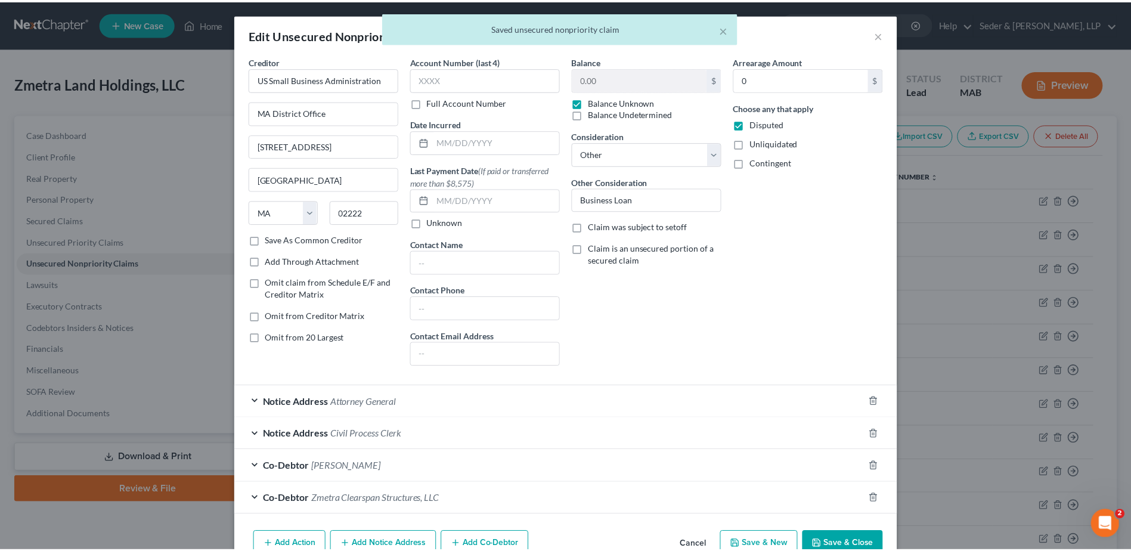
scroll to position [64, 0]
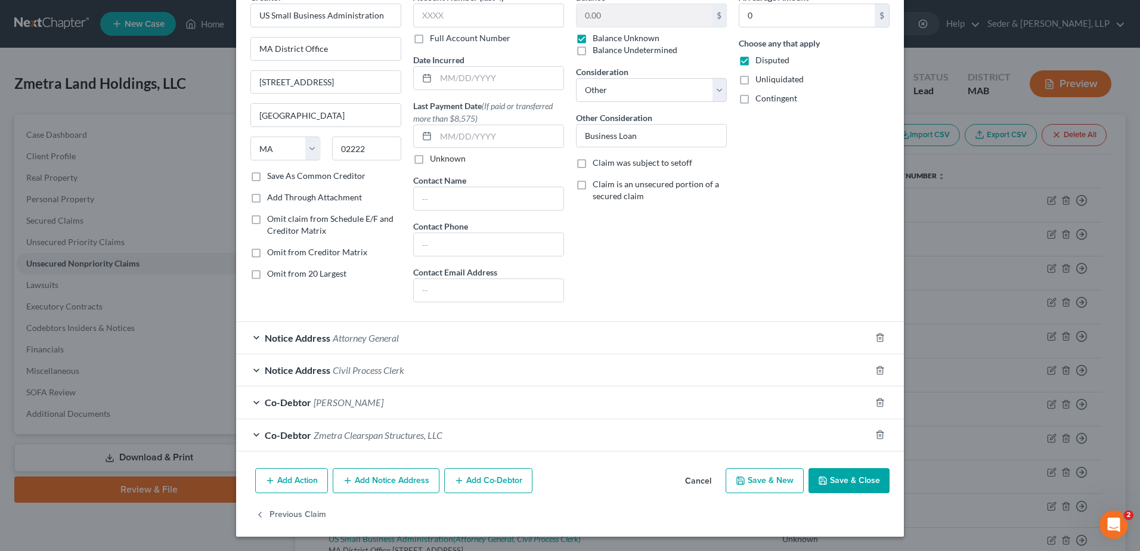
click at [700, 482] on button "Cancel" at bounding box center [697, 481] width 45 height 24
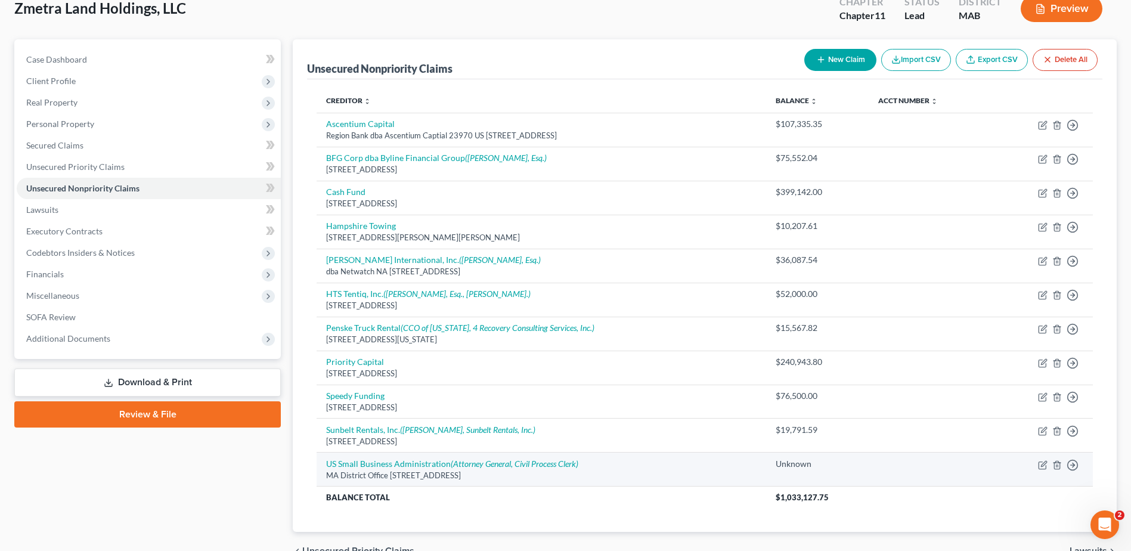
scroll to position [0, 0]
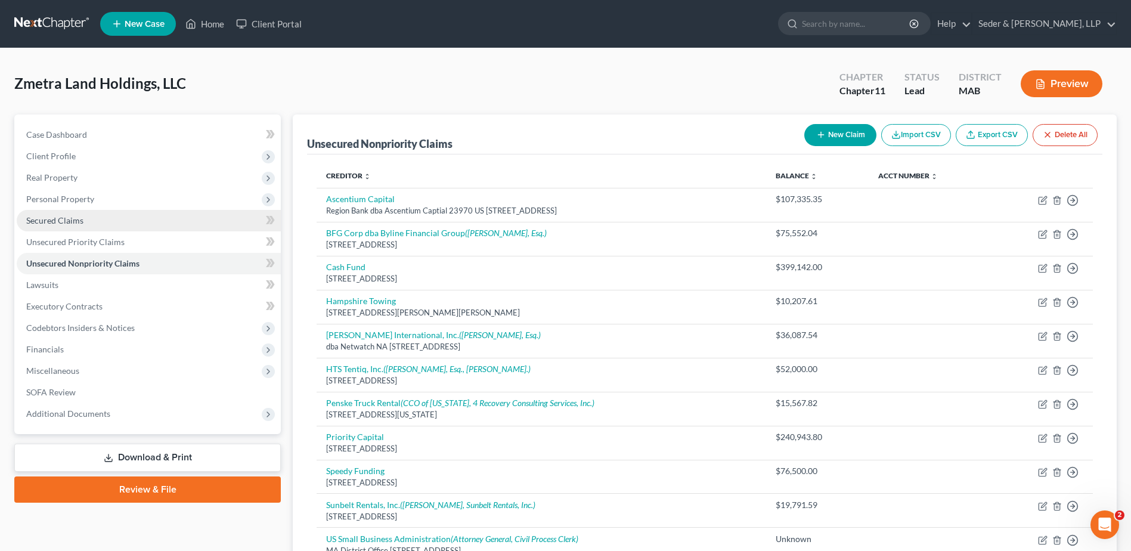
click at [50, 223] on span "Secured Claims" at bounding box center [54, 220] width 57 height 10
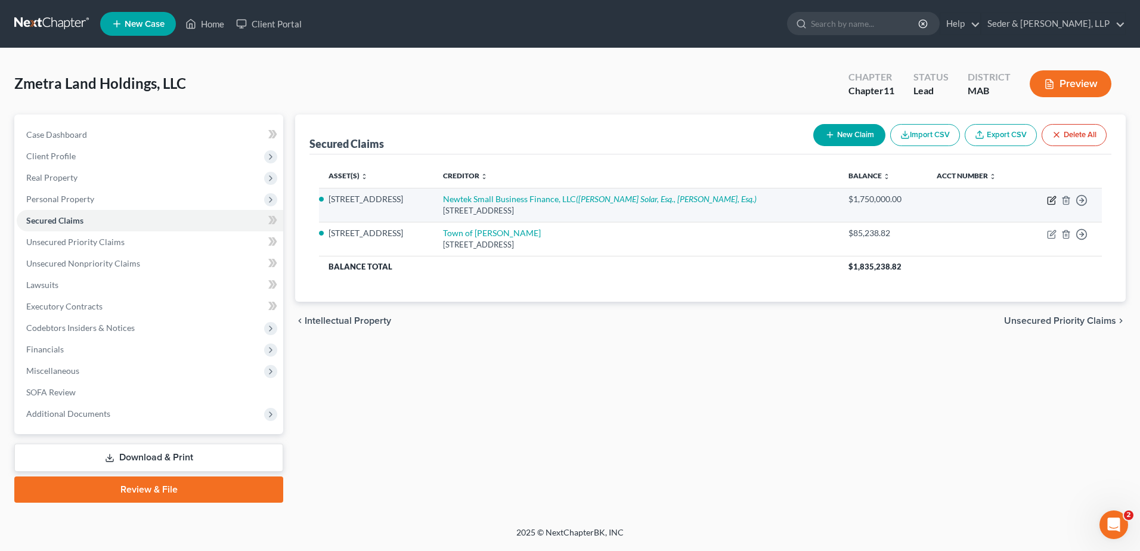
click at [1055, 201] on icon "button" at bounding box center [1050, 200] width 7 height 7
select select "35"
select select "0"
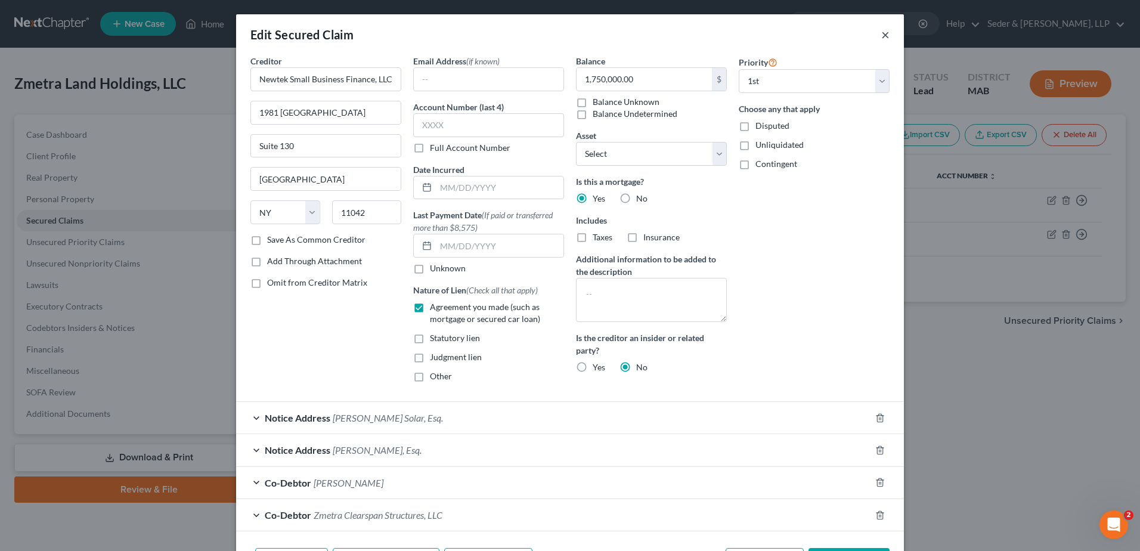
click at [881, 36] on button "×" at bounding box center [885, 34] width 8 height 14
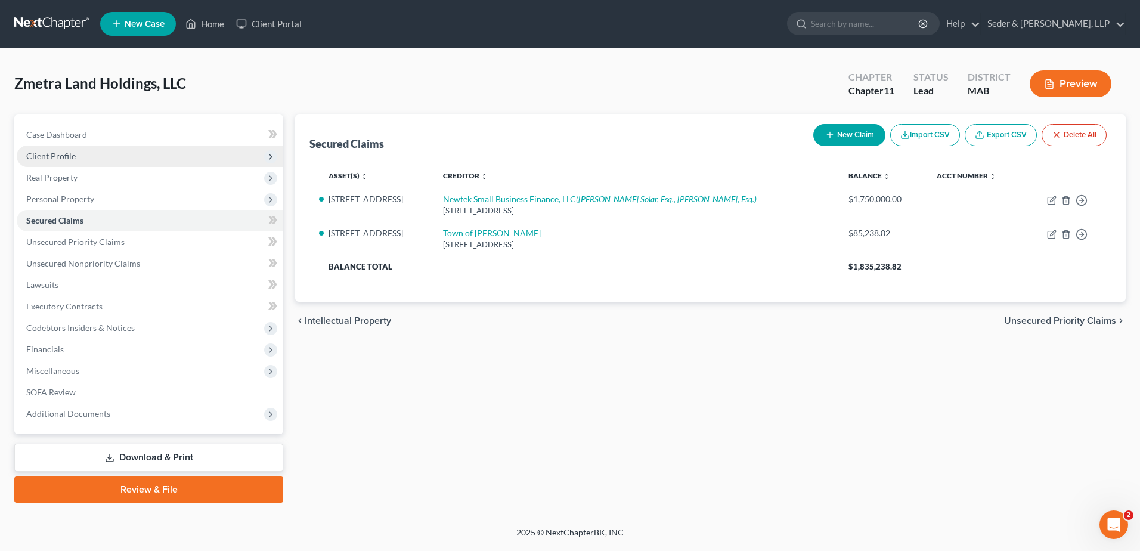
click at [64, 161] on span "Client Profile" at bounding box center [150, 155] width 266 height 21
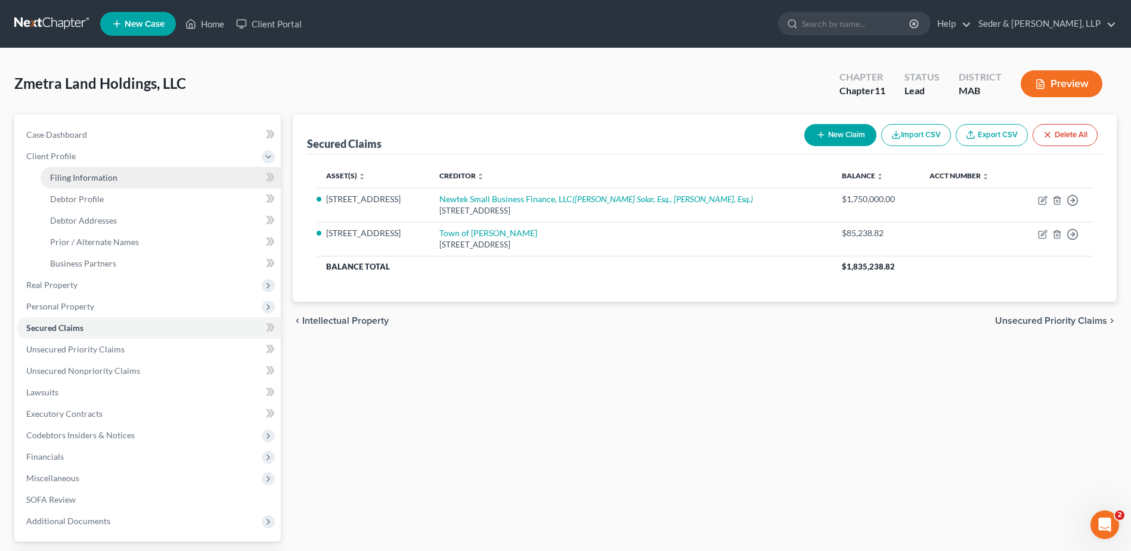
click at [70, 177] on span "Filing Information" at bounding box center [83, 177] width 67 height 10
select select "3"
select select "1"
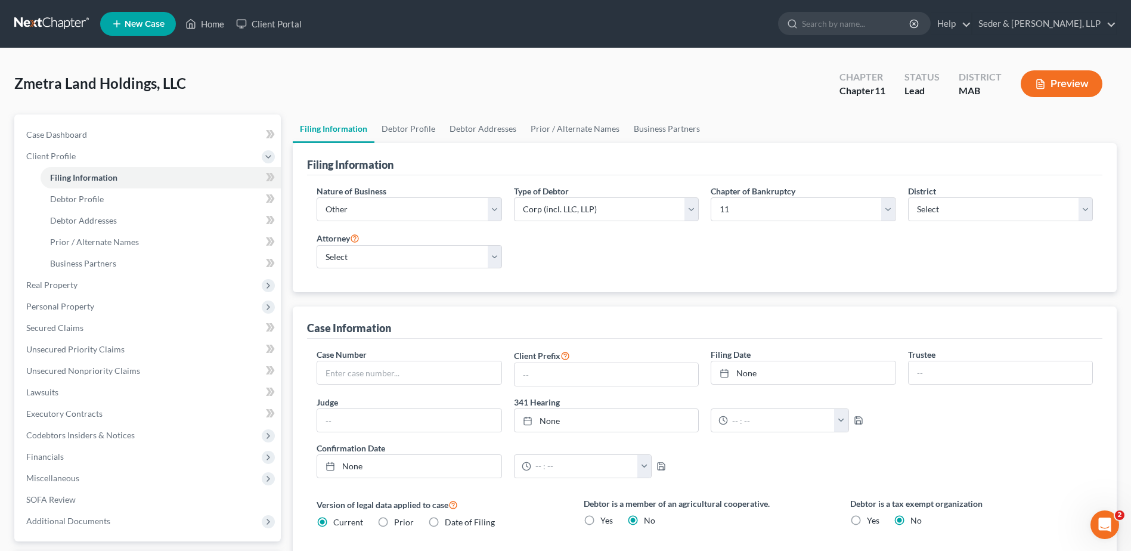
scroll to position [60, 0]
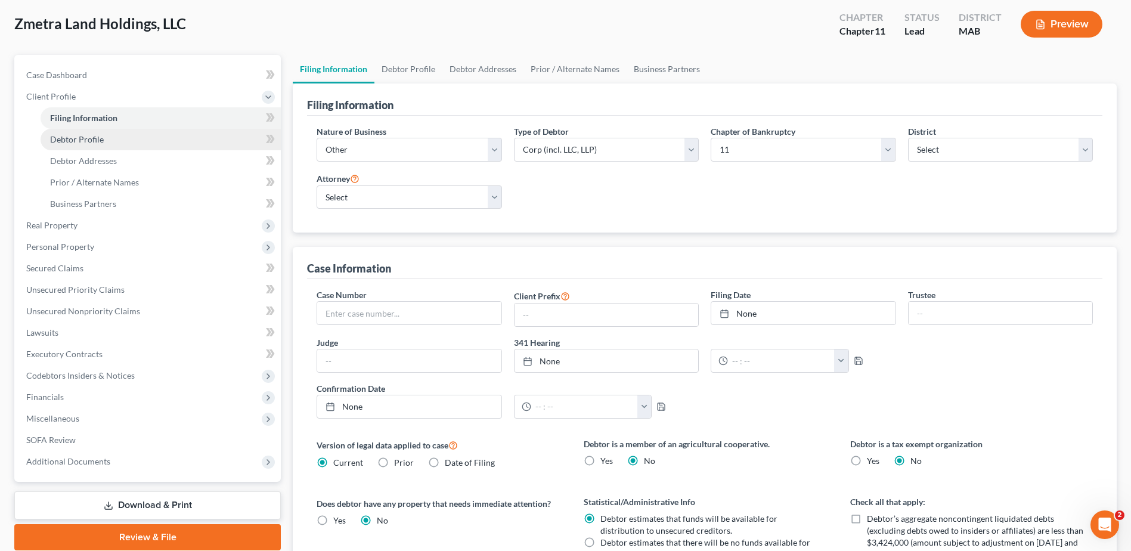
click at [95, 139] on span "Debtor Profile" at bounding box center [77, 139] width 54 height 10
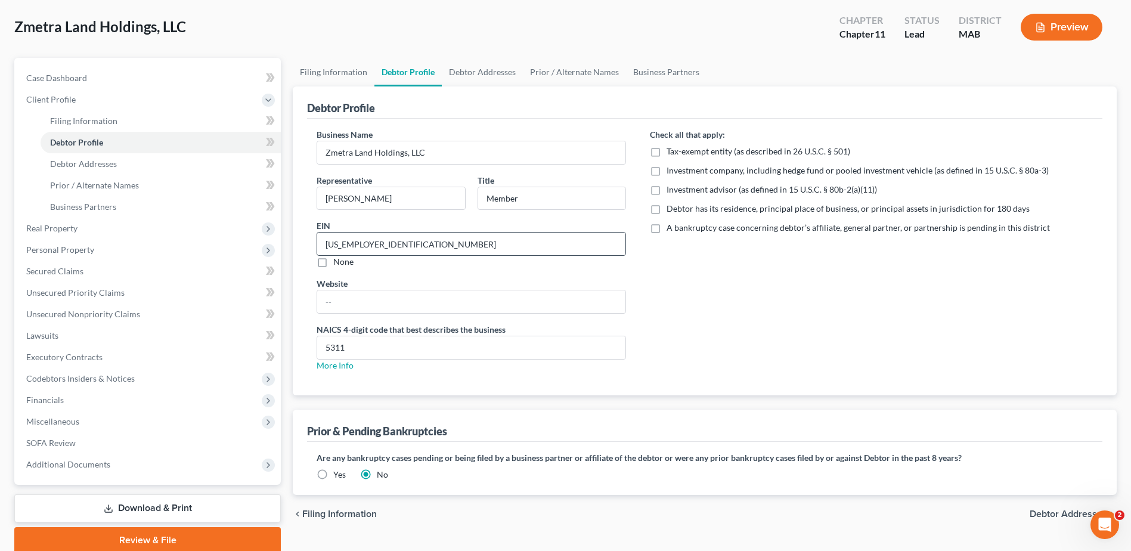
scroll to position [104, 0]
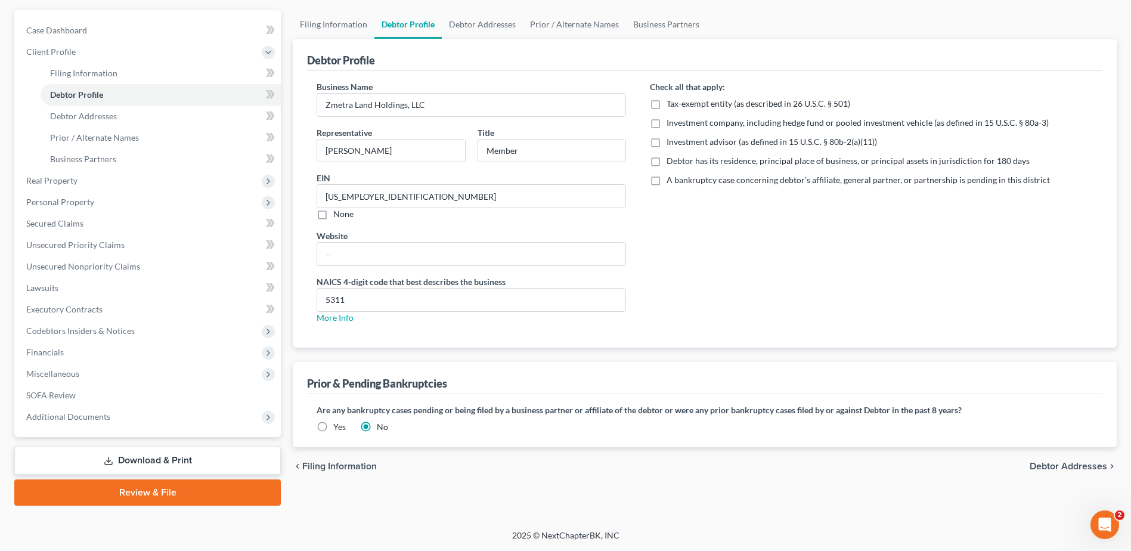
click at [333, 429] on label "Yes" at bounding box center [339, 427] width 13 height 12
click at [338, 429] on input "Yes" at bounding box center [342, 425] width 8 height 8
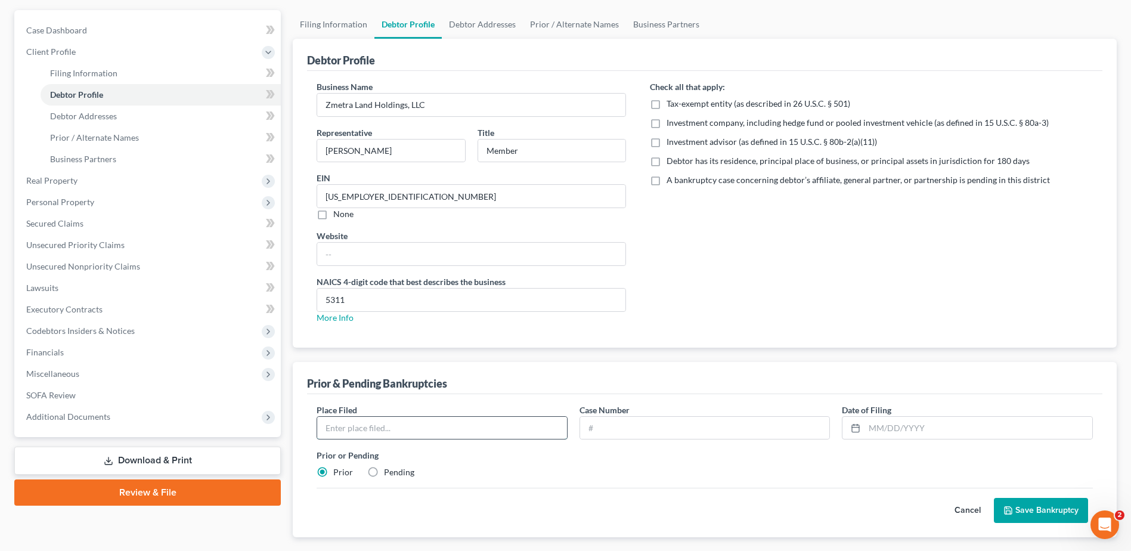
click at [384, 432] on input "text" at bounding box center [442, 428] width 250 height 23
type input "[GEOGRAPHIC_DATA][US_STATE]"
click at [649, 429] on input "text" at bounding box center [705, 428] width 250 height 23
type input "25-40127"
type input "[DATE]"
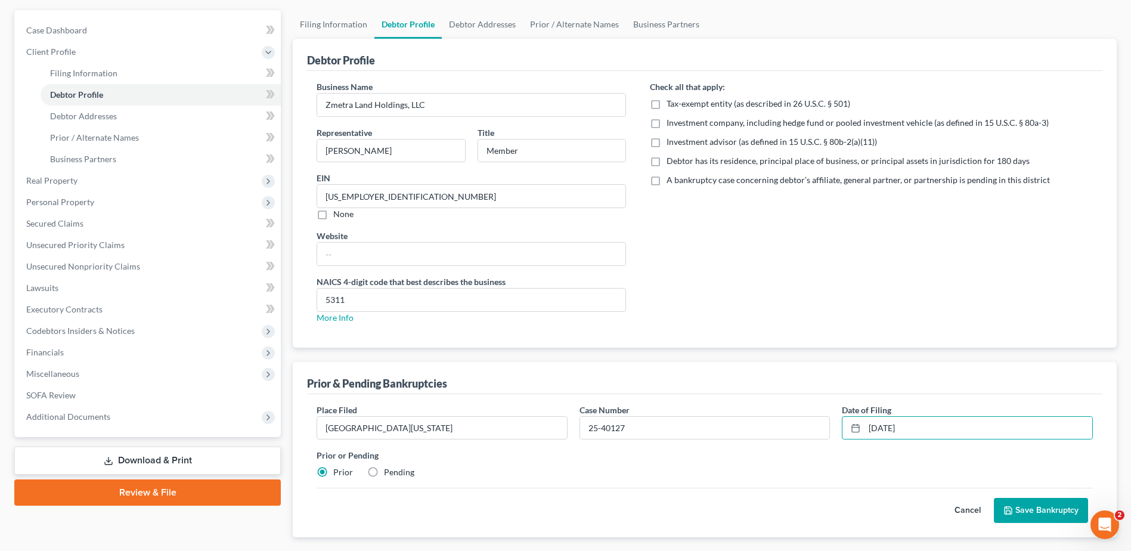
click at [1034, 511] on button "Save Bankruptcy" at bounding box center [1041, 510] width 94 height 25
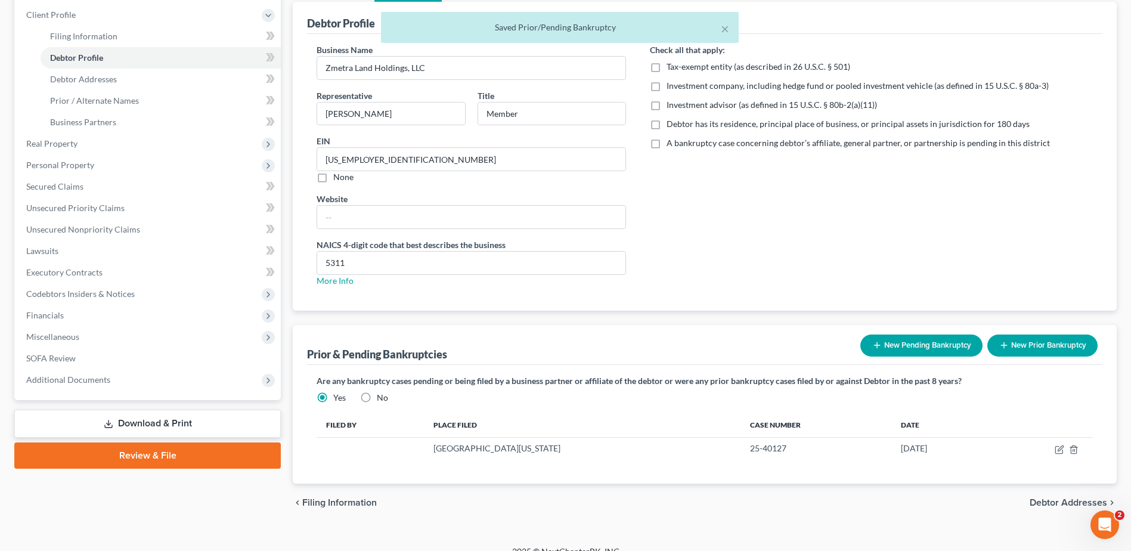
scroll to position [157, 0]
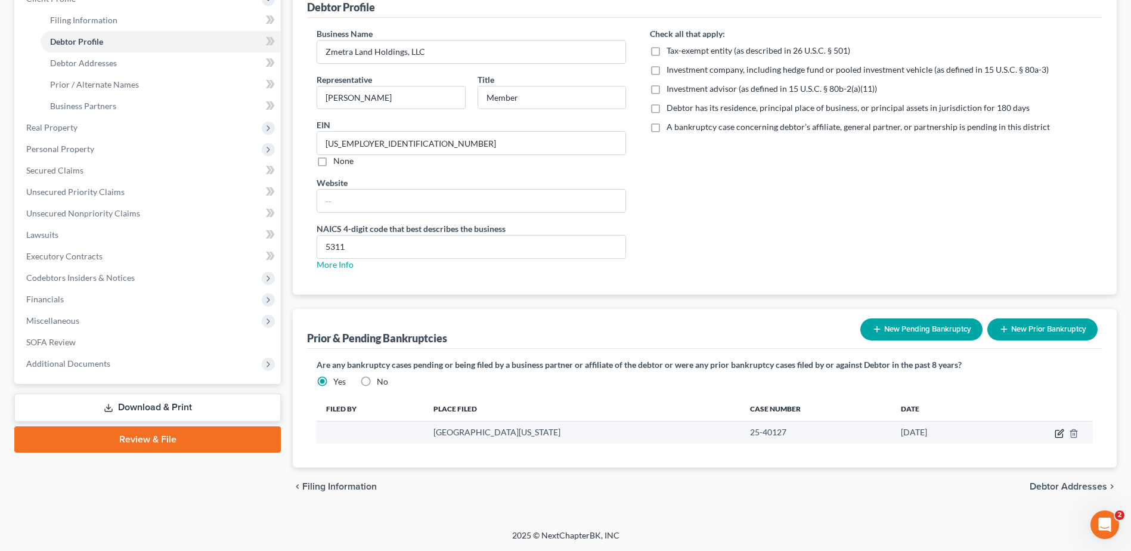
click at [1056, 435] on icon "button" at bounding box center [1060, 434] width 10 height 10
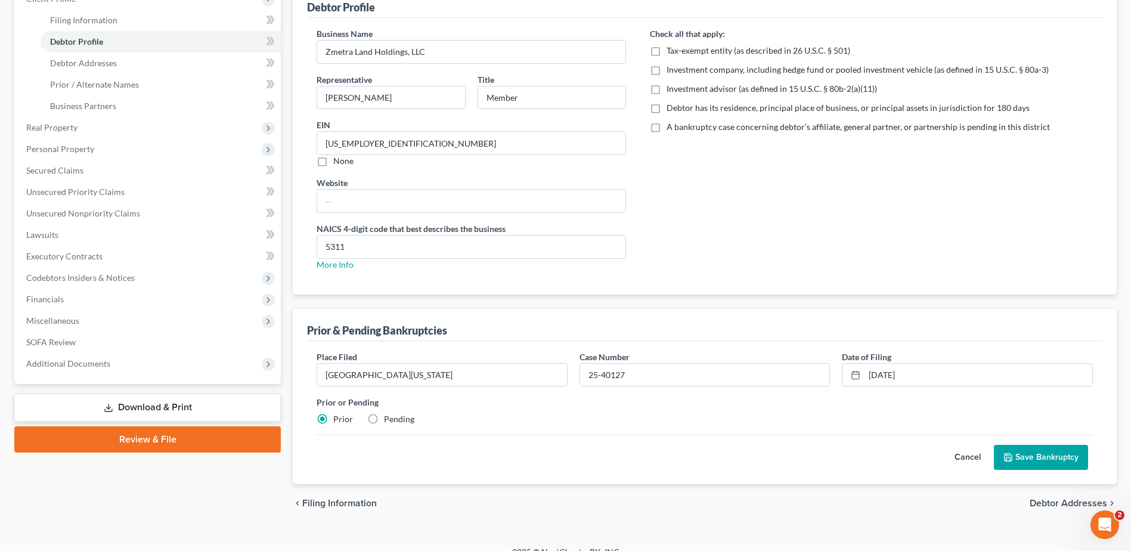
click at [1036, 461] on button "Save Bankruptcy" at bounding box center [1041, 457] width 94 height 25
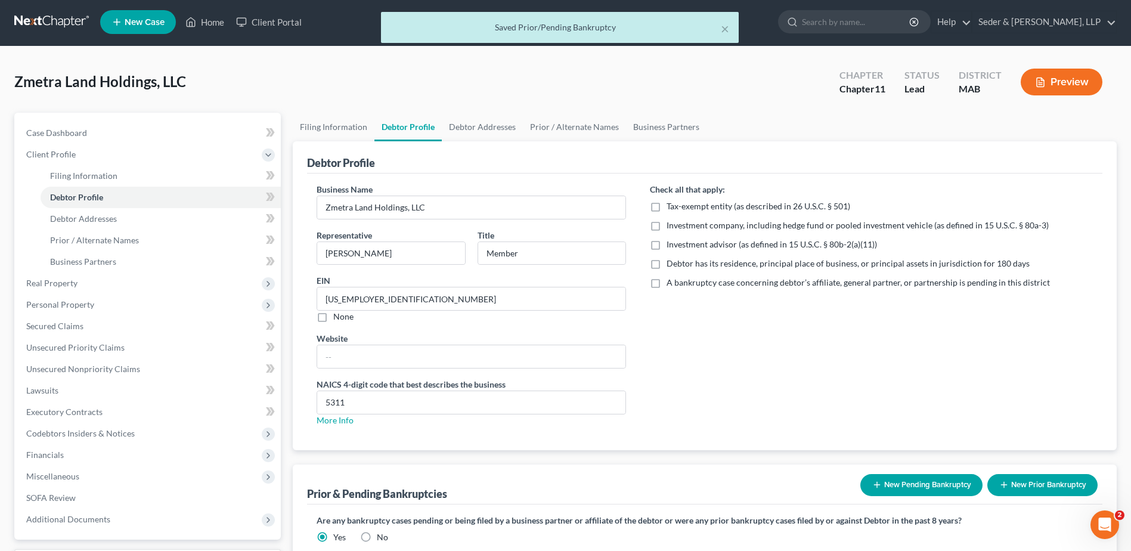
scroll to position [0, 0]
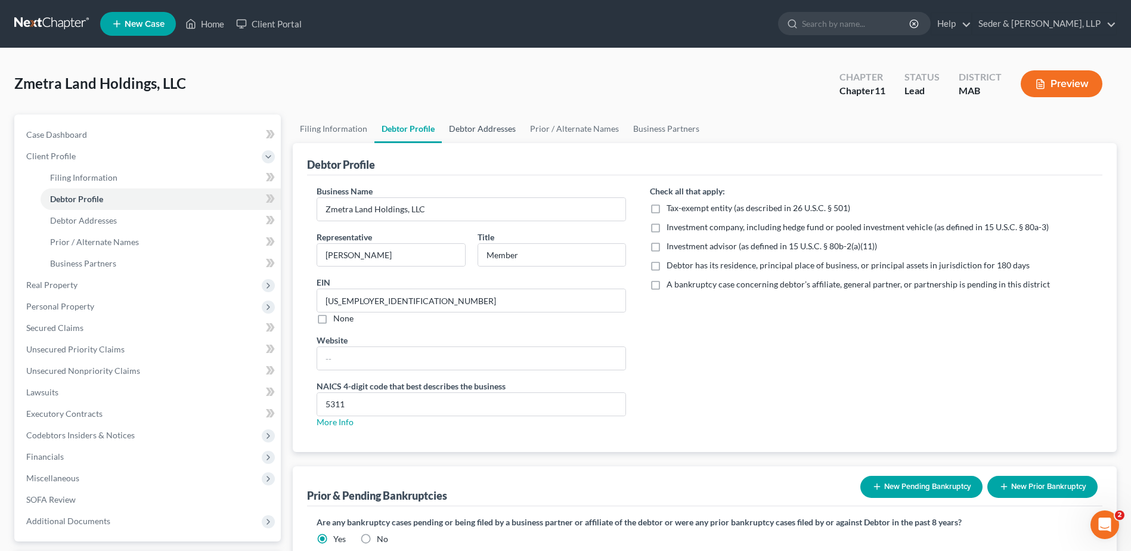
click at [486, 130] on link "Debtor Addresses" at bounding box center [482, 128] width 81 height 29
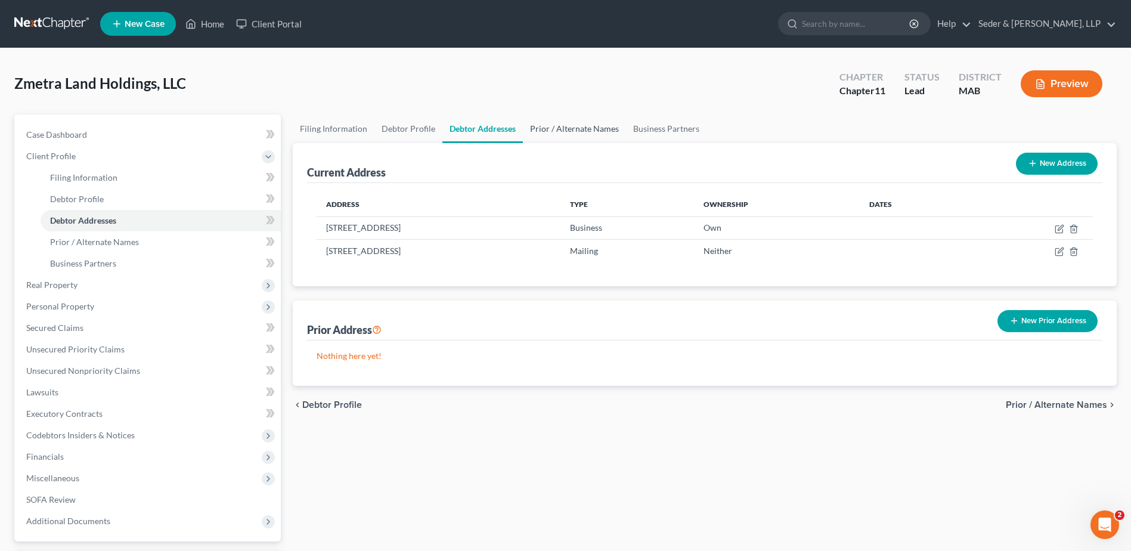
click at [572, 130] on link "Prior / Alternate Names" at bounding box center [574, 128] width 103 height 29
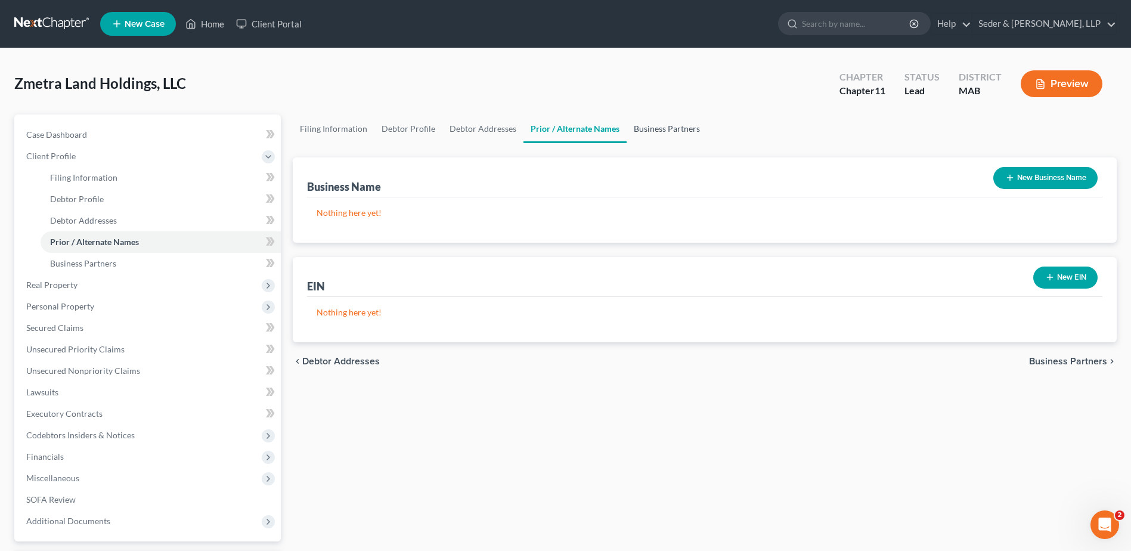
click at [652, 137] on link "Business Partners" at bounding box center [667, 128] width 80 height 29
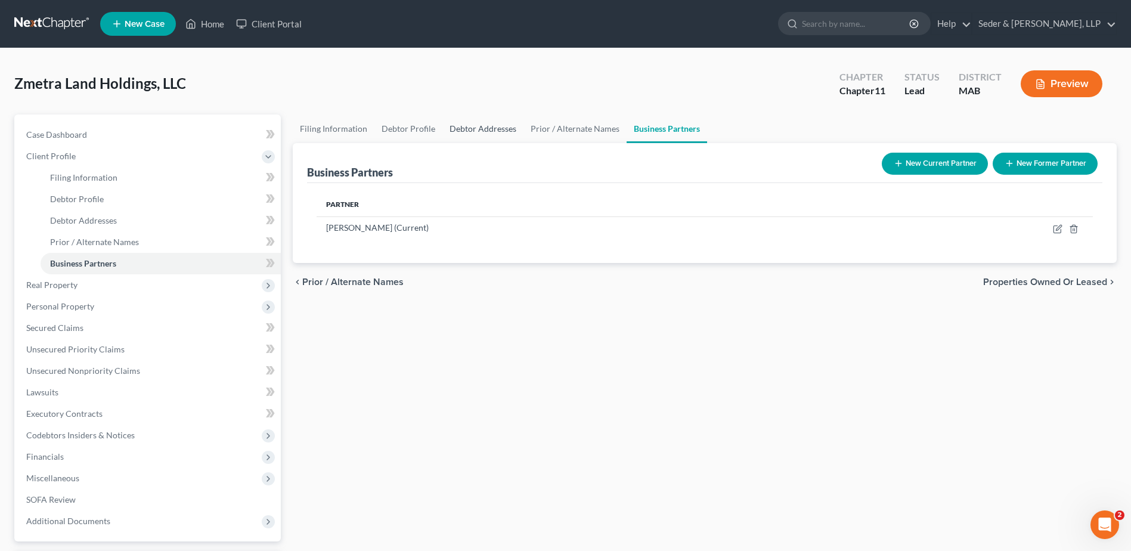
click at [486, 137] on link "Debtor Addresses" at bounding box center [482, 128] width 81 height 29
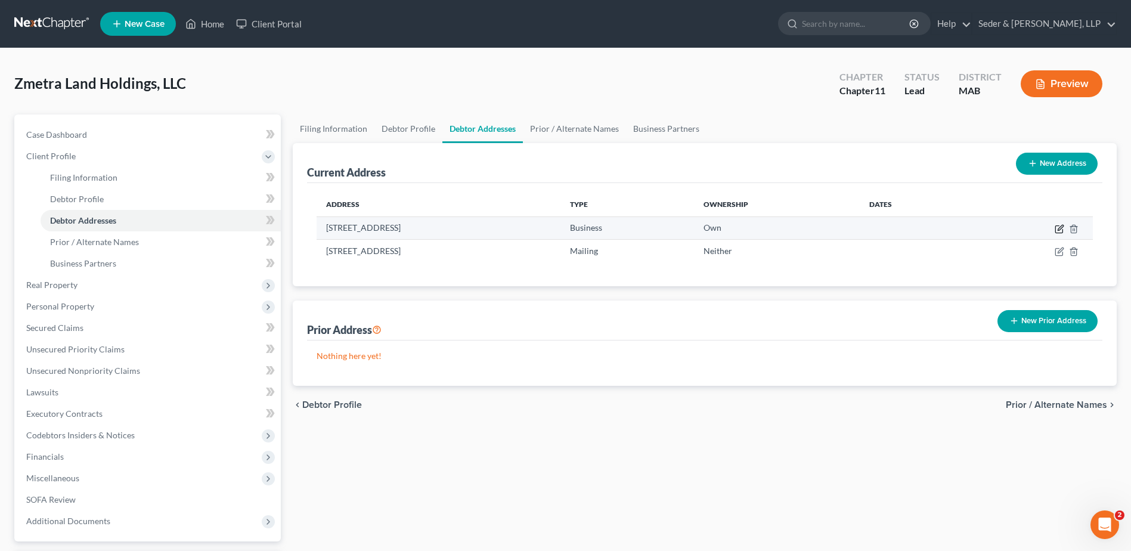
click at [1058, 227] on icon "button" at bounding box center [1060, 229] width 10 height 10
select select "22"
select select "0"
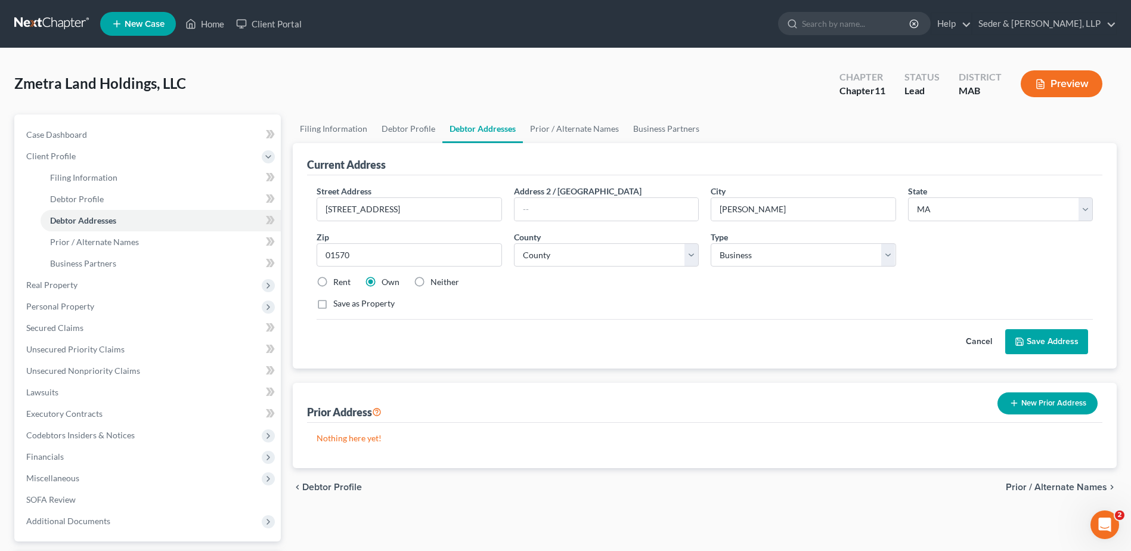
click at [333, 306] on label "Save as Property" at bounding box center [363, 303] width 61 height 12
click at [338, 305] on input "Save as Property" at bounding box center [342, 301] width 8 height 8
checkbox input "true"
click at [354, 127] on link "Filing Information" at bounding box center [334, 128] width 82 height 29
select select "3"
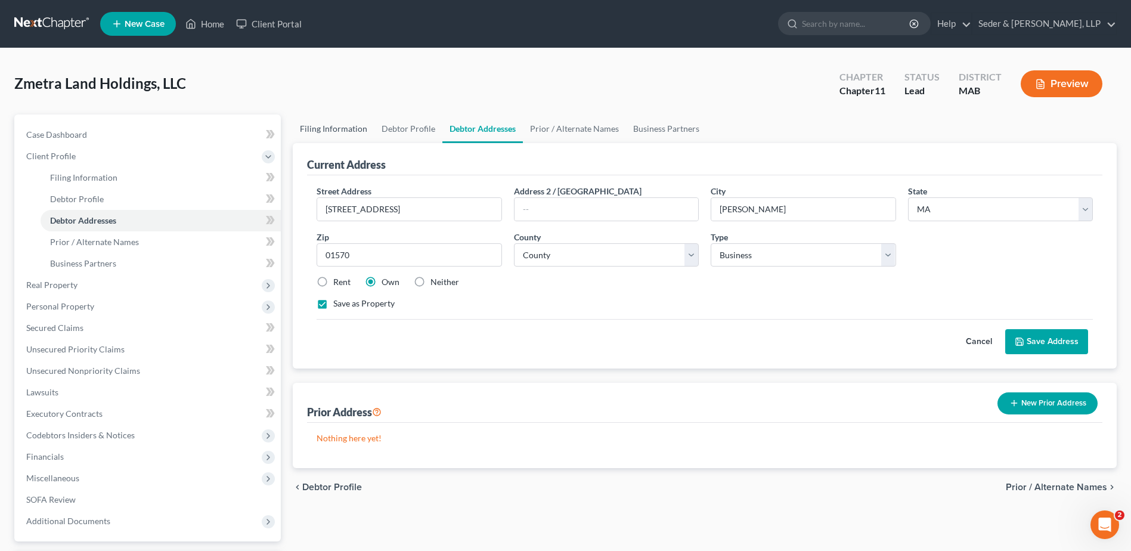
select select "1"
select select "39"
select select "0"
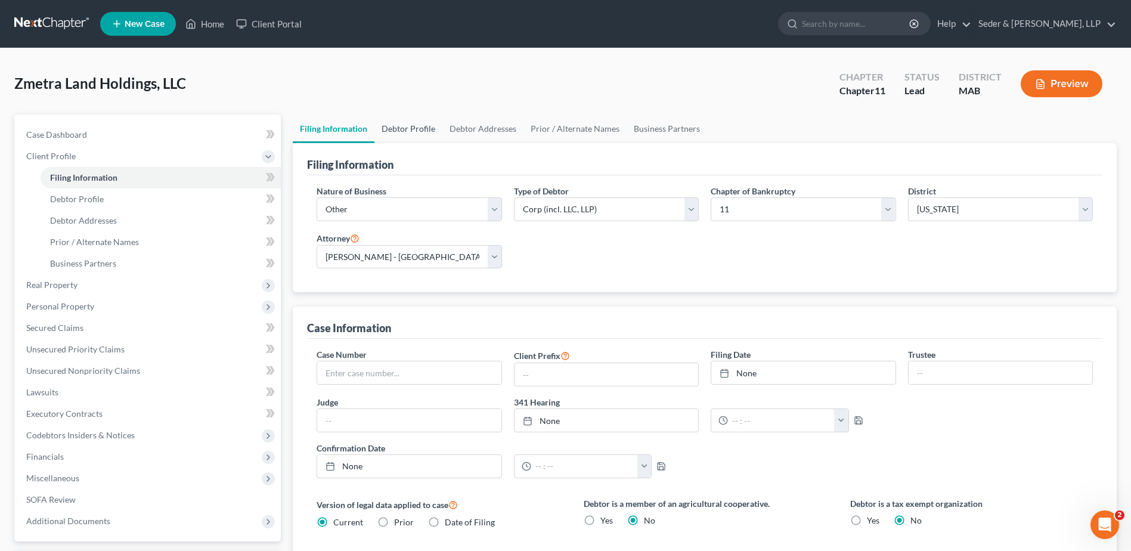
click at [415, 134] on link "Debtor Profile" at bounding box center [408, 128] width 68 height 29
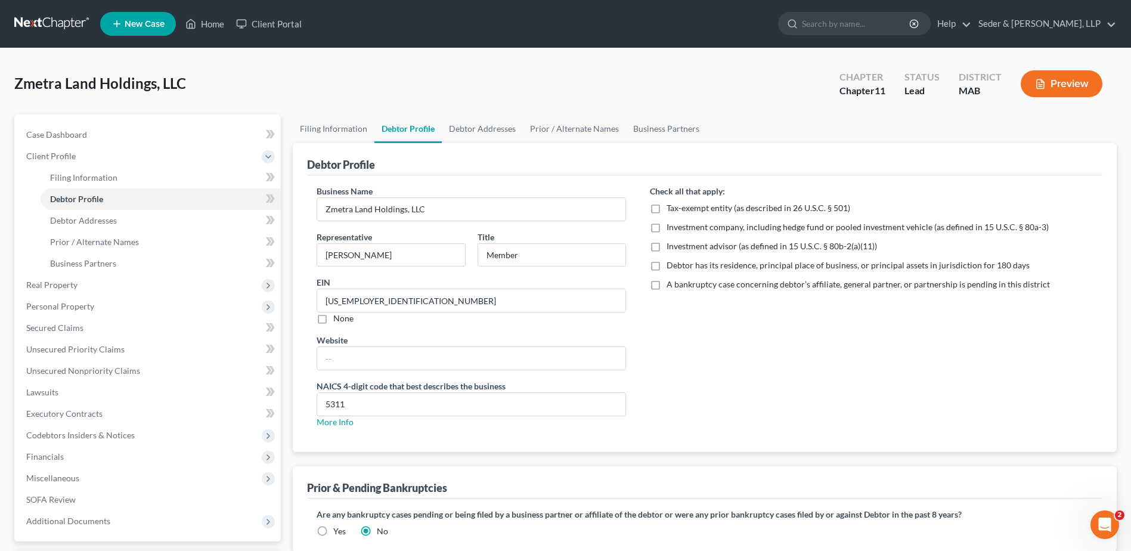
radio input "true"
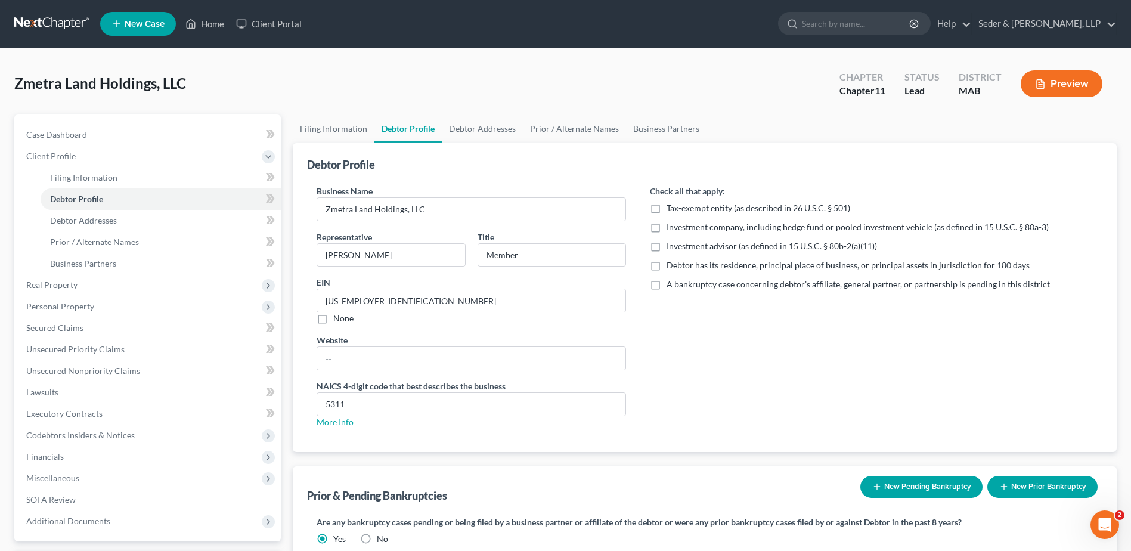
click at [666, 268] on label "Debtor has its residence, principal place of business, or principal assets in j…" at bounding box center [847, 265] width 363 height 12
click at [671, 267] on input "Debtor has its residence, principal place of business, or principal assets in j…" at bounding box center [675, 263] width 8 height 8
checkbox input "true"
click at [1058, 86] on button "Preview" at bounding box center [1062, 83] width 82 height 27
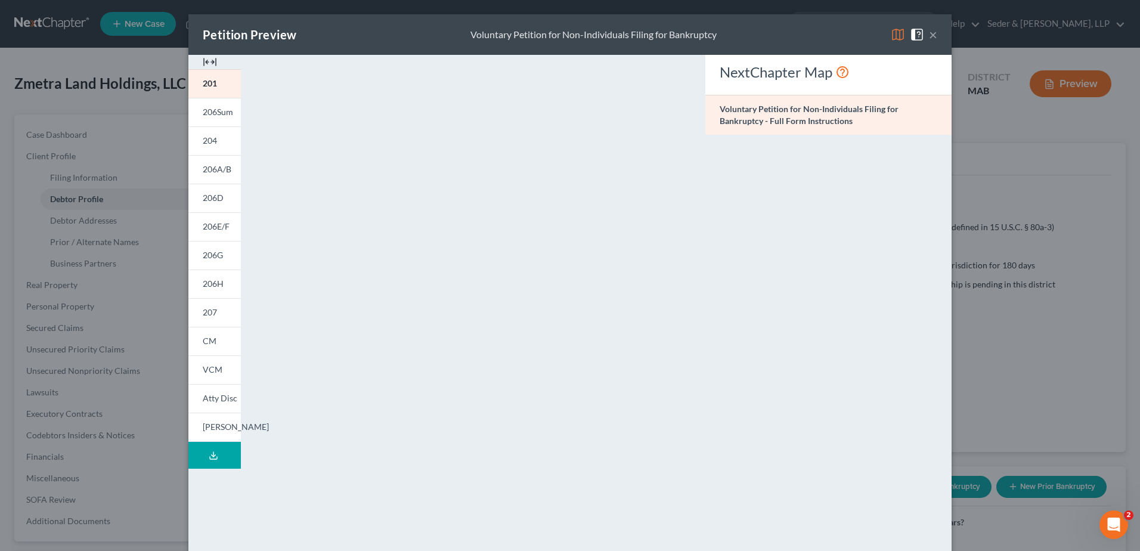
click at [931, 35] on button "×" at bounding box center [933, 34] width 8 height 14
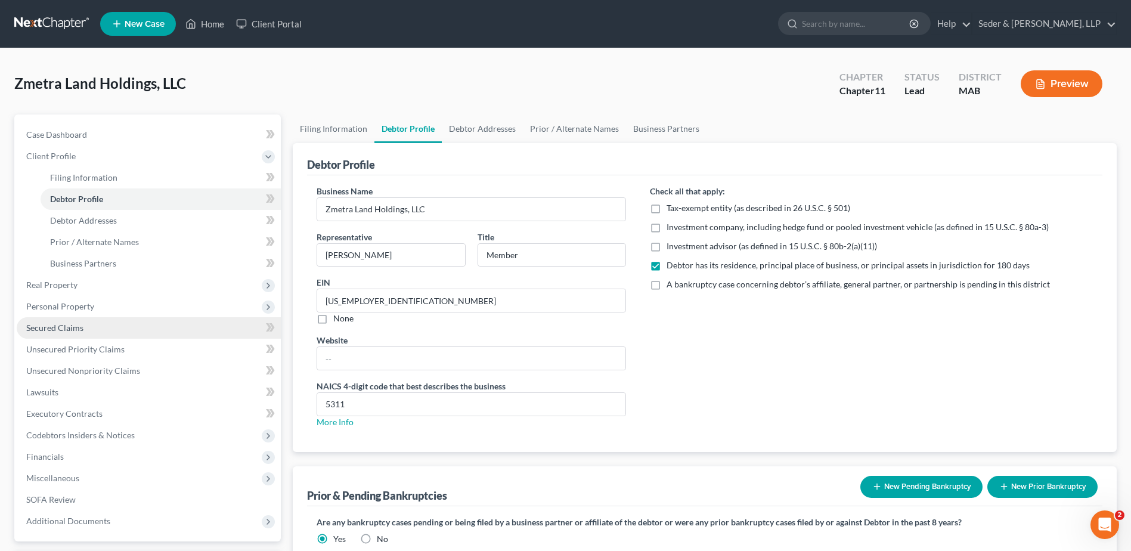
click at [86, 331] on link "Secured Claims" at bounding box center [149, 327] width 264 height 21
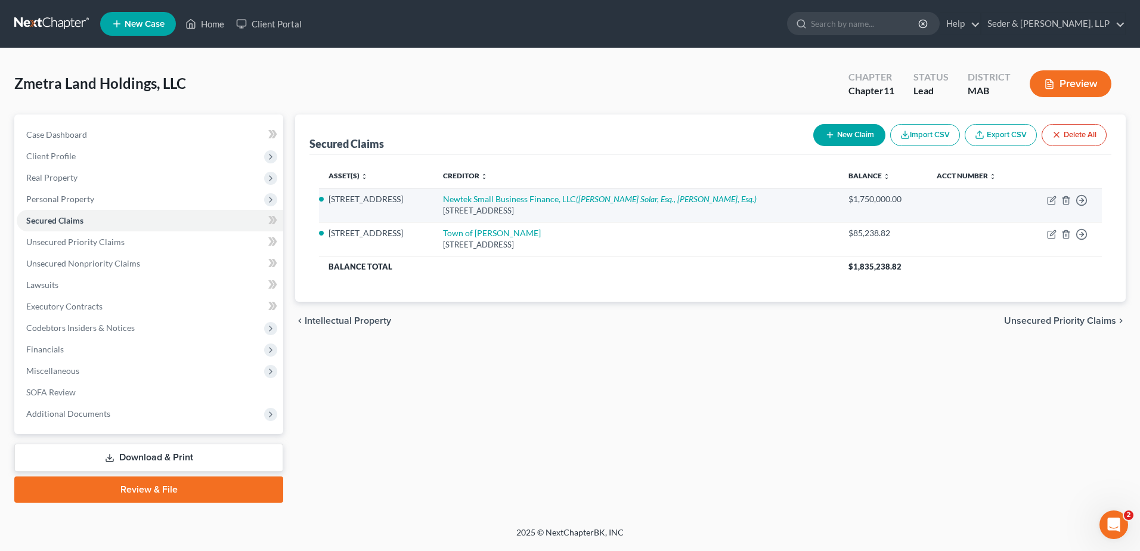
click at [1045, 203] on td "Move to E Move to F Move to G Move to Notice Only" at bounding box center [1062, 205] width 79 height 34
click at [1049, 203] on icon "button" at bounding box center [1052, 201] width 10 height 10
select select "35"
select select "3"
select select "0"
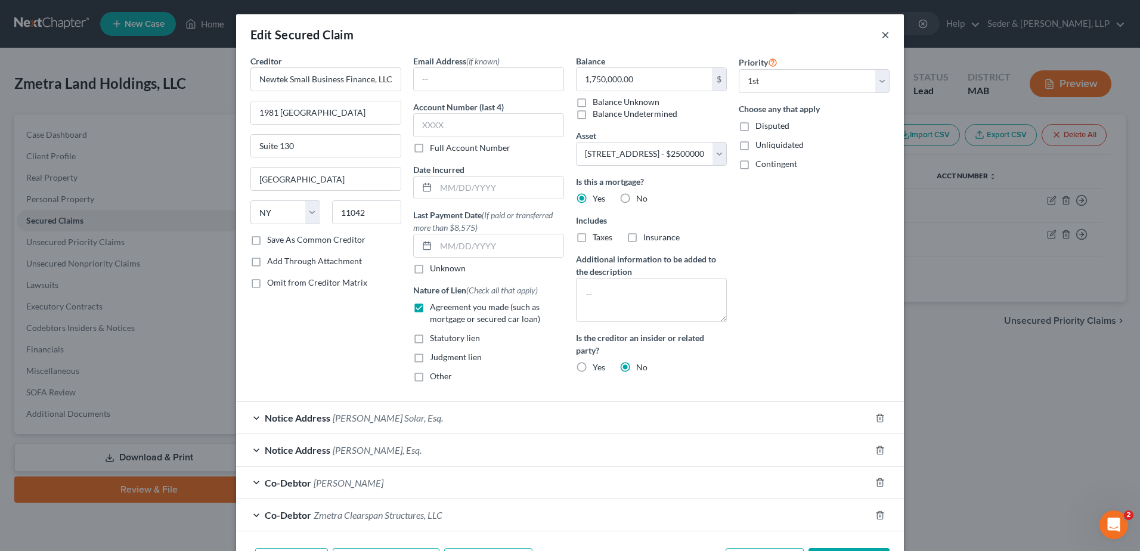
click at [881, 36] on button "×" at bounding box center [885, 34] width 8 height 14
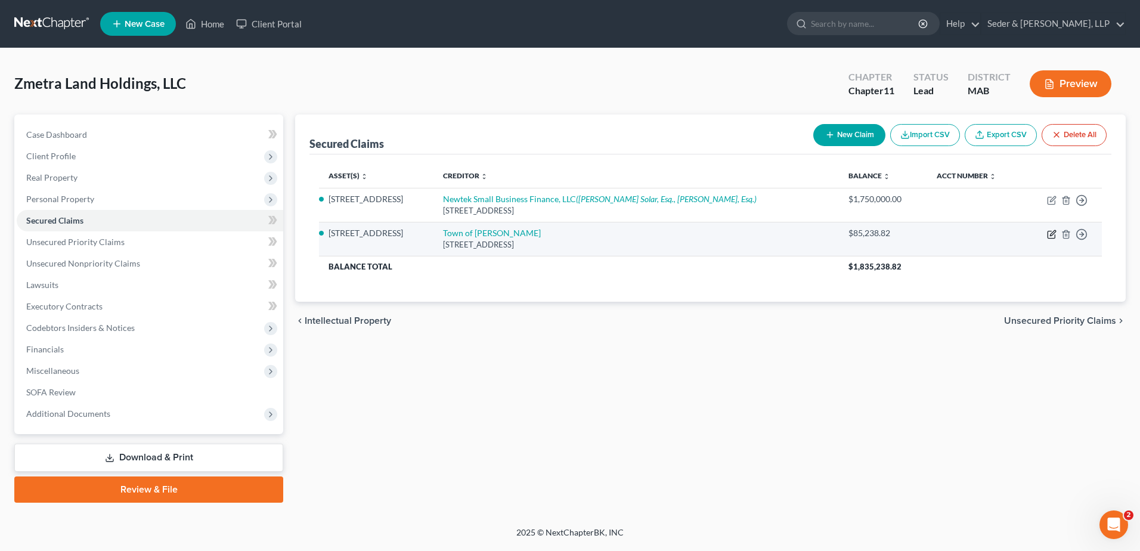
click at [1050, 234] on icon "button" at bounding box center [1052, 232] width 5 height 5
select select "22"
select select "3"
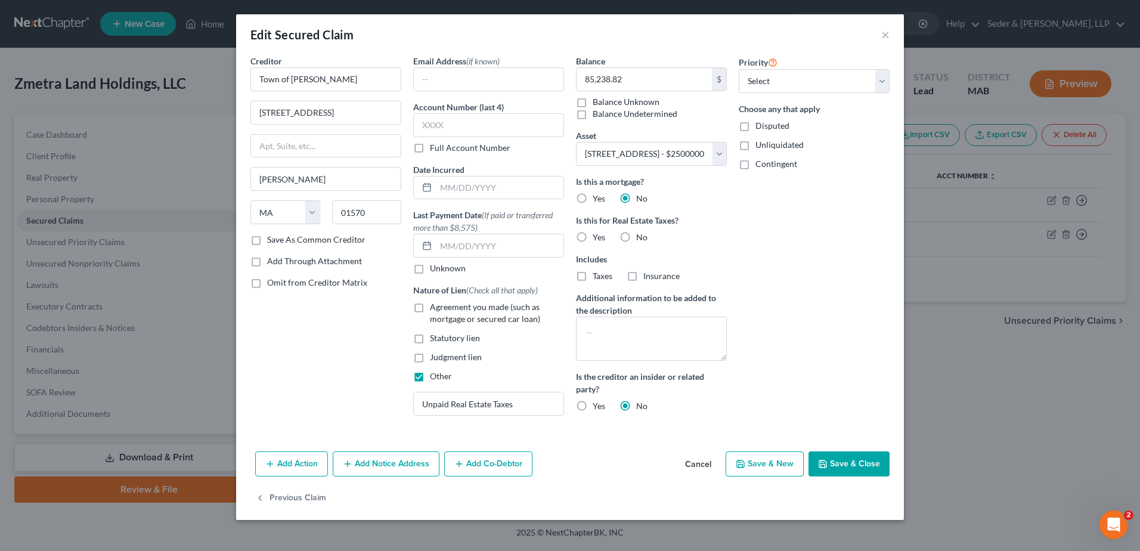
click at [755, 147] on label "Unliquidated" at bounding box center [779, 145] width 48 height 12
click at [760, 147] on input "Unliquidated" at bounding box center [764, 143] width 8 height 8
checkbox input "true"
click at [755, 126] on label "Disputed" at bounding box center [772, 126] width 34 height 12
click at [760, 126] on input "Disputed" at bounding box center [764, 124] width 8 height 8
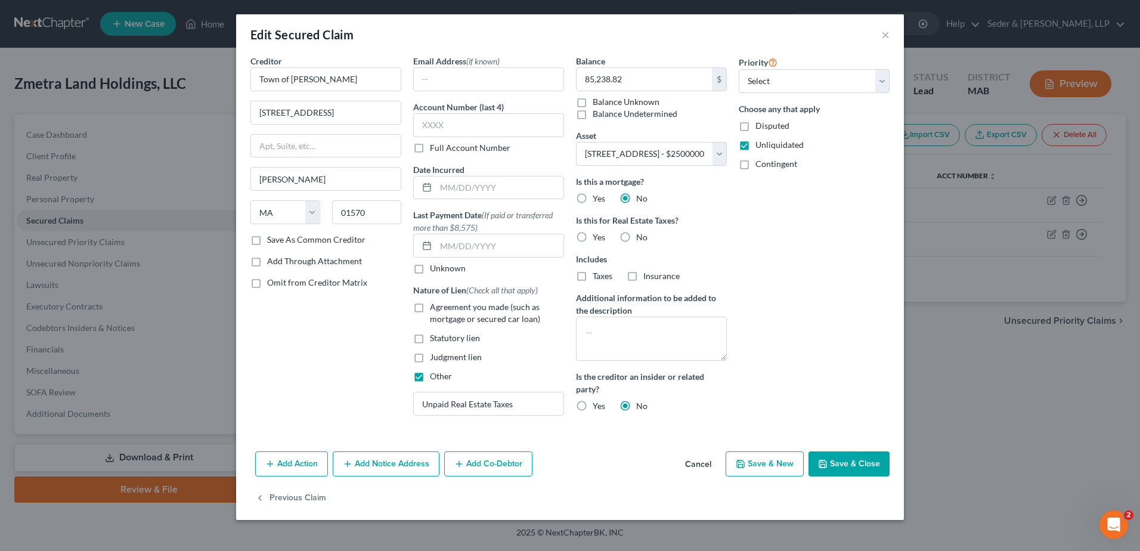
checkbox input "true"
click at [854, 471] on button "Save & Close" at bounding box center [848, 463] width 81 height 25
select select
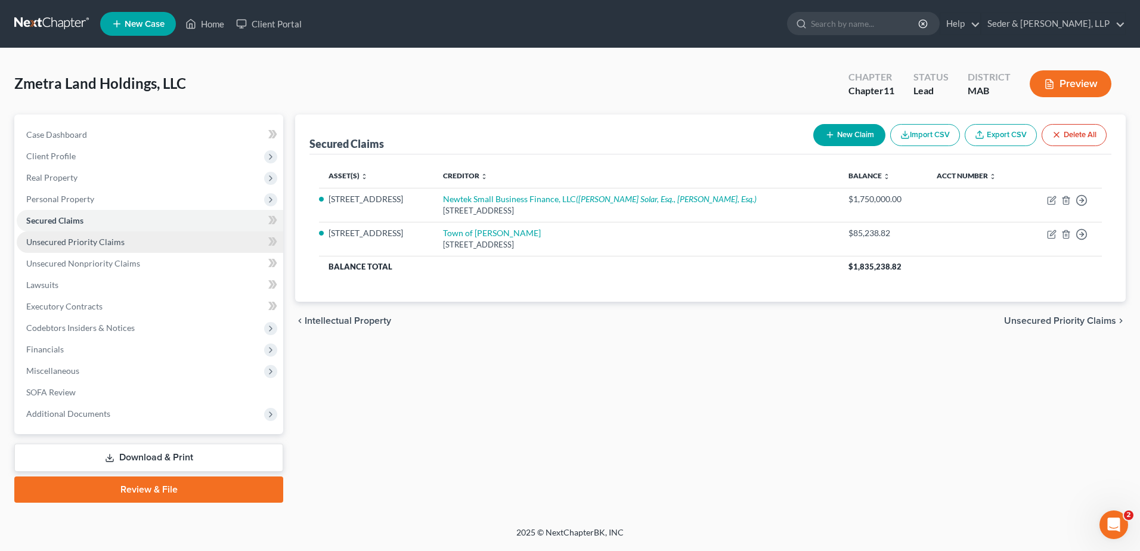
click at [114, 249] on link "Unsecured Priority Claims" at bounding box center [150, 241] width 266 height 21
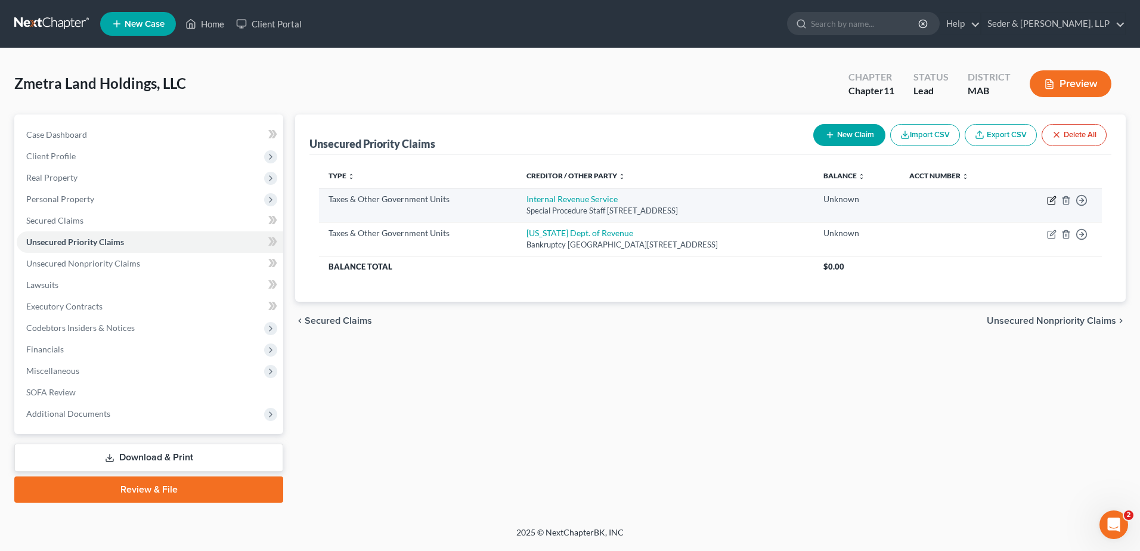
click at [1050, 201] on icon "button" at bounding box center [1052, 198] width 5 height 5
select select "0"
select select "22"
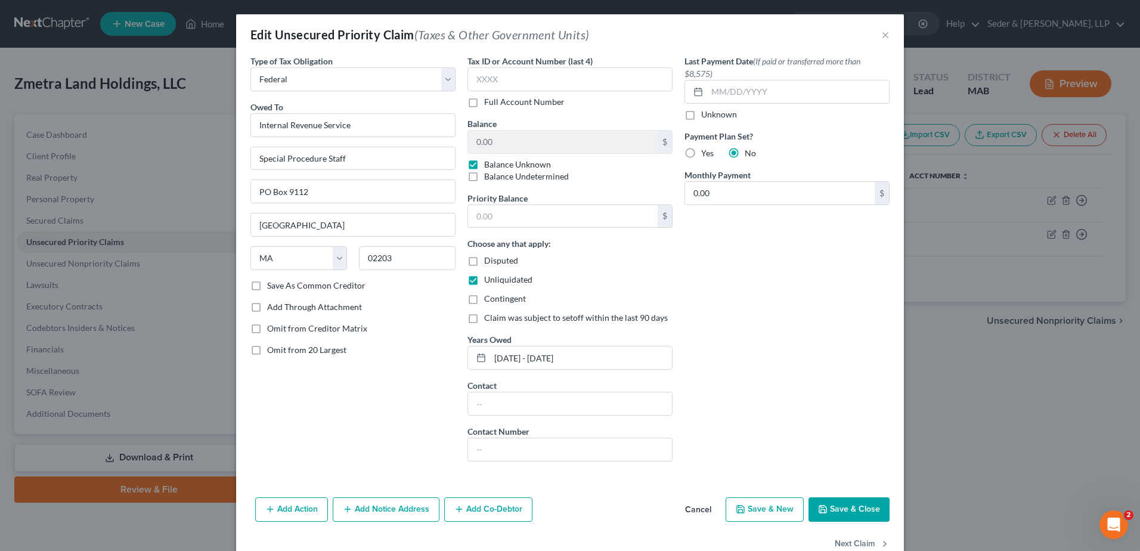
click at [484, 263] on label "Disputed" at bounding box center [501, 261] width 34 height 12
click at [489, 262] on input "Disputed" at bounding box center [493, 259] width 8 height 8
checkbox input "true"
click at [863, 514] on button "Save & Close" at bounding box center [848, 509] width 81 height 25
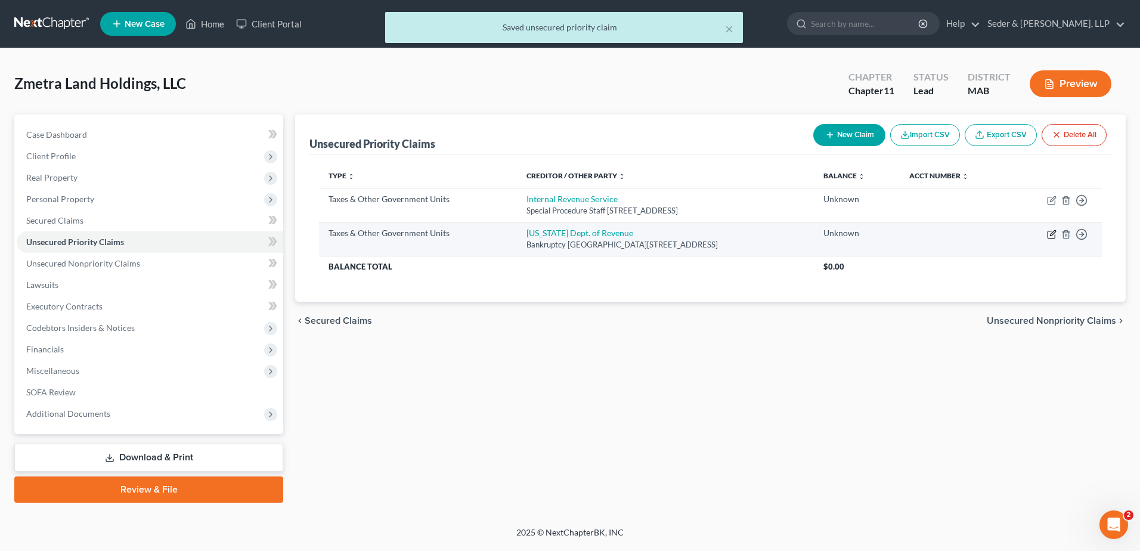
click at [1050, 235] on icon "button" at bounding box center [1052, 232] width 5 height 5
select select "2"
select select "22"
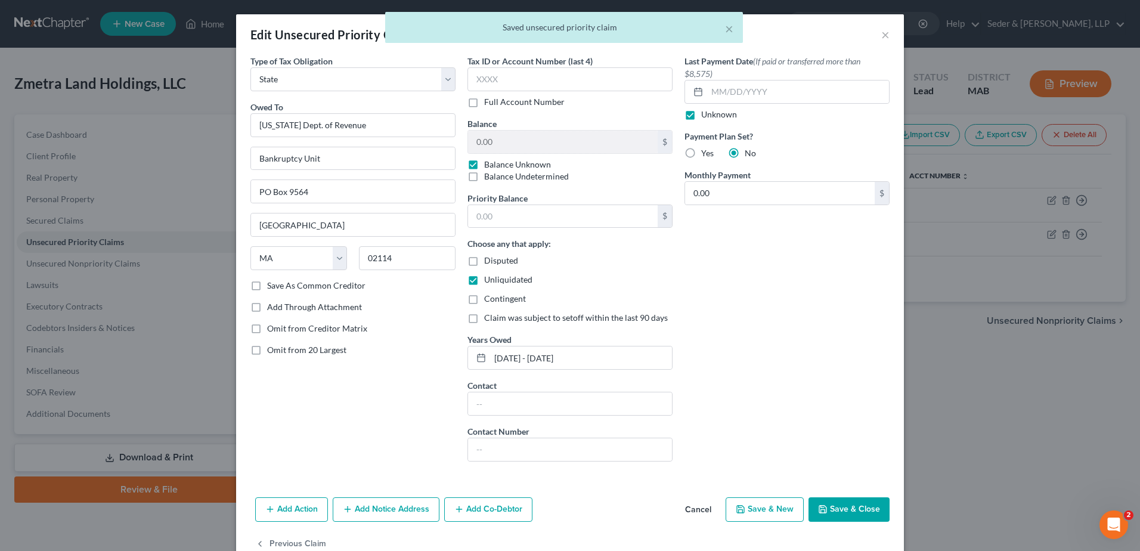
click at [495, 258] on span "Disputed" at bounding box center [501, 260] width 34 height 10
click at [495, 258] on input "Disputed" at bounding box center [493, 259] width 8 height 8
checkbox input "true"
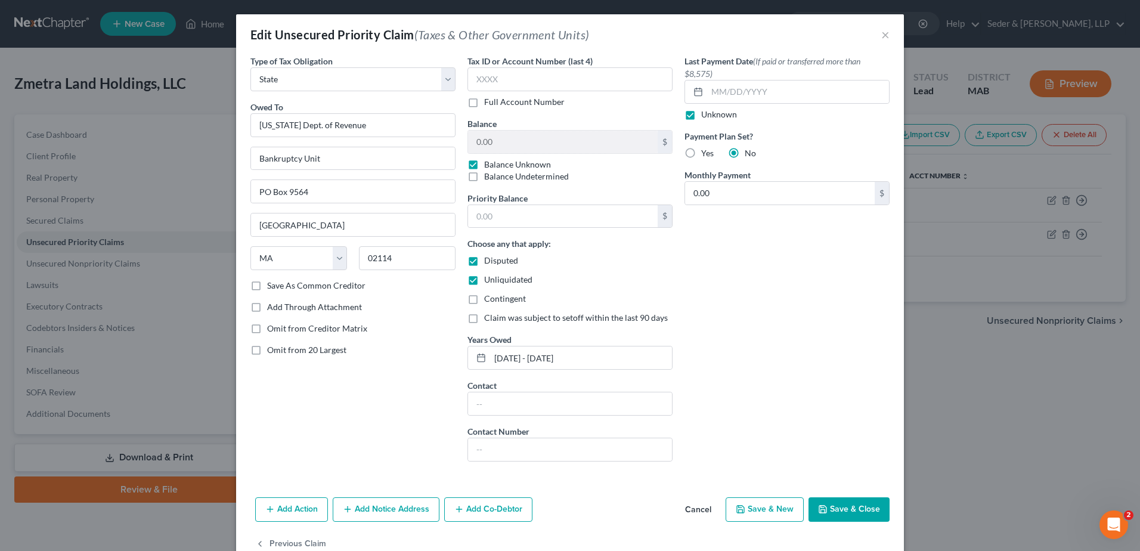
click at [851, 506] on button "Save & Close" at bounding box center [848, 509] width 81 height 25
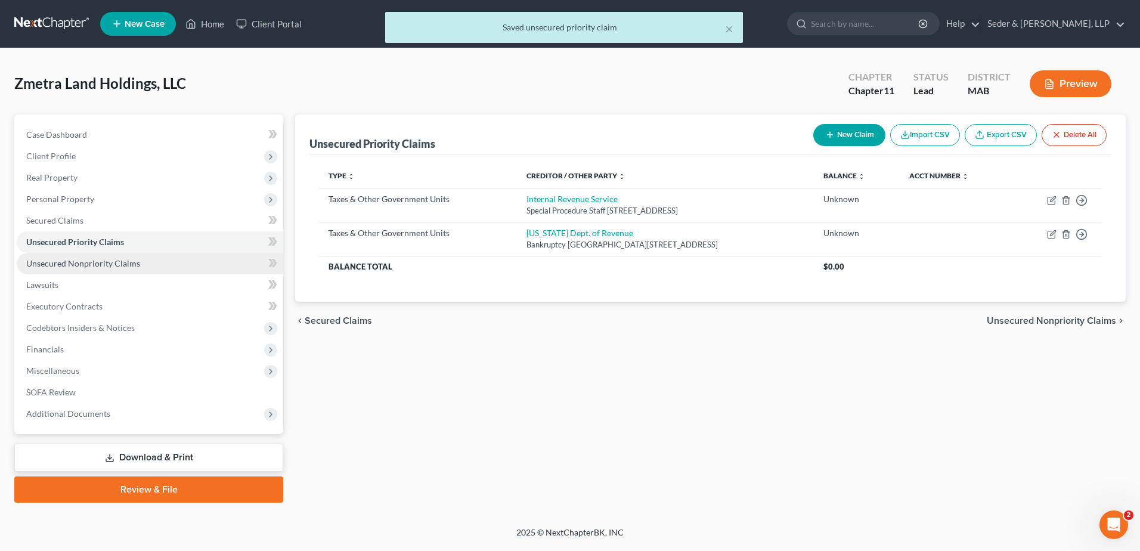
click at [110, 266] on span "Unsecured Nonpriority Claims" at bounding box center [83, 263] width 114 height 10
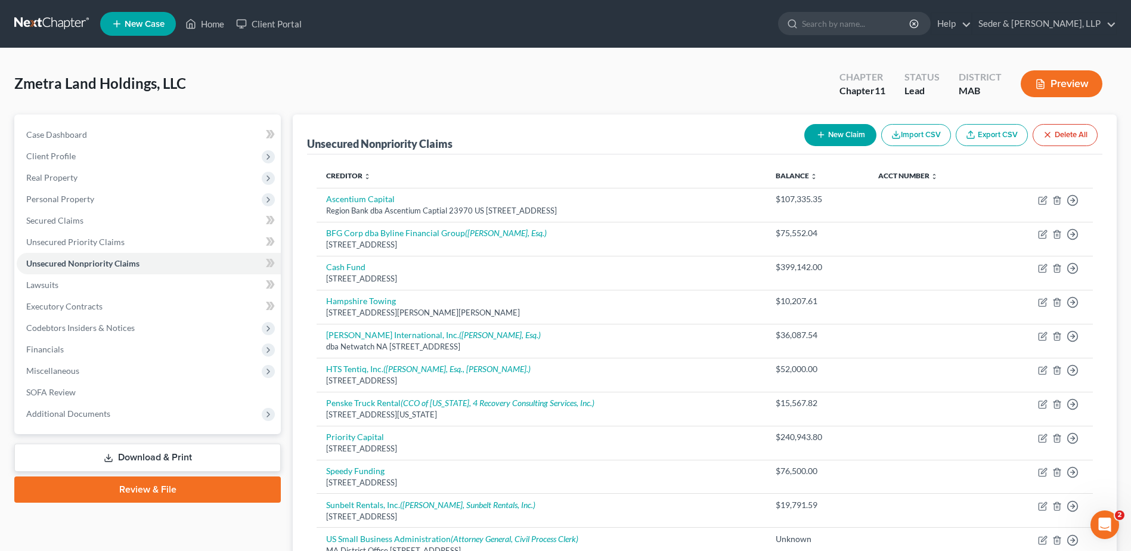
click at [1074, 85] on button "Preview" at bounding box center [1062, 83] width 82 height 27
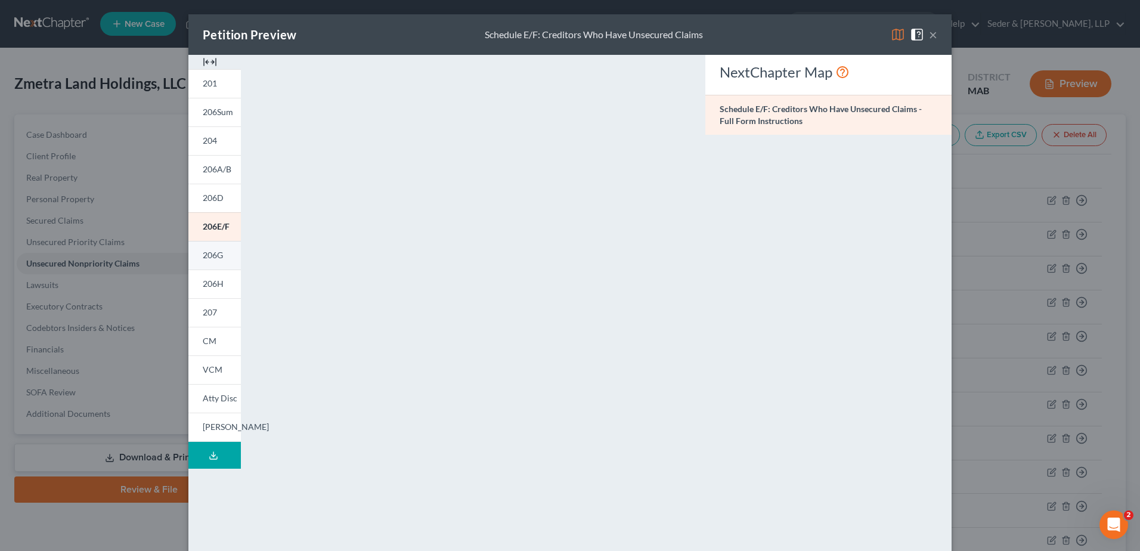
click at [213, 258] on span "206G" at bounding box center [213, 255] width 20 height 10
click at [207, 204] on link "206D" at bounding box center [214, 198] width 52 height 29
click at [212, 372] on span "VCM" at bounding box center [213, 369] width 20 height 10
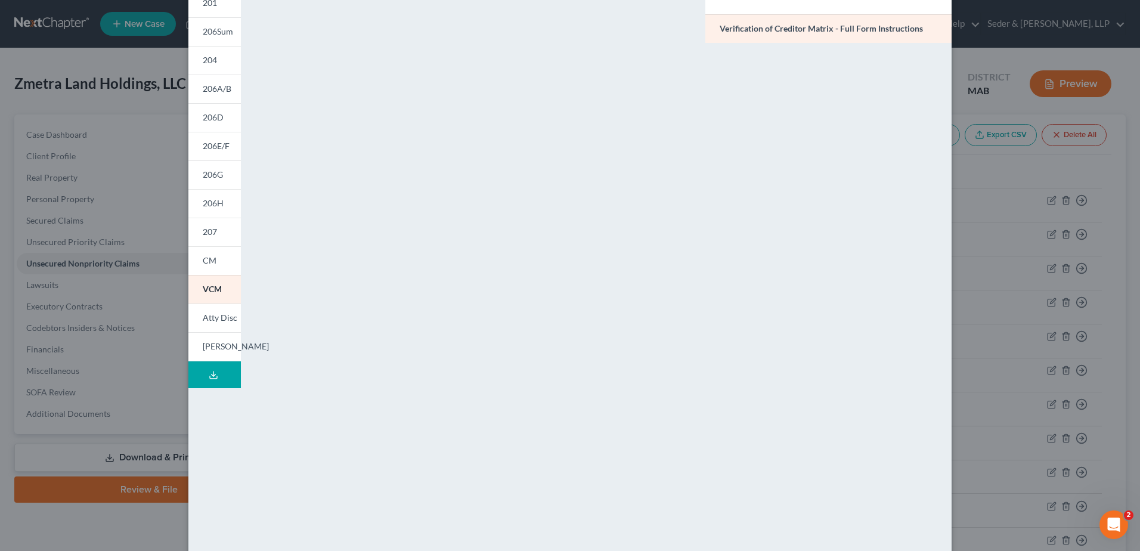
scroll to position [122, 0]
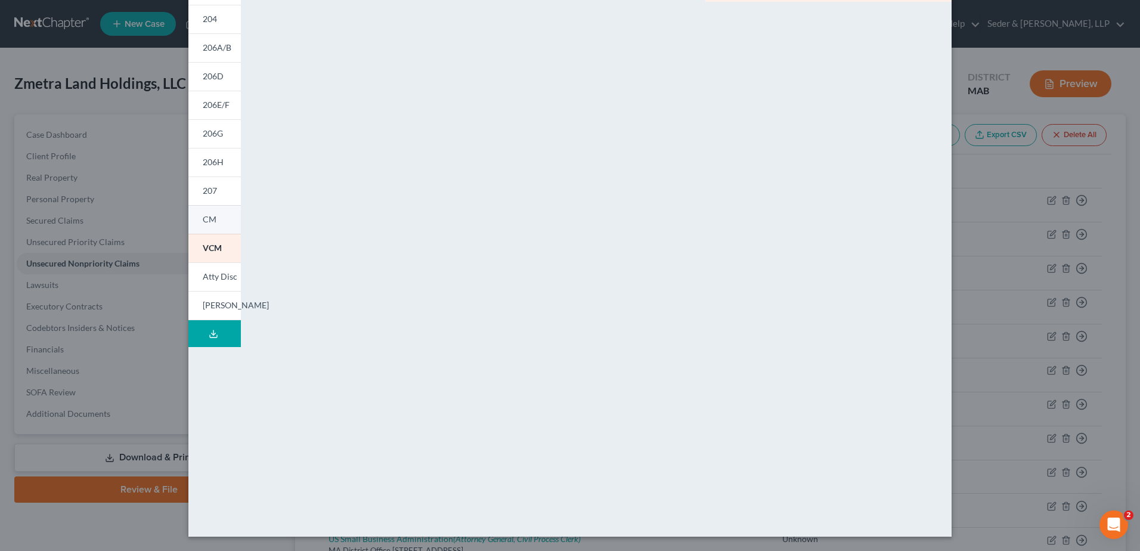
click at [210, 219] on span "CM" at bounding box center [210, 219] width 14 height 10
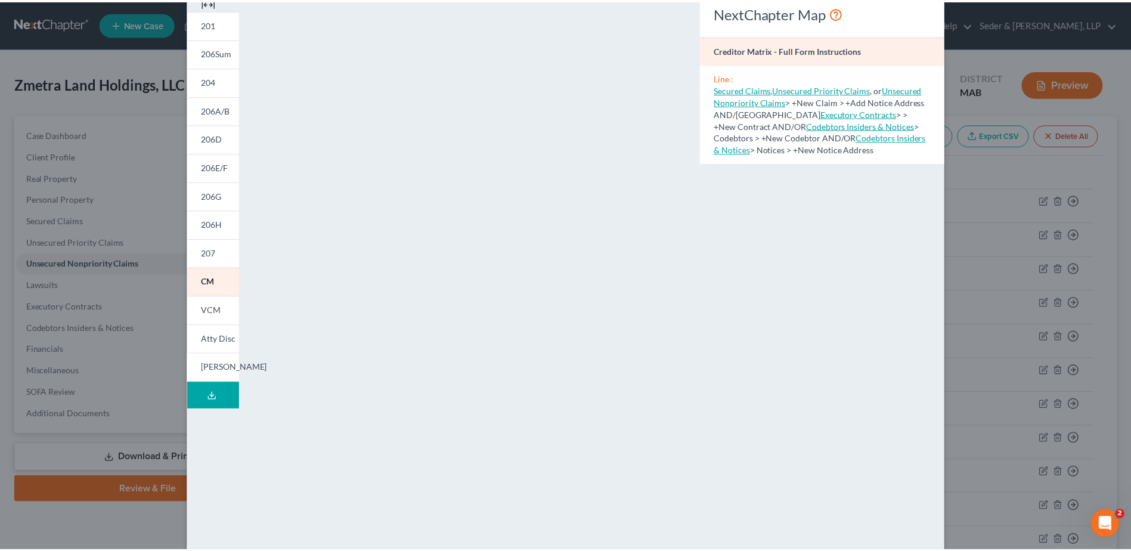
scroll to position [0, 0]
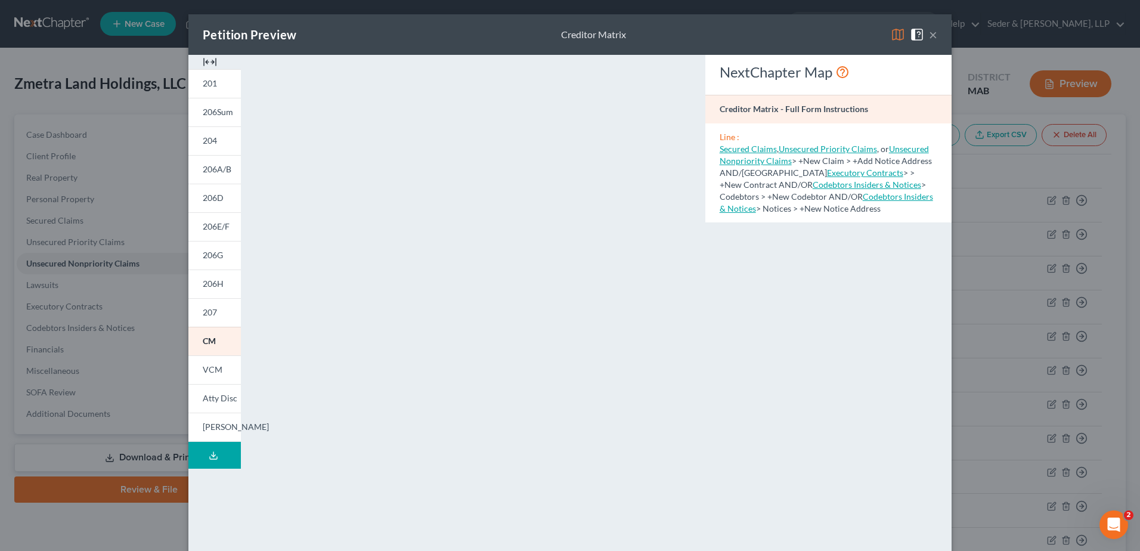
click at [929, 37] on button "×" at bounding box center [933, 34] width 8 height 14
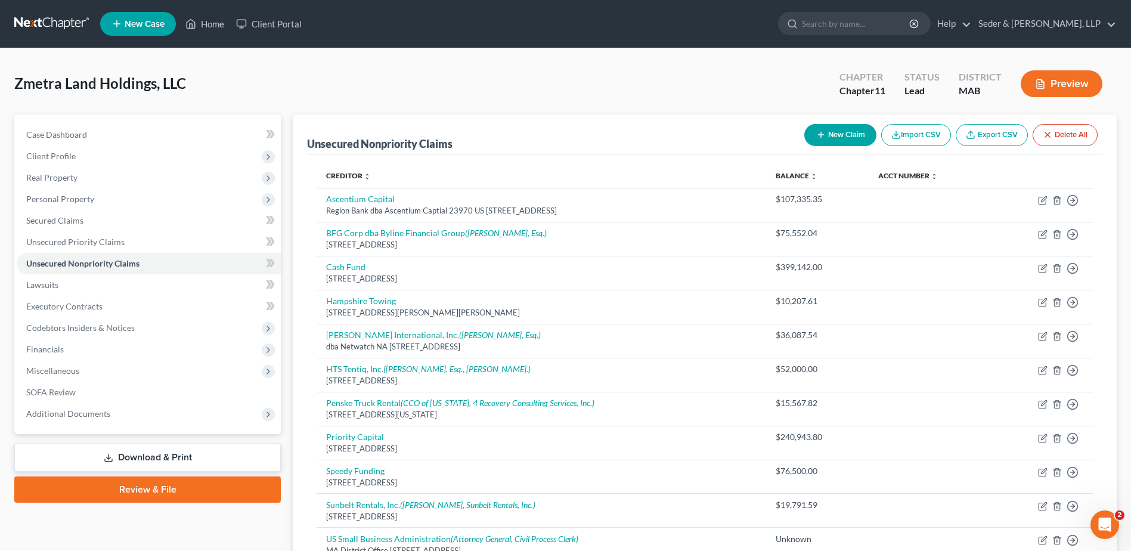
click at [1042, 92] on button "Preview" at bounding box center [1062, 83] width 82 height 27
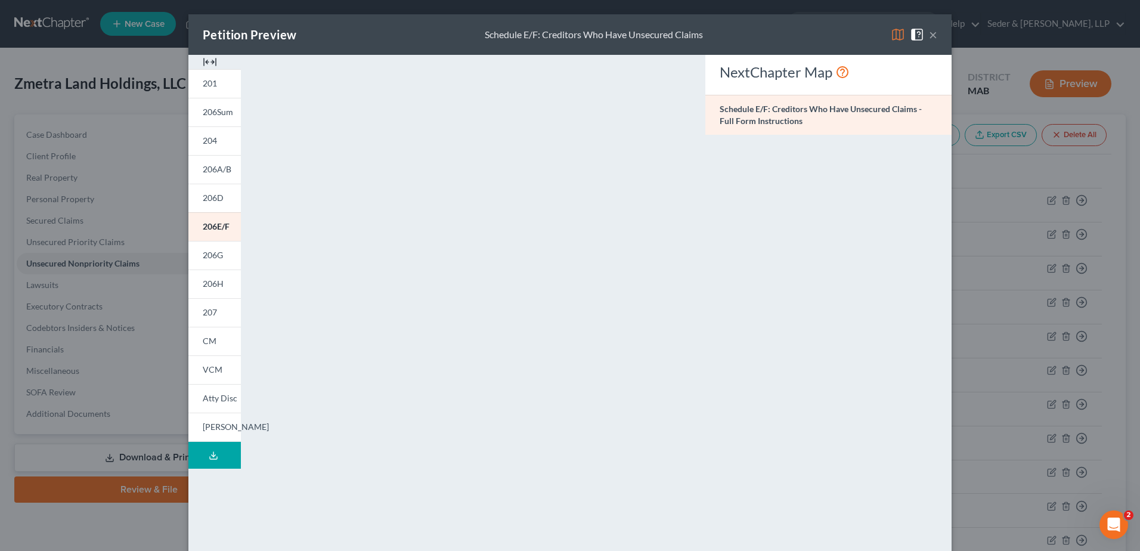
click at [929, 38] on button "×" at bounding box center [933, 34] width 8 height 14
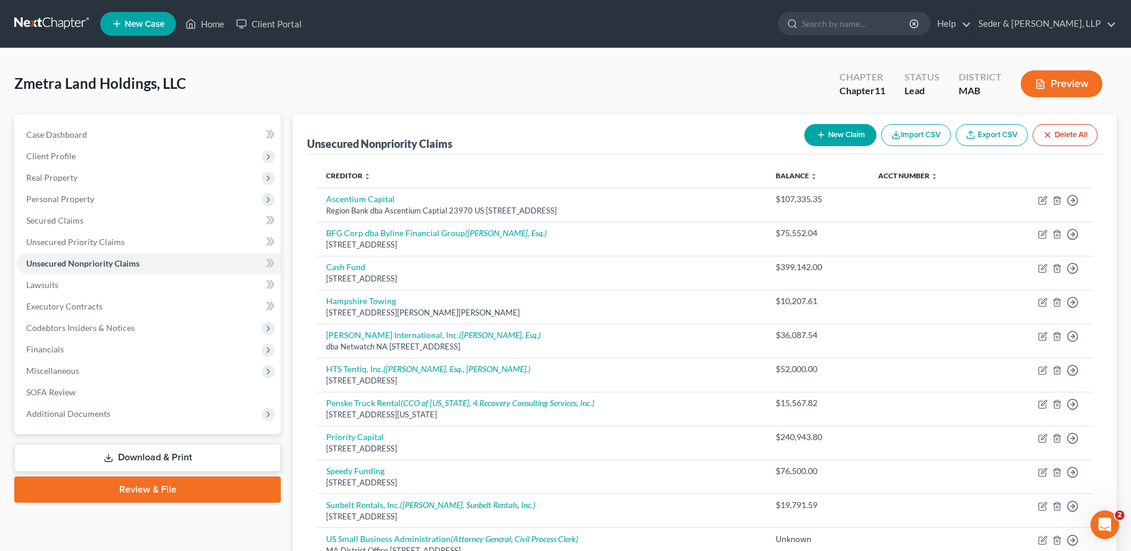
click at [1045, 88] on icon "button" at bounding box center [1040, 84] width 11 height 11
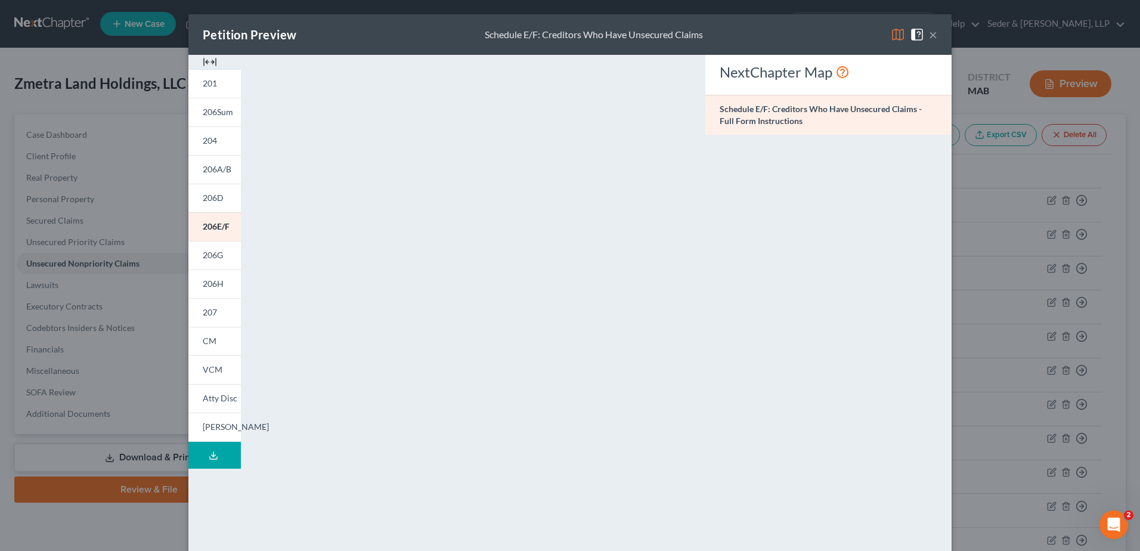
click at [929, 36] on button "×" at bounding box center [933, 34] width 8 height 14
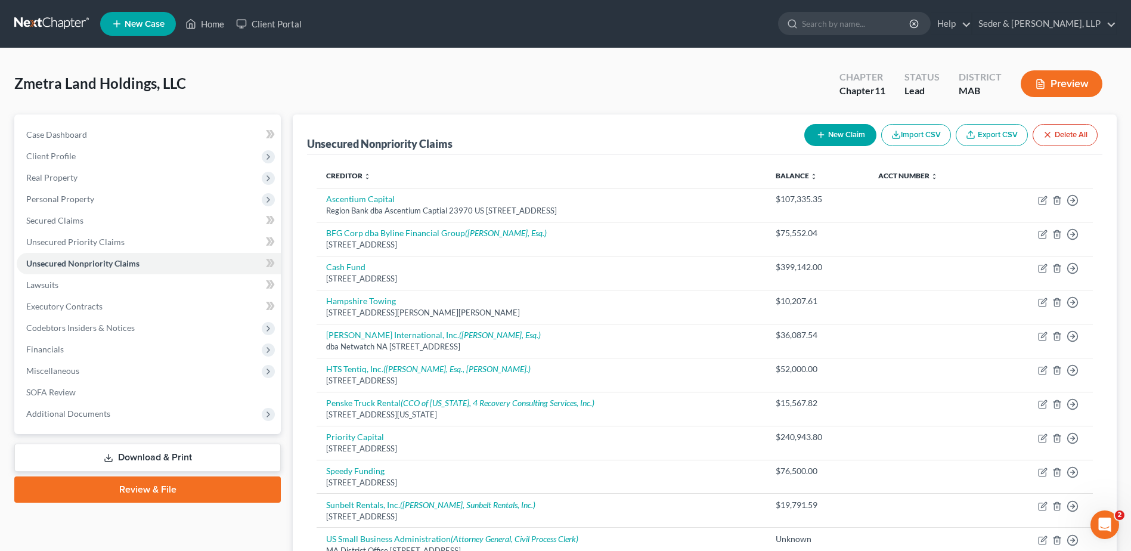
click at [197, 460] on link "Download & Print" at bounding box center [147, 458] width 266 height 28
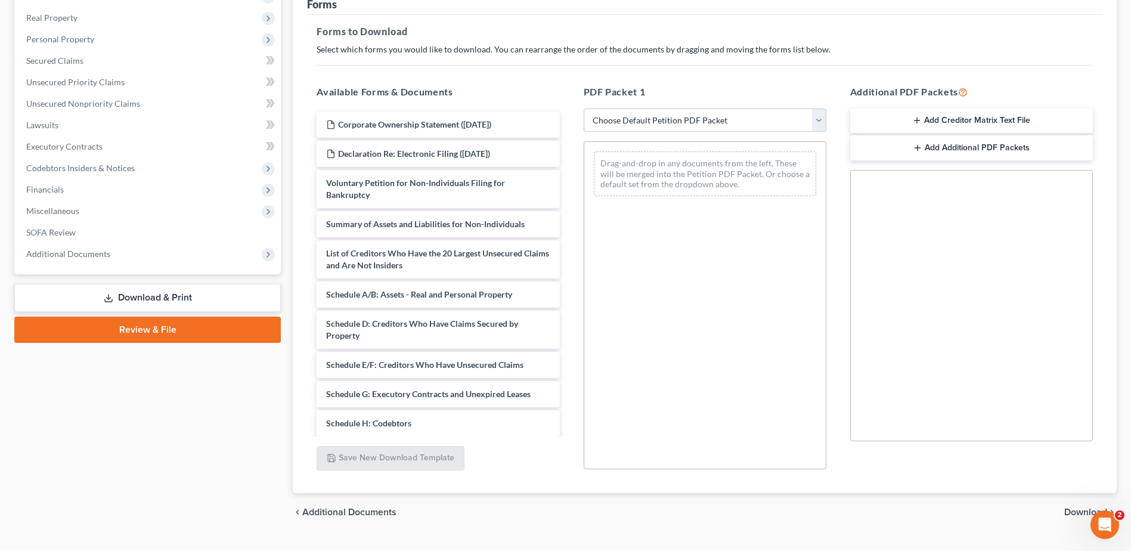
scroll to position [179, 0]
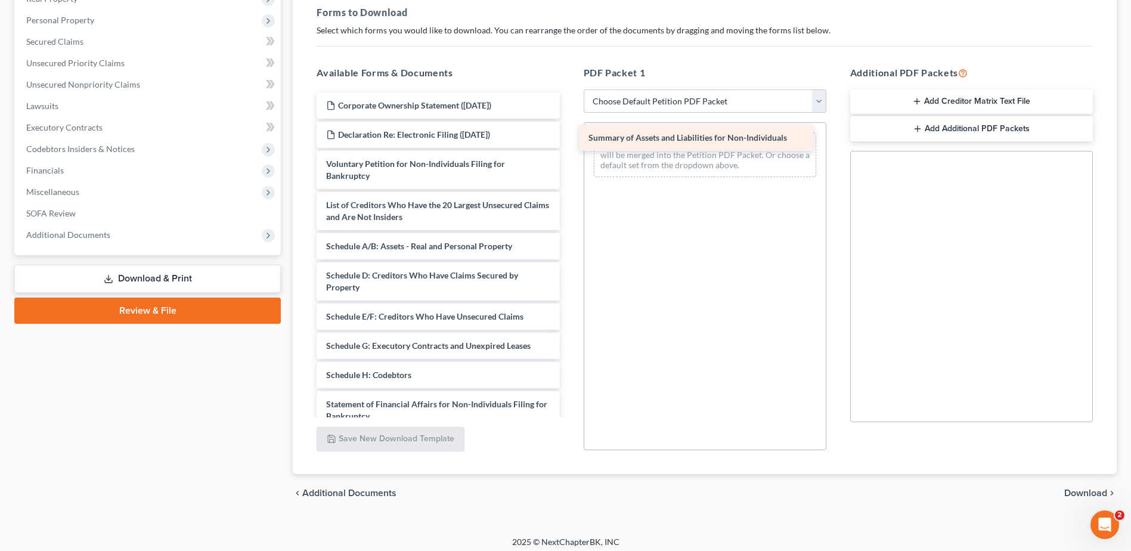
drag, startPoint x: 381, startPoint y: 210, endPoint x: 642, endPoint y: 142, distance: 269.6
click at [569, 142] on div "Summary of Assets and Liabilities for Non-Individuals Corporate Ownership State…" at bounding box center [438, 339] width 262 height 495
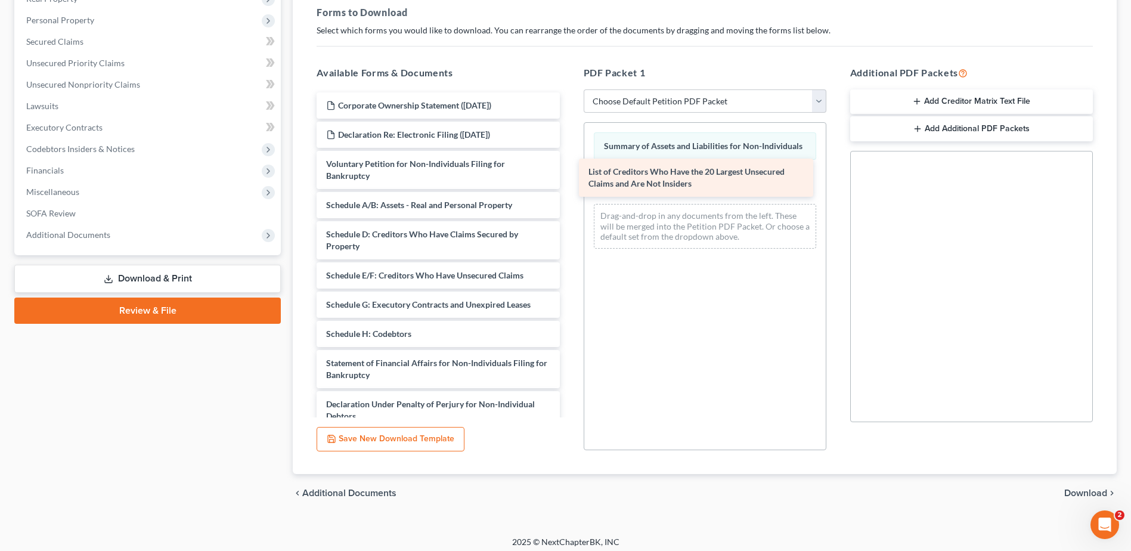
drag, startPoint x: 396, startPoint y: 214, endPoint x: 659, endPoint y: 181, distance: 264.4
click at [569, 181] on div "List of Creditors Who Have the 20 Largest Unsecured Claims and Are Not Insiders…" at bounding box center [438, 319] width 262 height 454
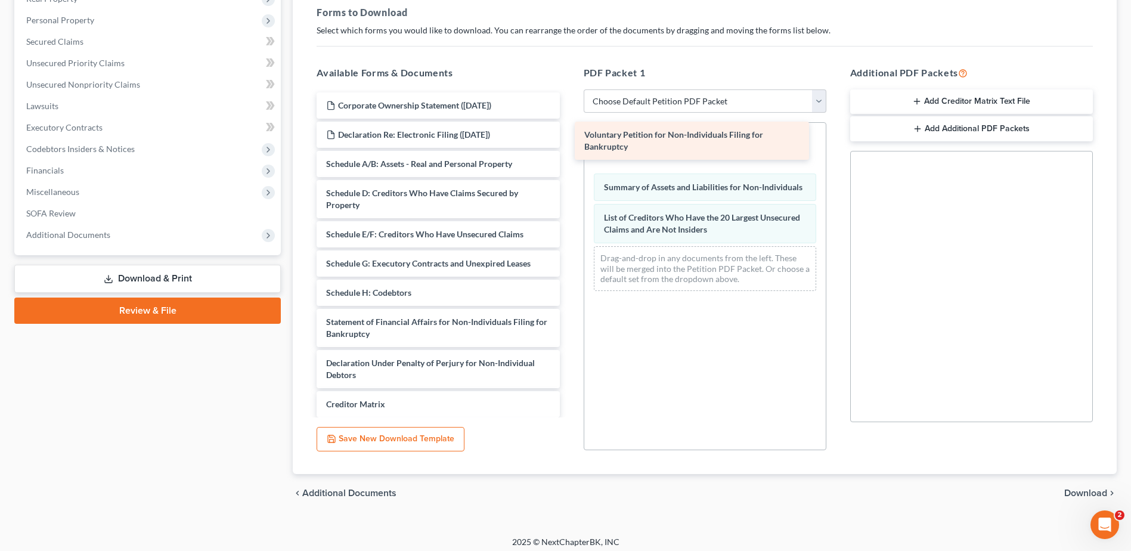
drag, startPoint x: 384, startPoint y: 172, endPoint x: 642, endPoint y: 142, distance: 259.8
click at [569, 142] on div "Voluntary Petition for Non-Individuals Filing for Bankruptcy Corporate Ownershi…" at bounding box center [438, 298] width 262 height 413
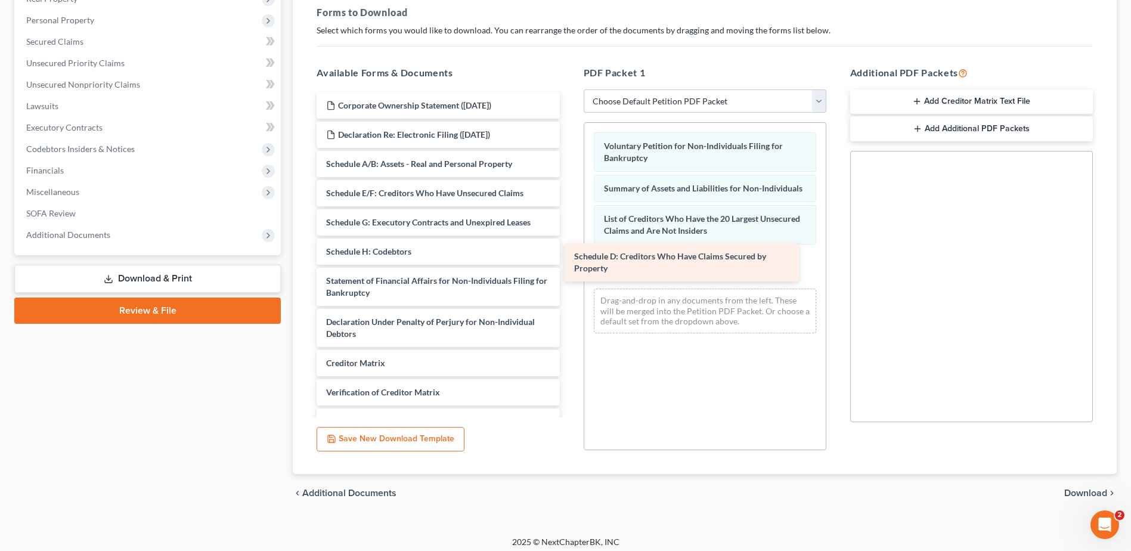
drag, startPoint x: 404, startPoint y: 200, endPoint x: 652, endPoint y: 263, distance: 255.9
click at [569, 263] on div "Schedule D: Creditors Who Have Claims Secured by Property Corporate Ownership S…" at bounding box center [438, 277] width 262 height 371
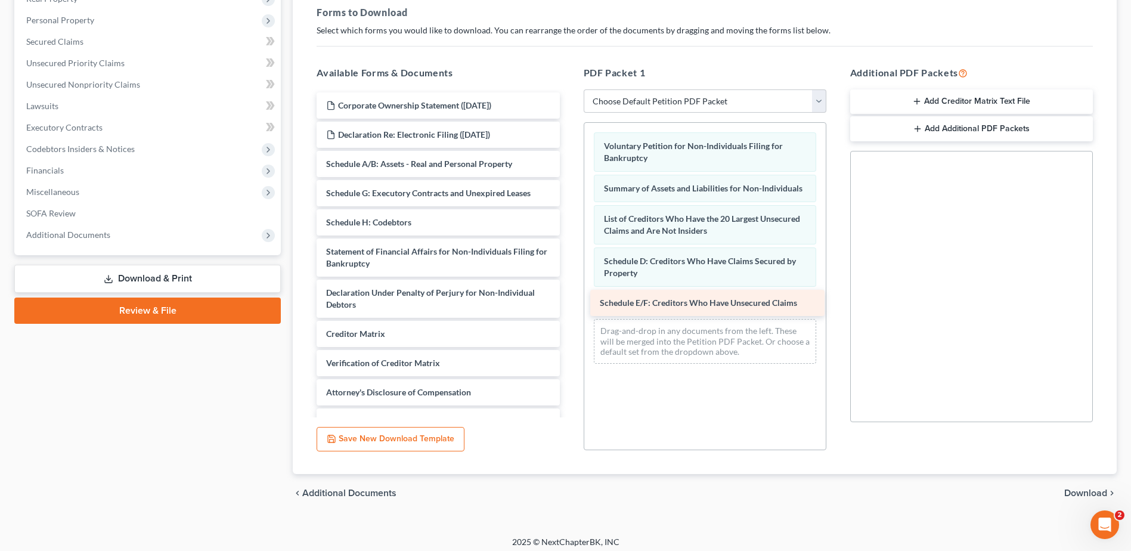
drag, startPoint x: 399, startPoint y: 194, endPoint x: 672, endPoint y: 304, distance: 294.8
click at [569, 304] on div "Schedule E/F: Creditors Who Have Unsecured Claims Corporate Ownership Statement…" at bounding box center [438, 263] width 262 height 342
click at [1082, 491] on span "Download" at bounding box center [1085, 493] width 43 height 10
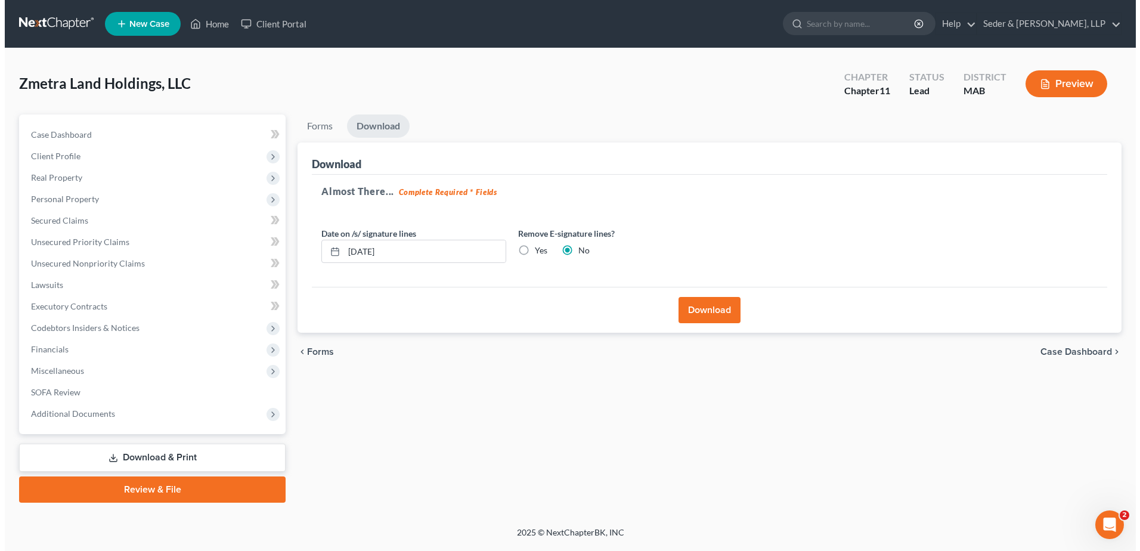
scroll to position [0, 0]
click at [434, 252] on input "[DATE]" at bounding box center [423, 251] width 162 height 23
click at [433, 252] on input "[DATE]" at bounding box center [423, 251] width 162 height 23
click at [433, 253] on input "[DATE]" at bounding box center [423, 251] width 162 height 23
click at [532, 248] on label "Yes" at bounding box center [538, 250] width 13 height 12
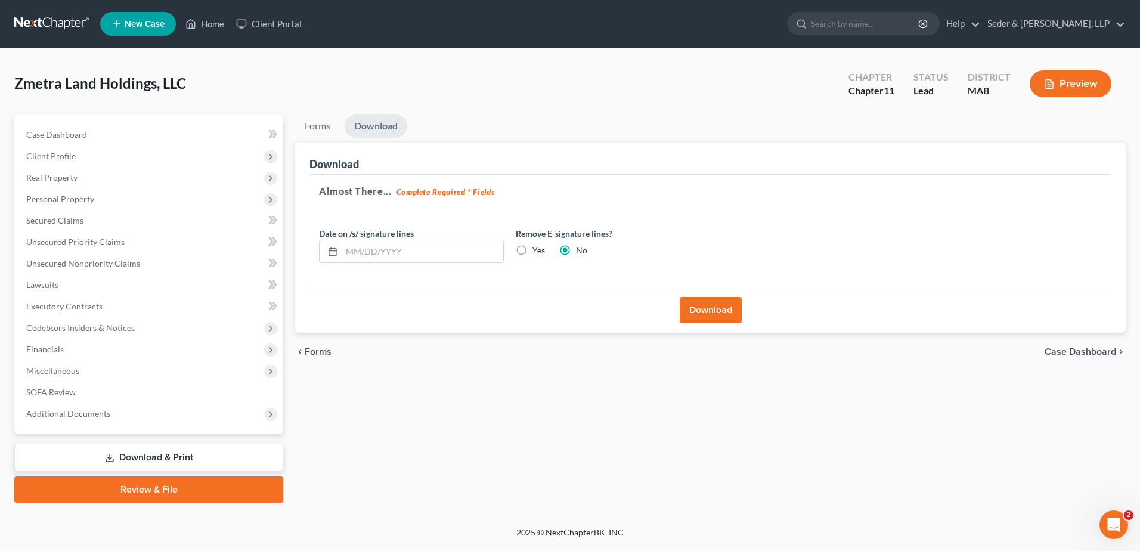
click at [537, 248] on input "Yes" at bounding box center [541, 248] width 8 height 8
radio input "true"
radio input "false"
click at [707, 315] on button "Download" at bounding box center [711, 310] width 62 height 26
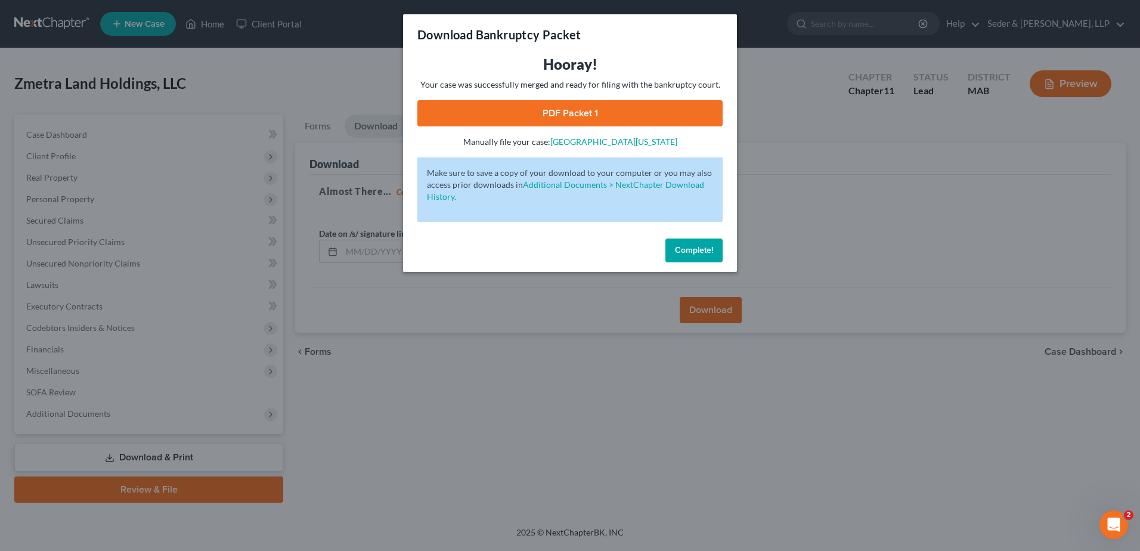
click at [608, 111] on link "PDF Packet 1" at bounding box center [569, 113] width 305 height 26
